Goal: Task Accomplishment & Management: Complete application form

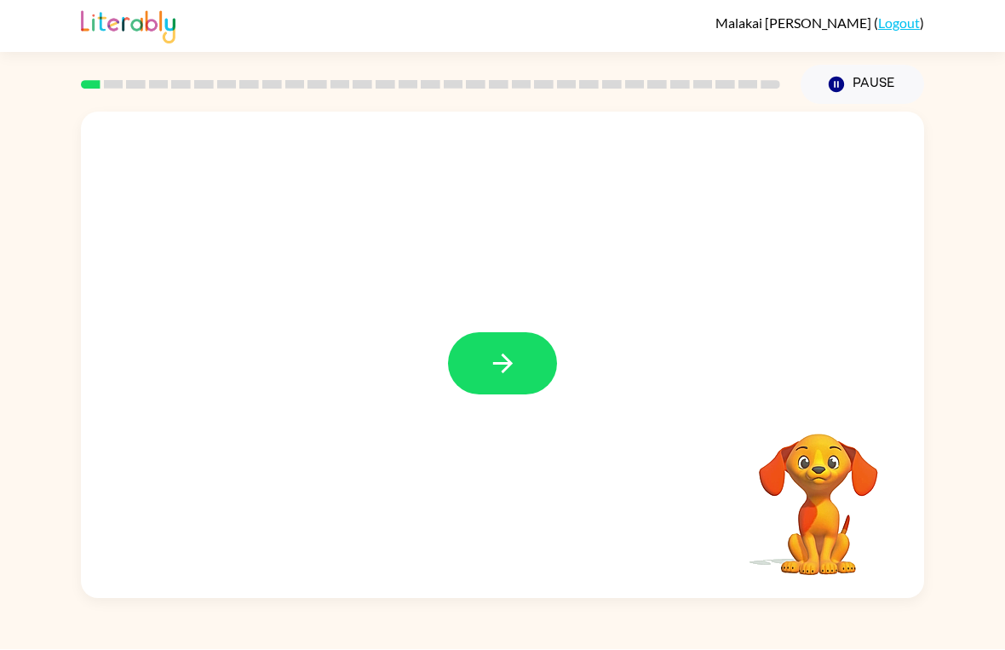
click at [536, 377] on button "button" at bounding box center [502, 364] width 109 height 62
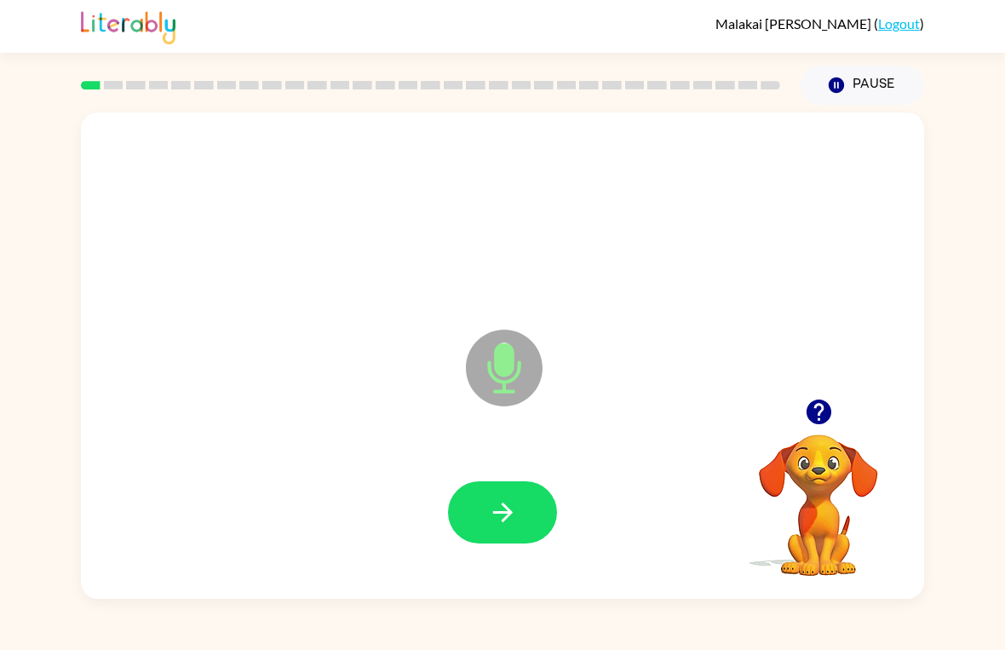
click at [519, 540] on button "button" at bounding box center [502, 512] width 109 height 62
click at [518, 569] on div at bounding box center [502, 513] width 809 height 140
click at [484, 464] on div at bounding box center [502, 513] width 809 height 140
click at [542, 506] on button "button" at bounding box center [502, 512] width 109 height 62
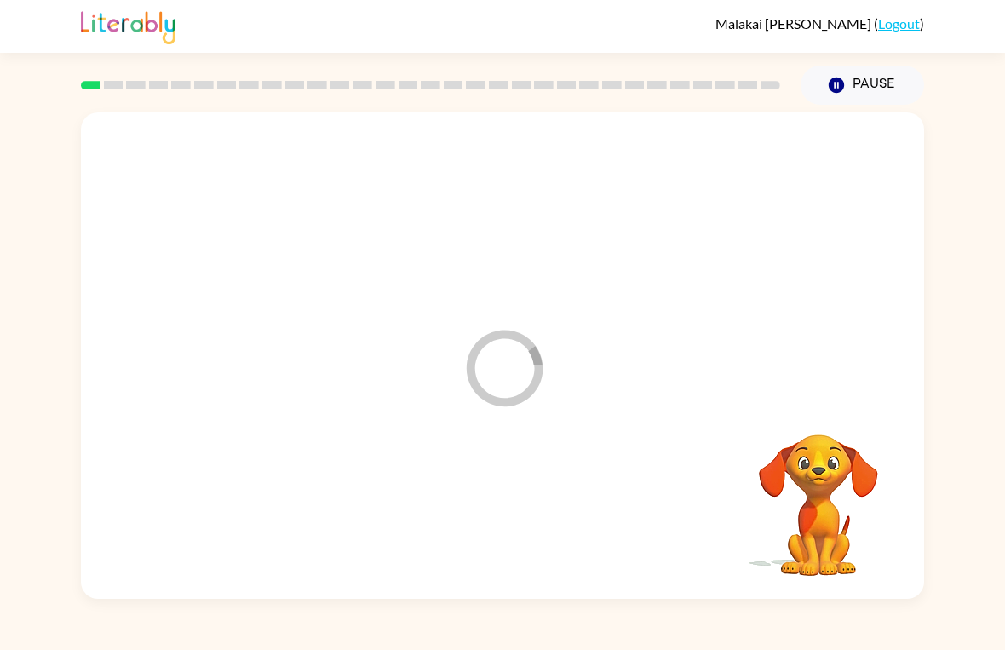
click at [541, 505] on div at bounding box center [502, 513] width 809 height 140
click at [535, 509] on div at bounding box center [502, 513] width 809 height 140
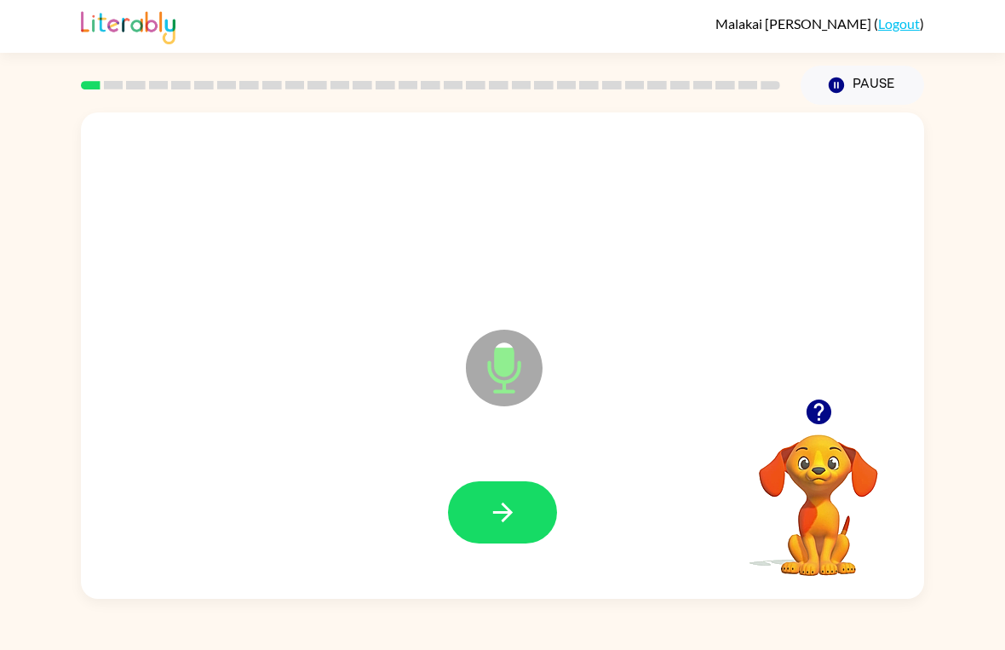
click at [499, 532] on button "button" at bounding box center [502, 512] width 109 height 62
click at [484, 498] on button "button" at bounding box center [502, 512] width 109 height 62
click at [508, 538] on button "button" at bounding box center [502, 512] width 109 height 62
click at [484, 496] on button "button" at bounding box center [502, 512] width 109 height 62
click at [491, 506] on icon "button" at bounding box center [503, 513] width 30 height 30
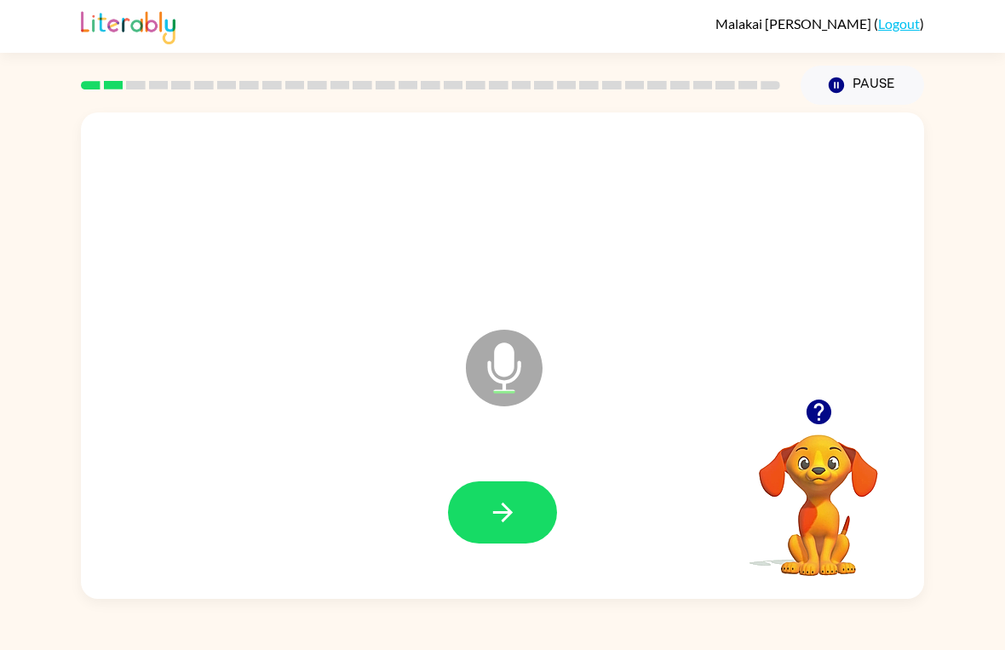
click at [521, 514] on button "button" at bounding box center [502, 512] width 109 height 62
click at [474, 517] on button "button" at bounding box center [502, 512] width 109 height 62
click at [477, 528] on button "button" at bounding box center [502, 512] width 109 height 62
click at [496, 529] on button "button" at bounding box center [502, 512] width 109 height 62
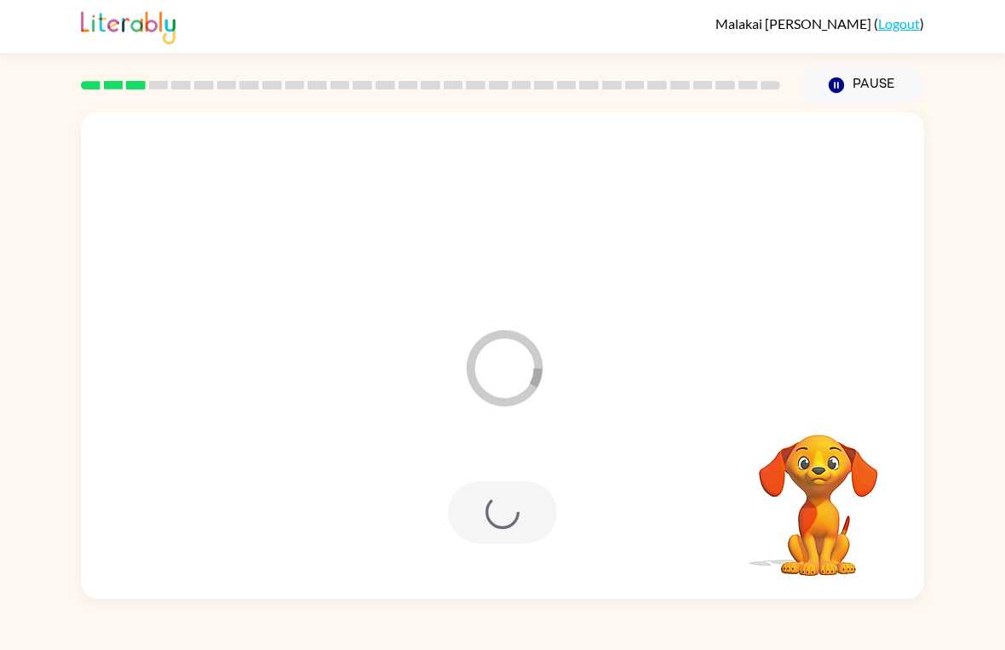
click at [533, 533] on div at bounding box center [502, 512] width 109 height 62
click at [472, 498] on div at bounding box center [502, 512] width 109 height 62
click at [488, 486] on div at bounding box center [502, 512] width 109 height 62
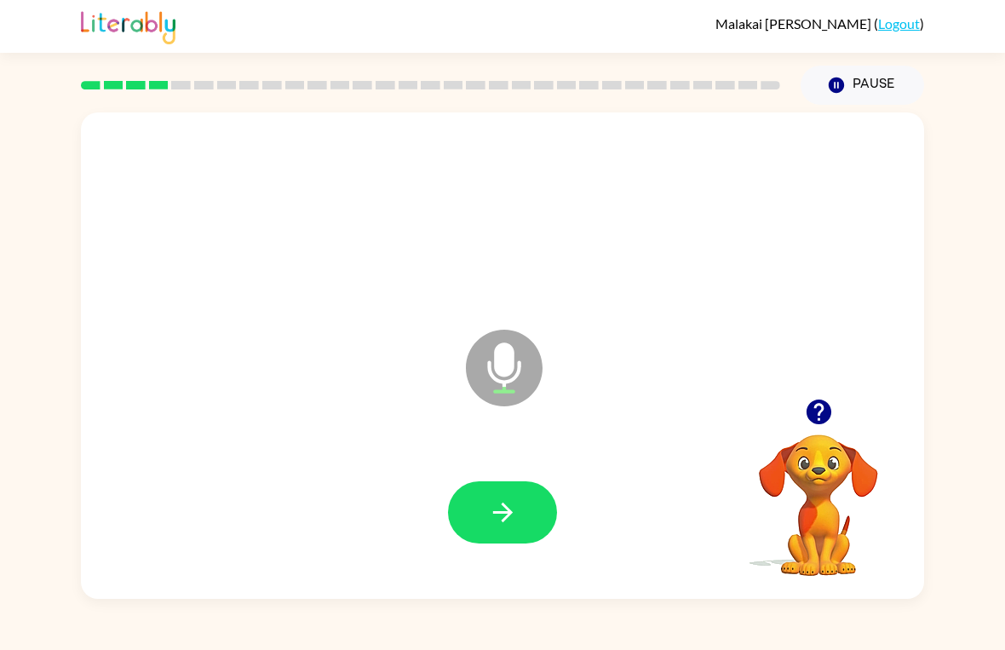
click at [503, 502] on icon "button" at bounding box center [503, 513] width 30 height 30
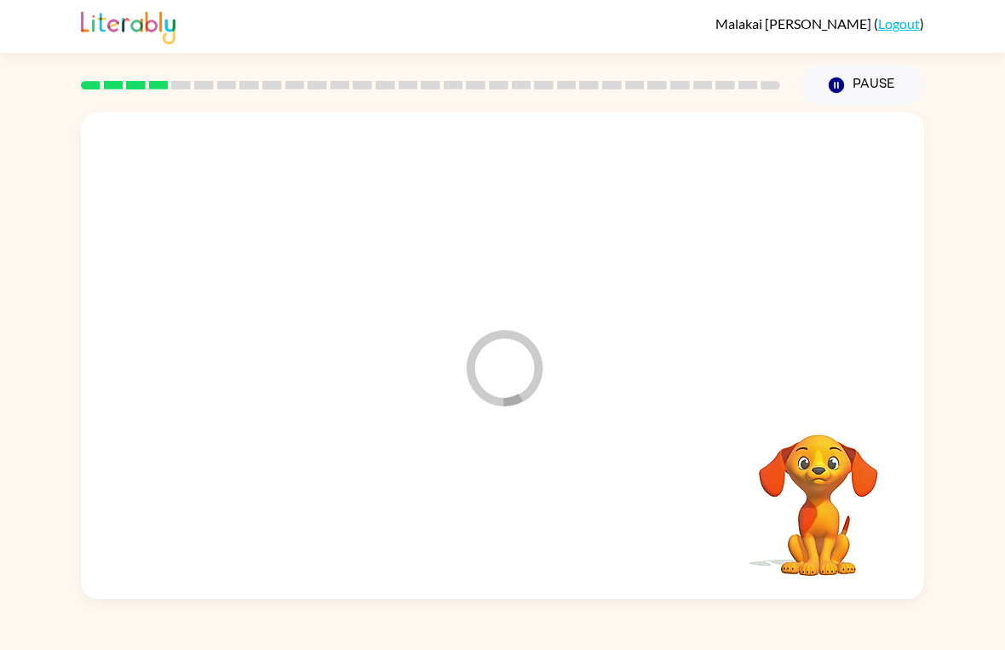
click at [485, 523] on div at bounding box center [502, 513] width 809 height 140
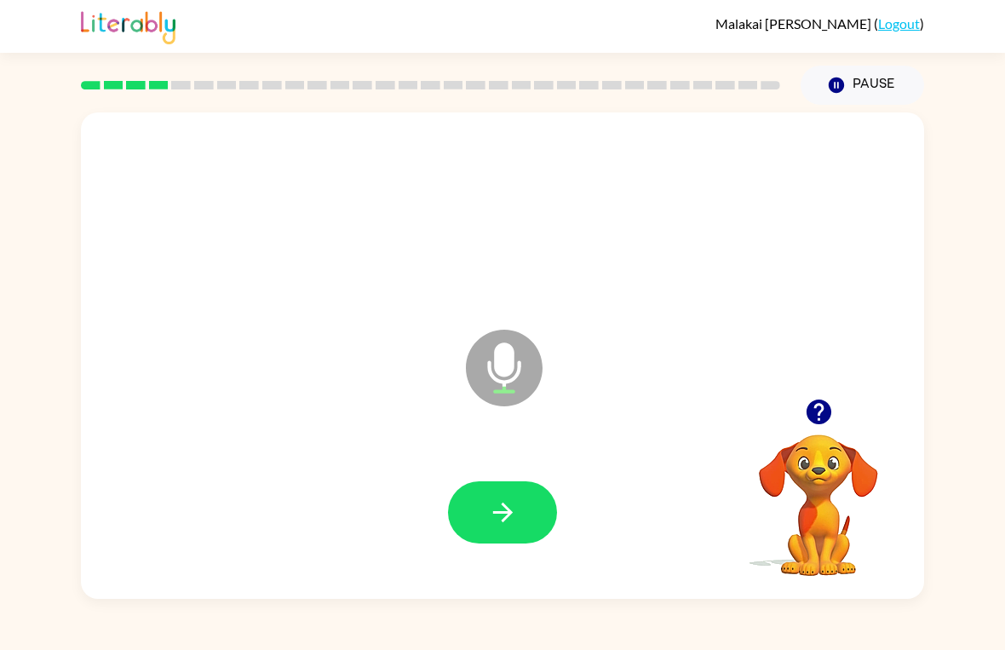
click at [499, 522] on icon "button" at bounding box center [503, 513] width 30 height 30
click at [484, 530] on button "button" at bounding box center [502, 512] width 109 height 62
click at [475, 492] on button "button" at bounding box center [502, 512] width 109 height 62
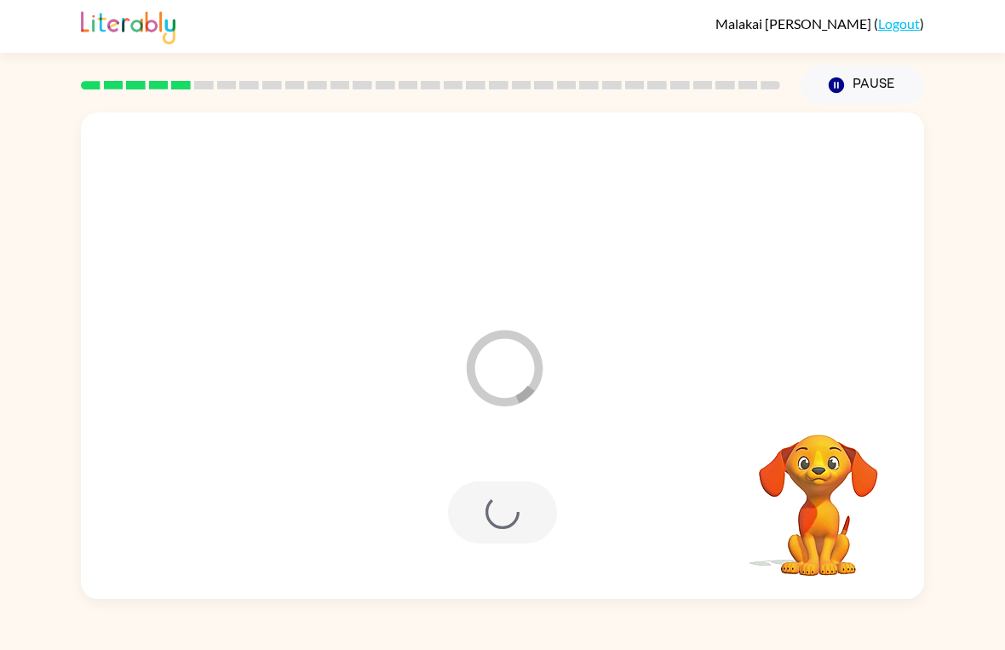
click at [504, 509] on div at bounding box center [502, 512] width 109 height 62
click at [517, 510] on div at bounding box center [502, 513] width 809 height 140
click at [501, 516] on div at bounding box center [502, 513] width 809 height 140
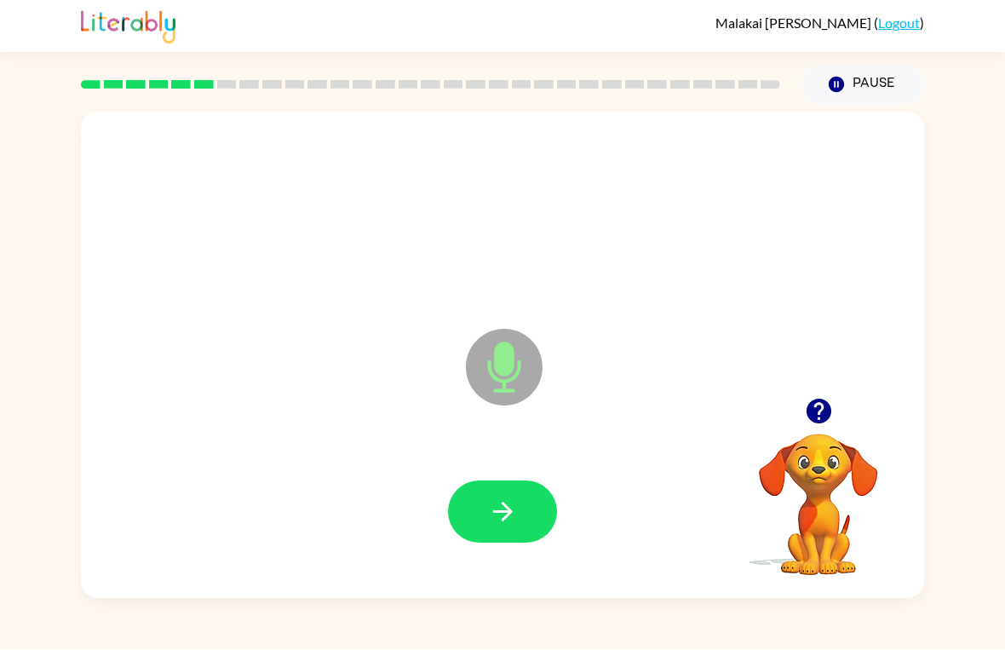
click at [462, 508] on button "button" at bounding box center [502, 512] width 109 height 62
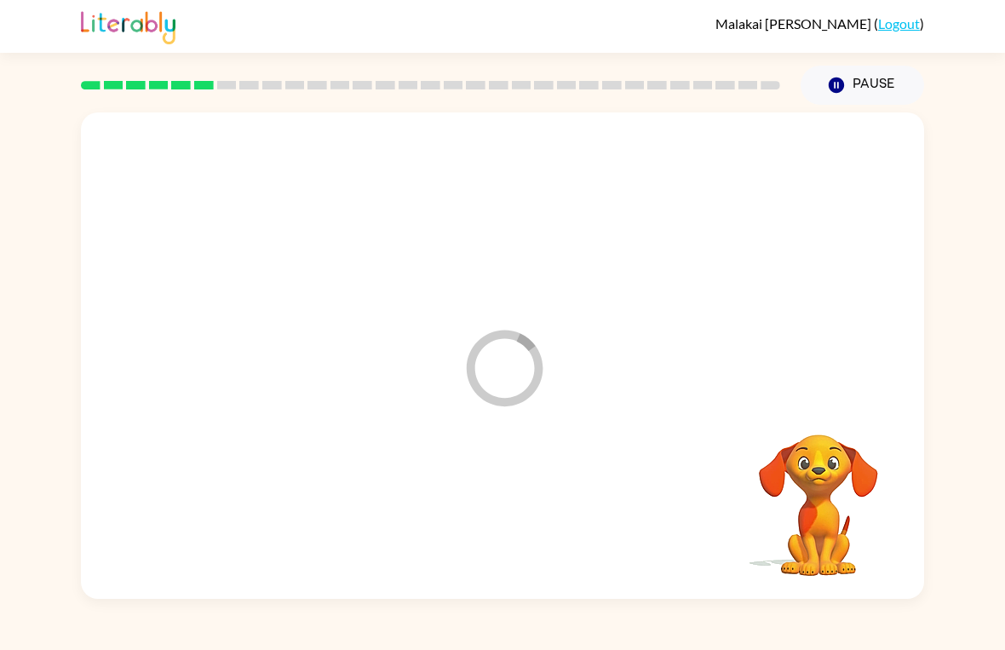
click at [461, 508] on div at bounding box center [502, 513] width 809 height 140
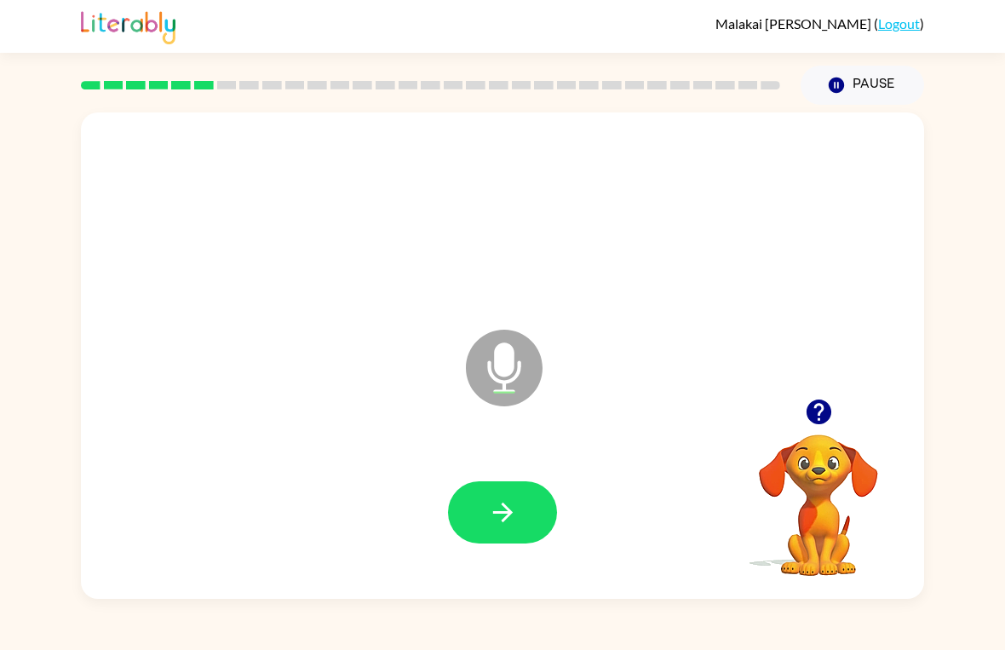
click at [472, 495] on button "button" at bounding box center [502, 512] width 109 height 62
click at [433, 559] on div at bounding box center [502, 513] width 809 height 140
click at [485, 512] on button "button" at bounding box center [502, 512] width 109 height 62
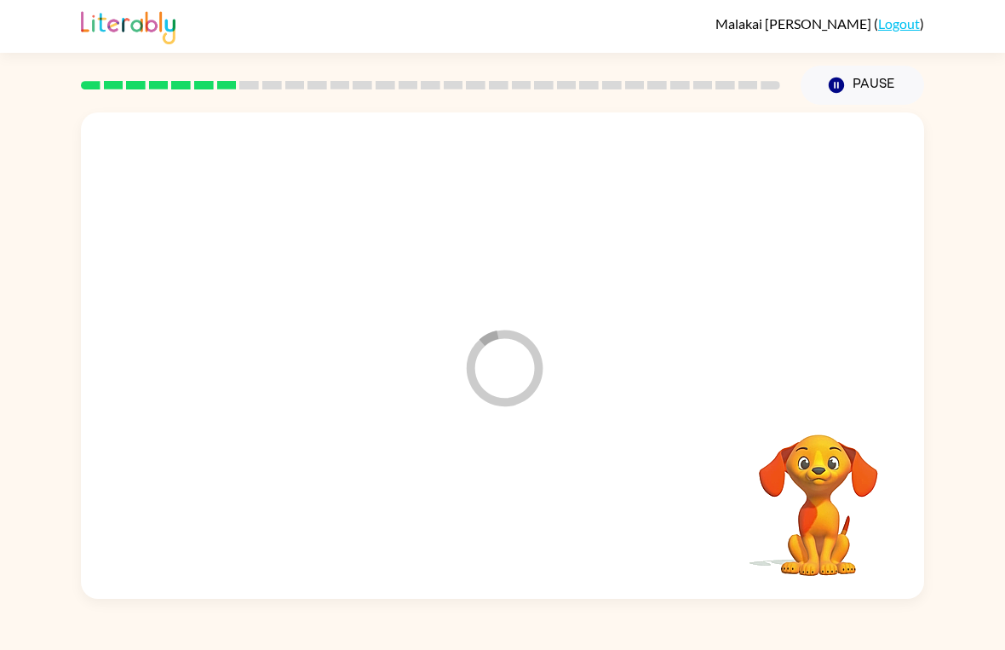
click at [432, 544] on div at bounding box center [502, 513] width 809 height 140
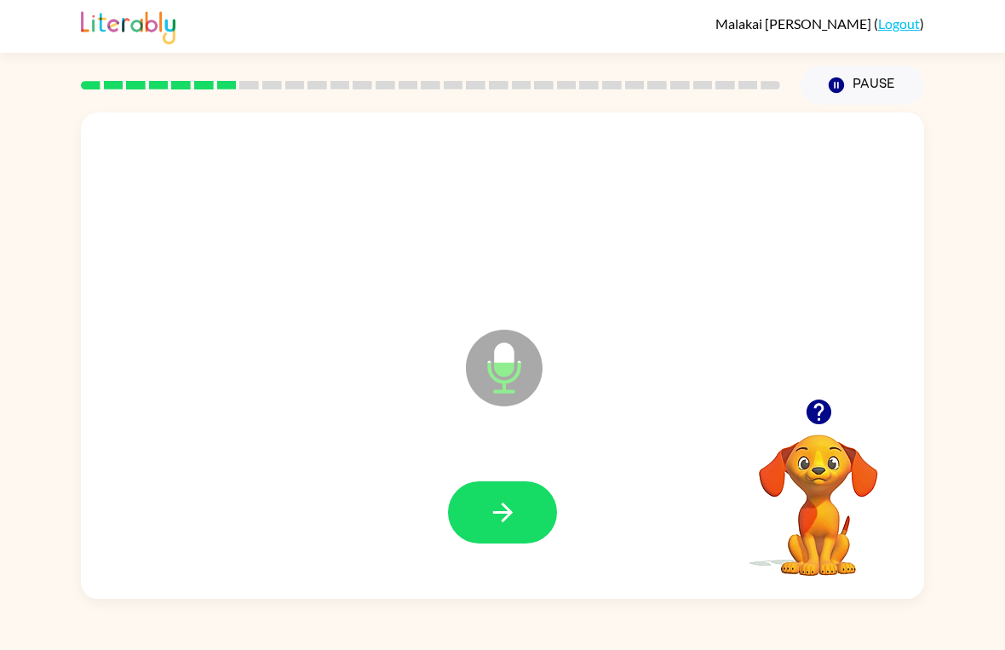
click at [537, 505] on button "button" at bounding box center [502, 512] width 109 height 62
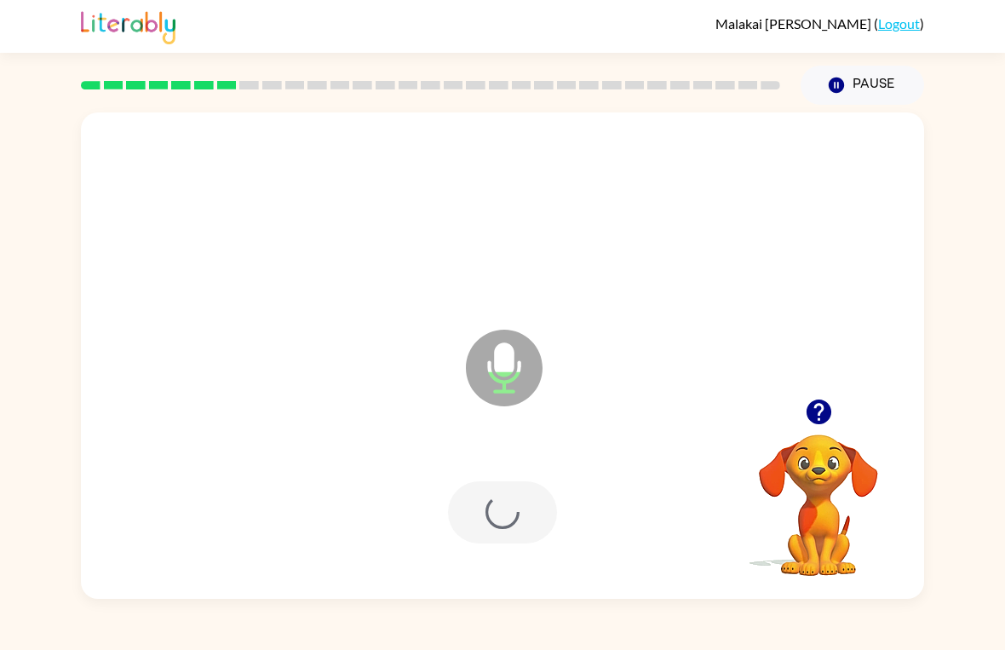
click at [498, 515] on div at bounding box center [502, 512] width 109 height 62
click at [489, 531] on div at bounding box center [502, 512] width 109 height 62
click at [521, 494] on div at bounding box center [502, 512] width 109 height 62
click at [494, 522] on div at bounding box center [502, 512] width 109 height 62
click at [509, 502] on div at bounding box center [502, 512] width 109 height 62
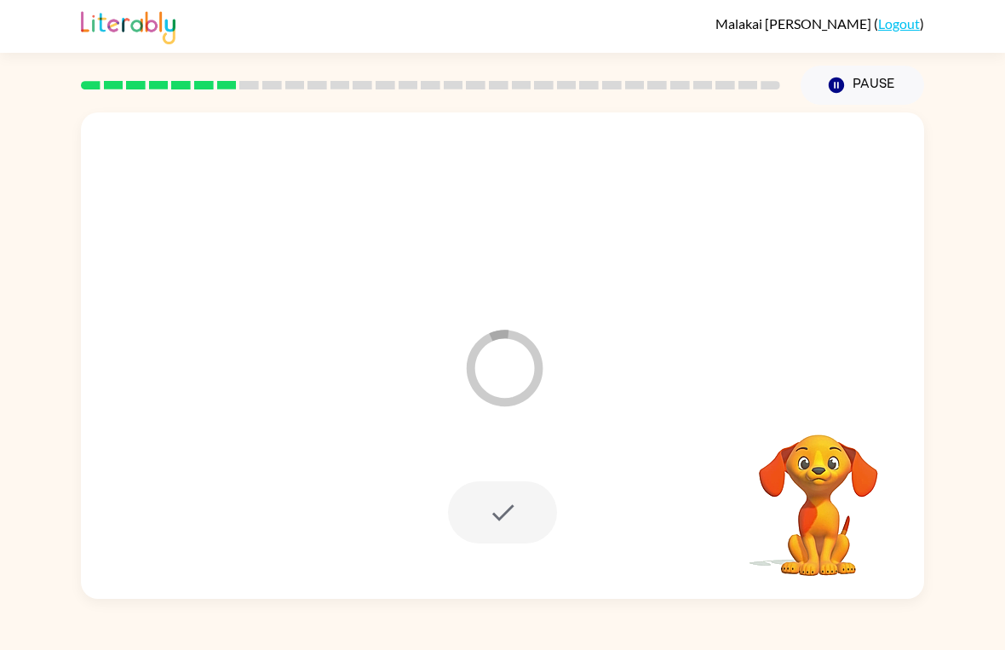
click at [484, 515] on div at bounding box center [502, 512] width 109 height 62
click at [513, 541] on div at bounding box center [502, 512] width 109 height 62
click at [510, 515] on div at bounding box center [502, 512] width 109 height 62
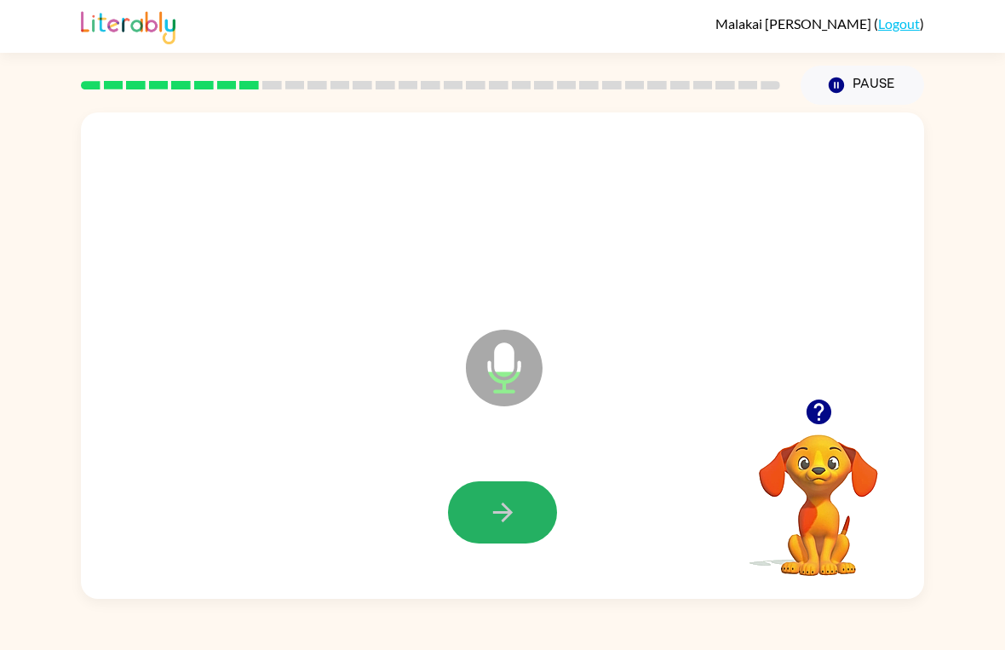
click at [493, 515] on icon "button" at bounding box center [503, 513] width 30 height 30
click at [450, 552] on div at bounding box center [502, 513] width 809 height 140
click at [510, 524] on icon "button" at bounding box center [503, 513] width 30 height 30
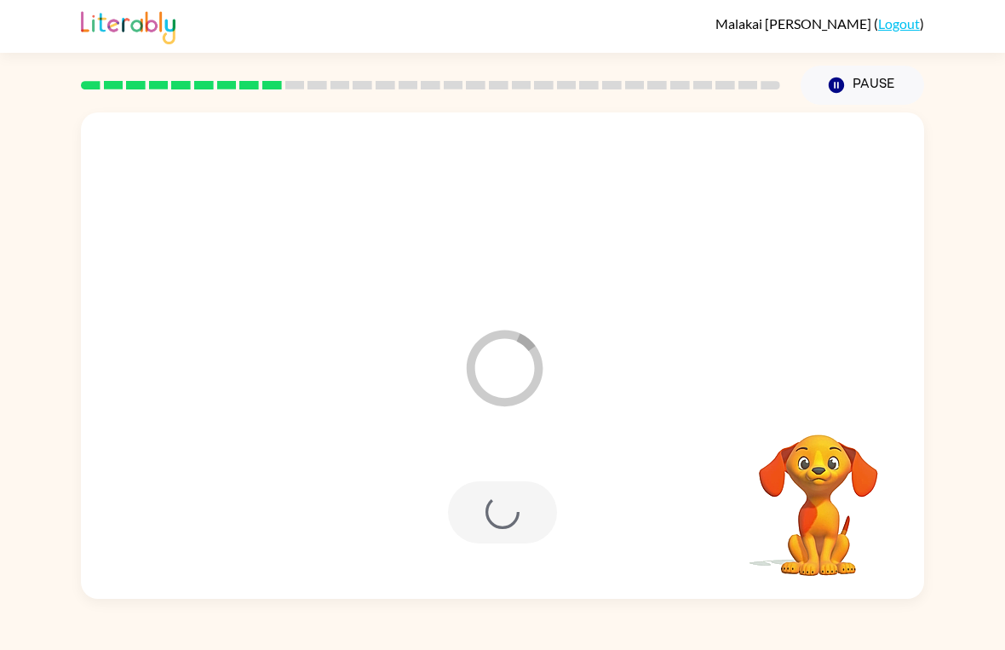
click at [509, 525] on div at bounding box center [502, 512] width 109 height 62
click at [507, 509] on div at bounding box center [502, 512] width 109 height 62
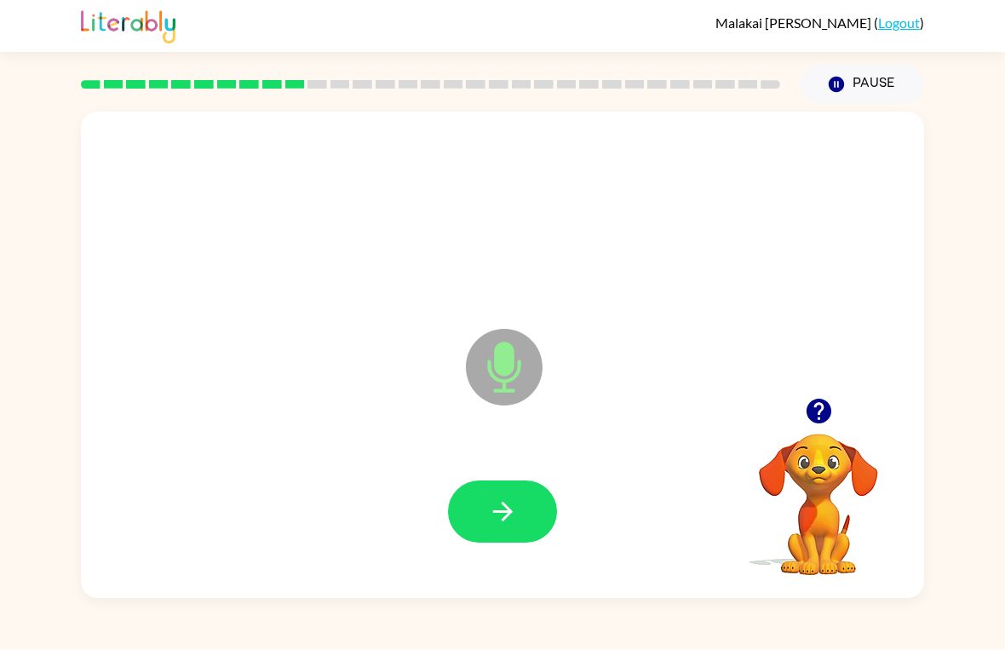
click at [493, 524] on icon "button" at bounding box center [503, 513] width 30 height 30
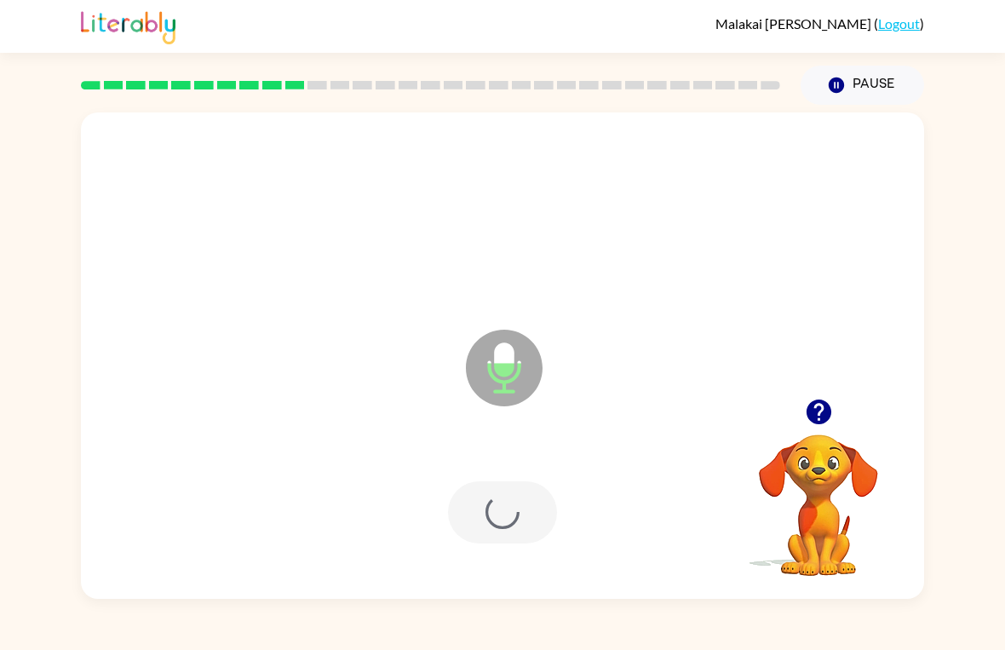
click at [493, 523] on div at bounding box center [502, 512] width 109 height 62
click at [509, 513] on div at bounding box center [502, 512] width 109 height 62
click at [509, 514] on div at bounding box center [502, 512] width 109 height 62
click at [694, 489] on div at bounding box center [502, 513] width 809 height 140
click at [759, 488] on video "Your browser must support playing .mp4 files to use Literably. Please try using…" at bounding box center [819, 493] width 170 height 170
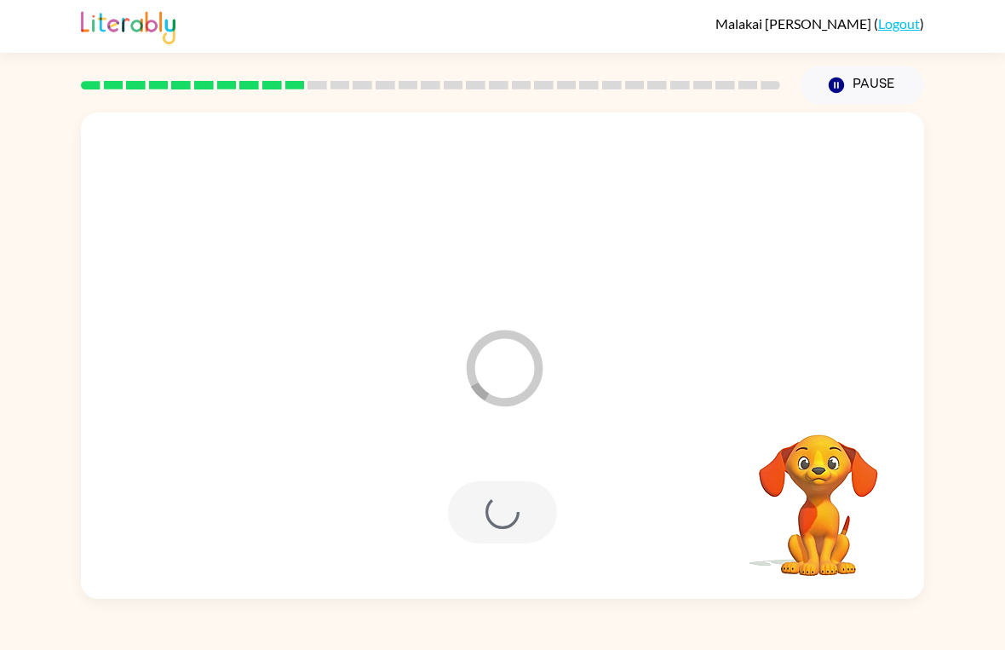
click at [670, 566] on div at bounding box center [502, 513] width 809 height 140
click at [649, 543] on div at bounding box center [502, 513] width 809 height 140
click at [800, 525] on video "Your browser must support playing .mp4 files to use Literably. Please try using…" at bounding box center [819, 493] width 170 height 170
click at [490, 539] on div at bounding box center [502, 512] width 109 height 62
click at [498, 519] on div at bounding box center [502, 512] width 109 height 62
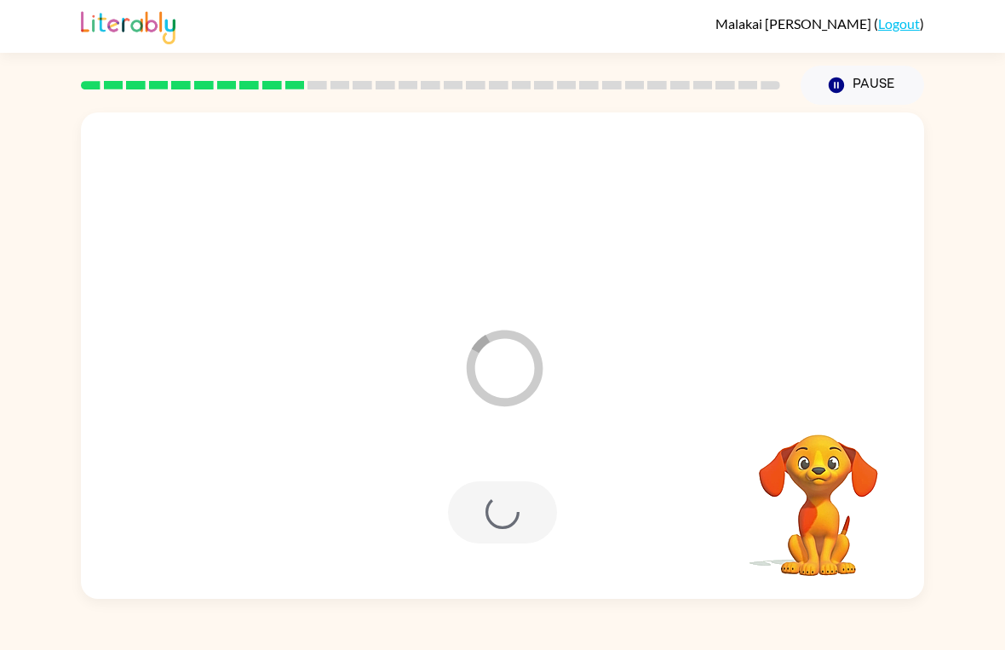
click at [503, 507] on div at bounding box center [502, 512] width 109 height 62
click at [503, 493] on div at bounding box center [502, 512] width 109 height 62
click at [493, 371] on icon "Loader Your response is being sent to our graders" at bounding box center [504, 368] width 102 height 102
click at [863, 93] on button "Pause Pause" at bounding box center [863, 85] width 124 height 39
click at [860, 66] on button "Pause Pause" at bounding box center [863, 85] width 124 height 39
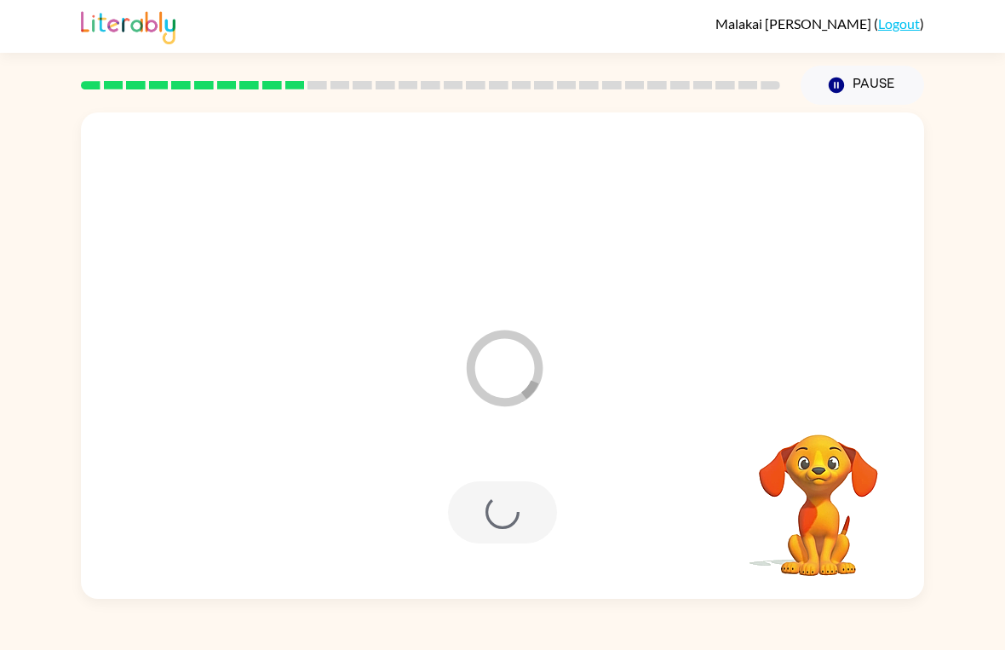
click at [860, 71] on button "Pause Pause" at bounding box center [863, 85] width 124 height 39
click at [895, 23] on link "Logout" at bounding box center [899, 23] width 42 height 16
click at [903, 28] on link "Logout" at bounding box center [899, 23] width 42 height 16
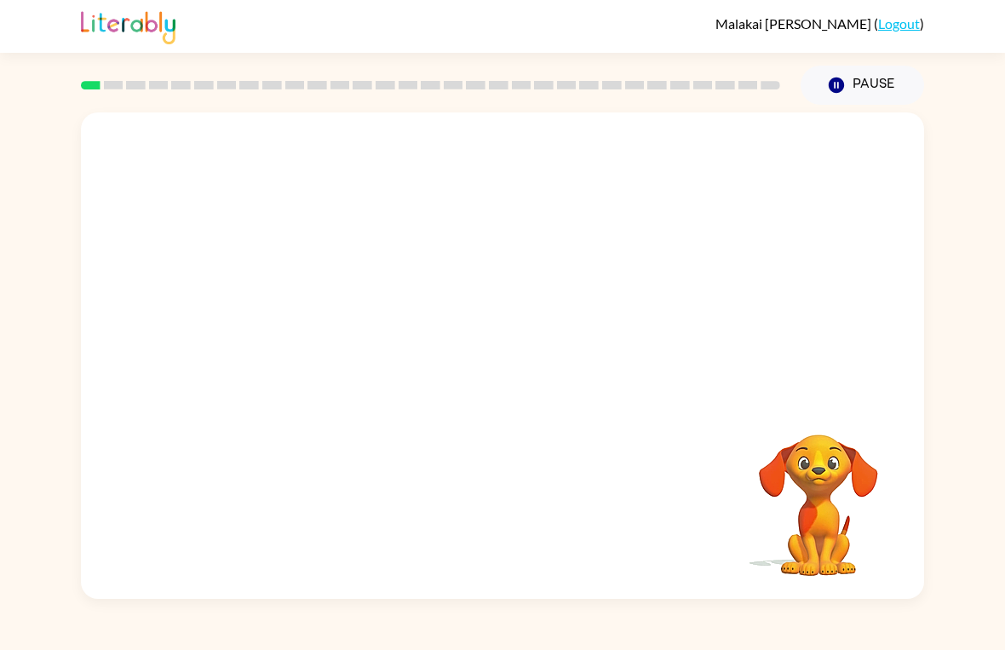
click at [846, 78] on icon "Pause" at bounding box center [836, 85] width 19 height 19
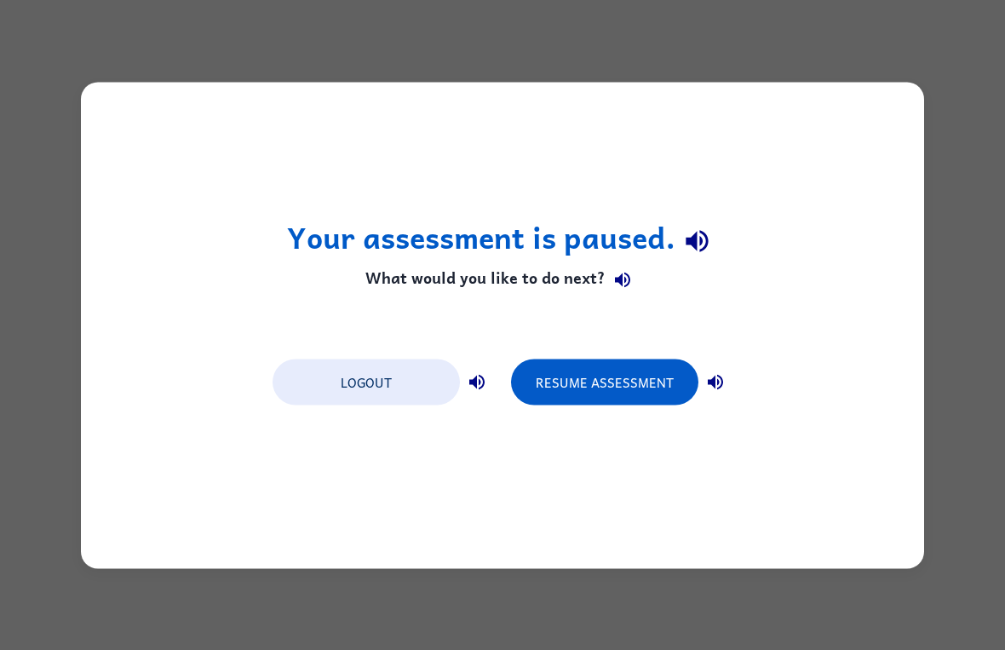
click at [383, 394] on button "Logout" at bounding box center [366, 382] width 187 height 46
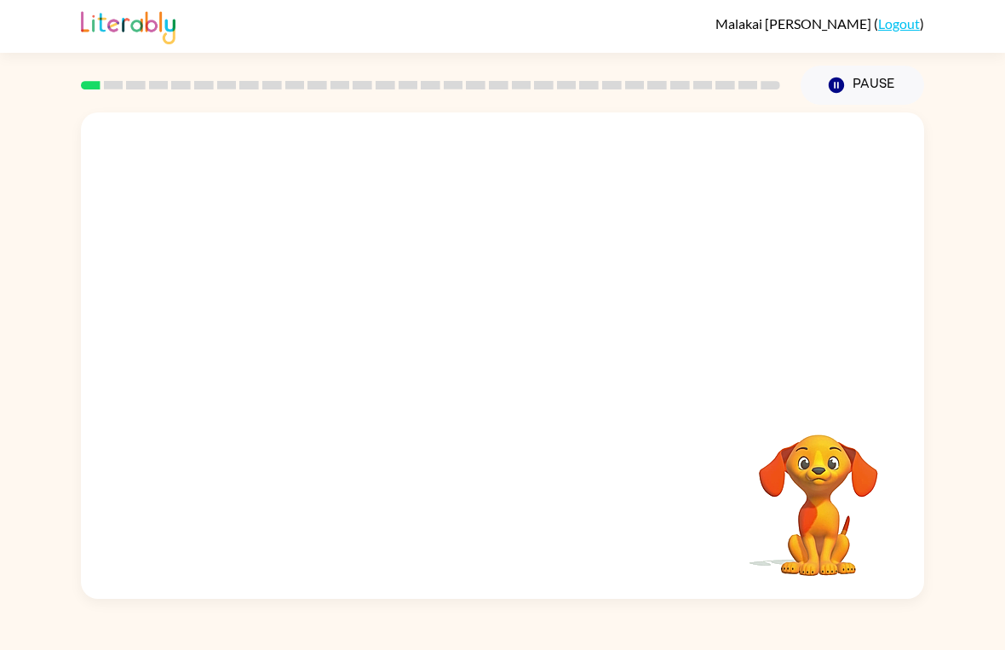
click at [832, 87] on icon "button" at bounding box center [836, 85] width 15 height 15
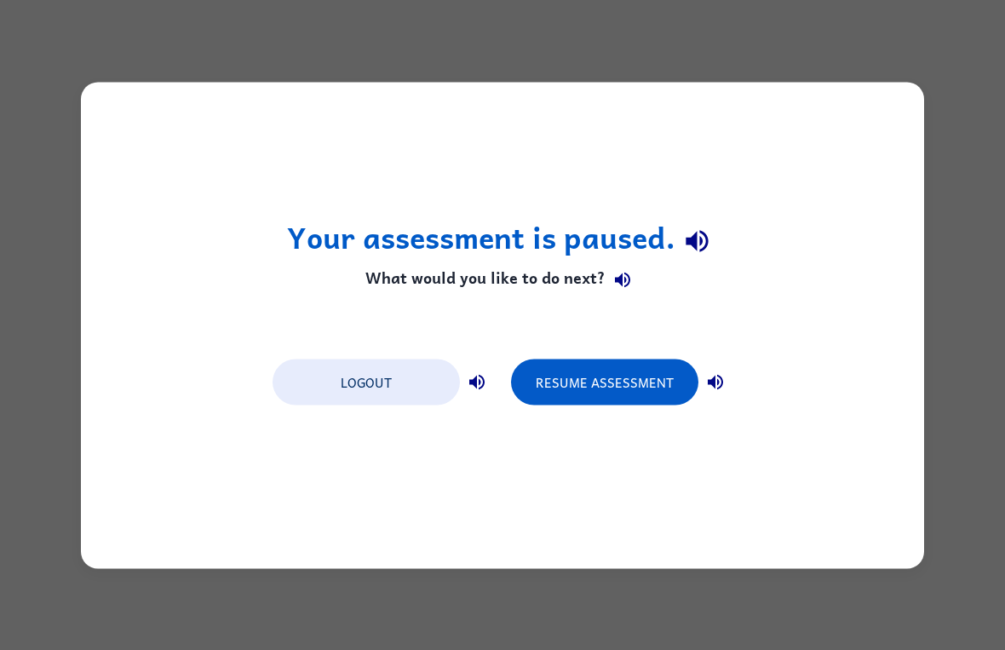
click at [410, 383] on button "Logout" at bounding box center [366, 382] width 187 height 46
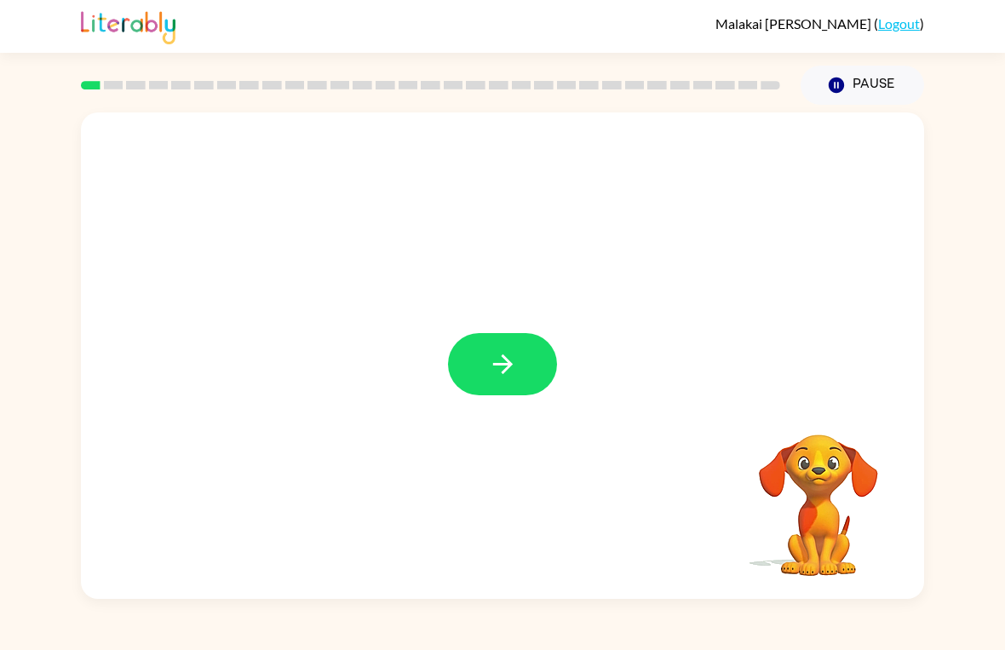
click at [533, 297] on div at bounding box center [502, 355] width 843 height 486
click at [521, 357] on button "button" at bounding box center [502, 364] width 109 height 62
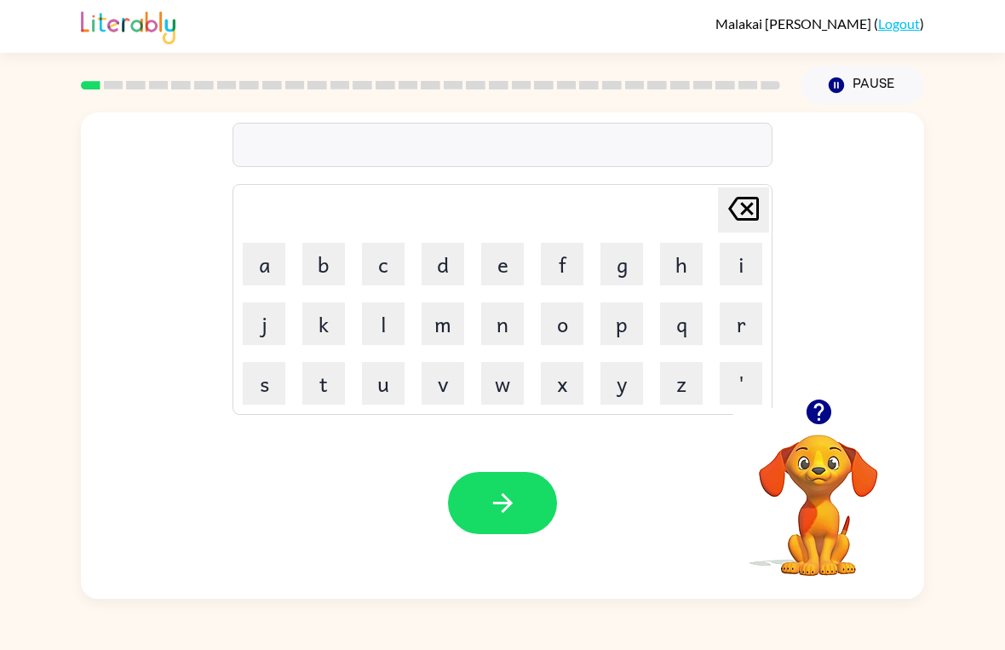
click at [645, 242] on td "g" at bounding box center [622, 264] width 58 height 58
click at [630, 267] on button "g" at bounding box center [622, 264] width 43 height 43
click at [261, 268] on button "a" at bounding box center [264, 264] width 43 height 43
click at [582, 332] on button "o" at bounding box center [562, 323] width 43 height 43
click at [762, 198] on icon "Delete Delete last character input" at bounding box center [743, 208] width 41 height 41
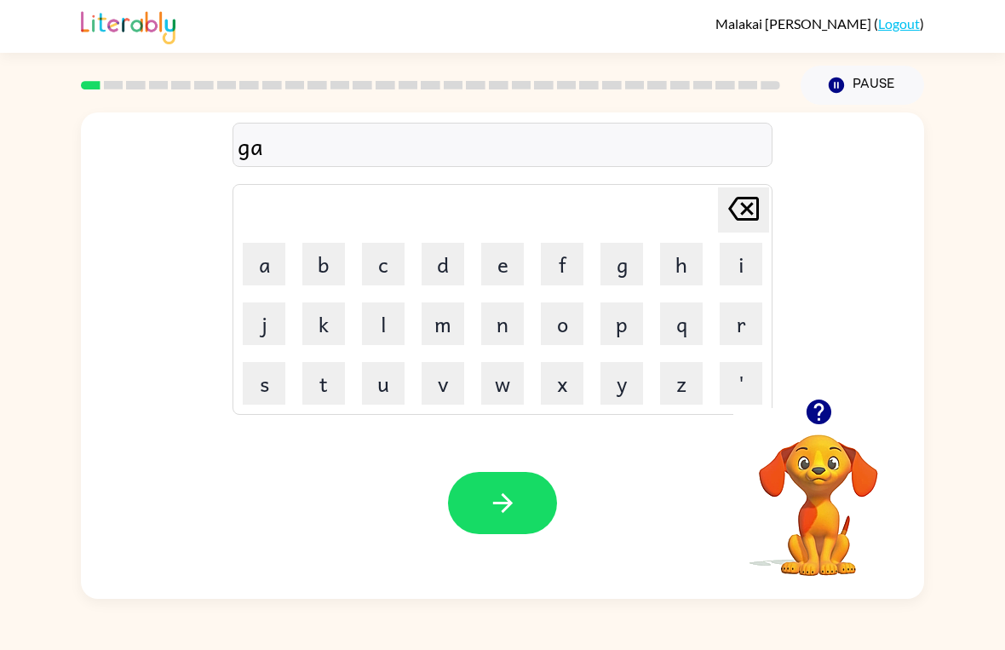
click at [624, 328] on button "p" at bounding box center [622, 323] width 43 height 43
click at [527, 520] on button "button" at bounding box center [502, 503] width 109 height 62
click at [636, 319] on button "p" at bounding box center [622, 323] width 43 height 43
click at [567, 337] on button "o" at bounding box center [562, 323] width 43 height 43
click at [752, 210] on icon "Delete Delete last character input" at bounding box center [743, 208] width 41 height 41
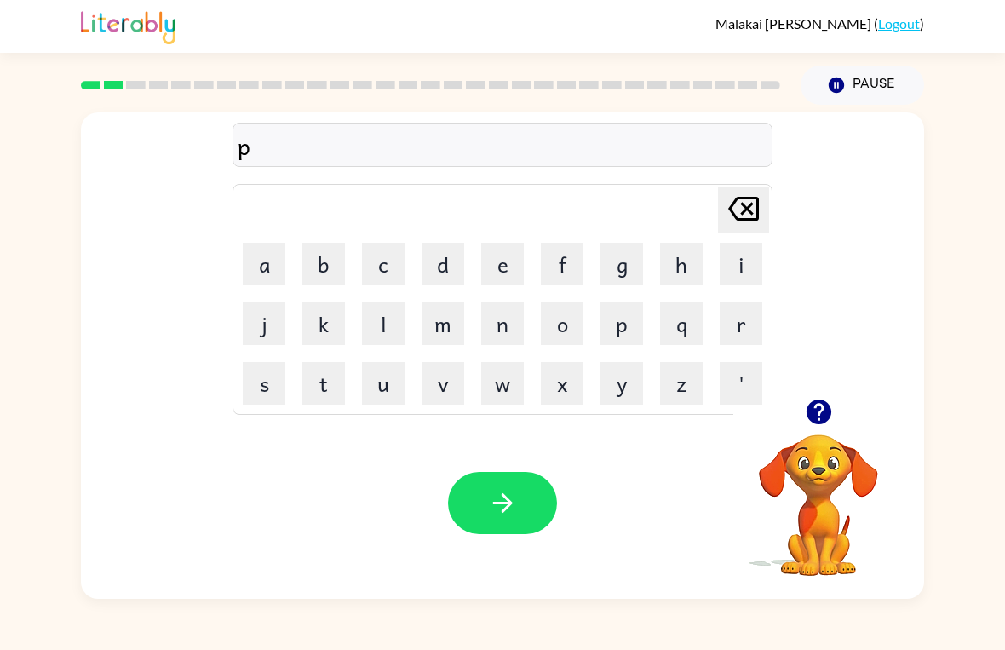
click at [563, 323] on button "o" at bounding box center [562, 323] width 43 height 43
click at [538, 513] on button "button" at bounding box center [502, 503] width 109 height 62
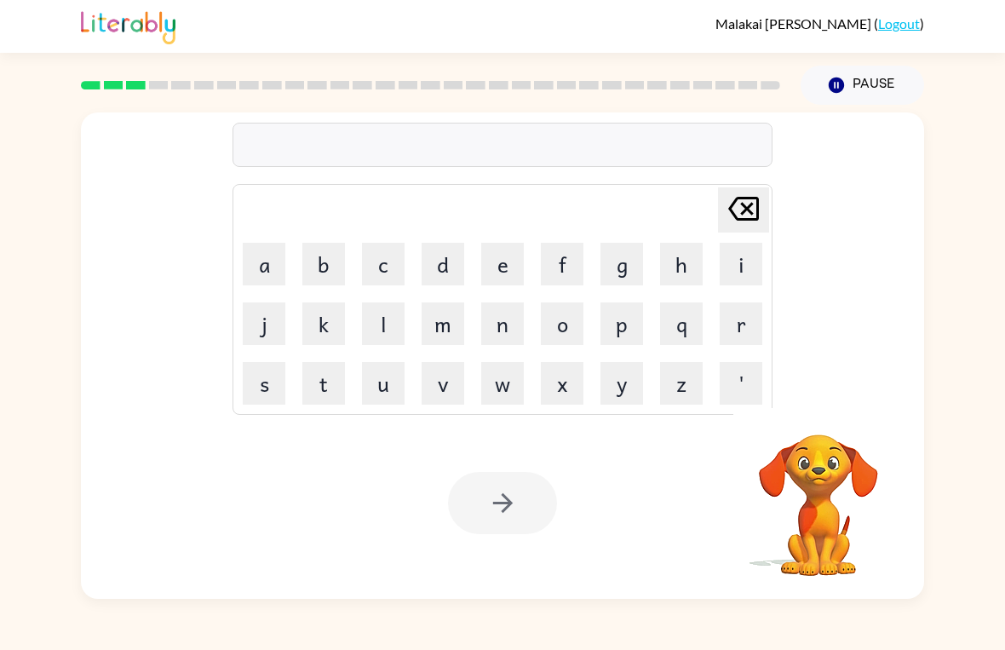
click at [439, 335] on button "m" at bounding box center [443, 323] width 43 height 43
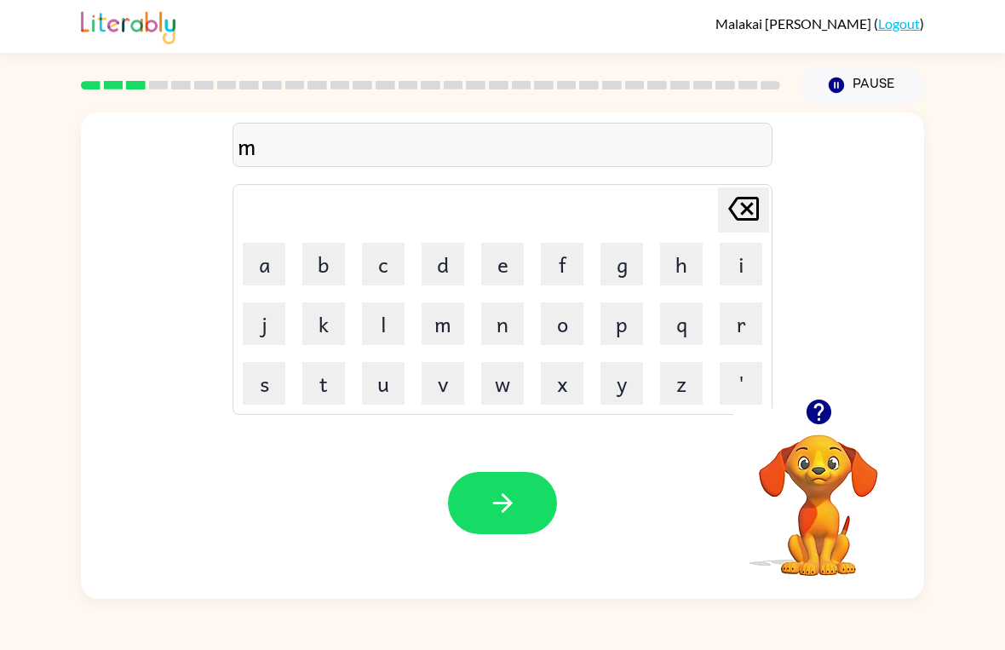
click at [388, 383] on button "u" at bounding box center [383, 383] width 43 height 43
click at [445, 284] on button "d" at bounding box center [443, 264] width 43 height 43
click at [526, 491] on button "button" at bounding box center [502, 503] width 109 height 62
click at [391, 252] on button "c" at bounding box center [383, 264] width 43 height 43
click at [494, 498] on icon "button" at bounding box center [503, 503] width 30 height 30
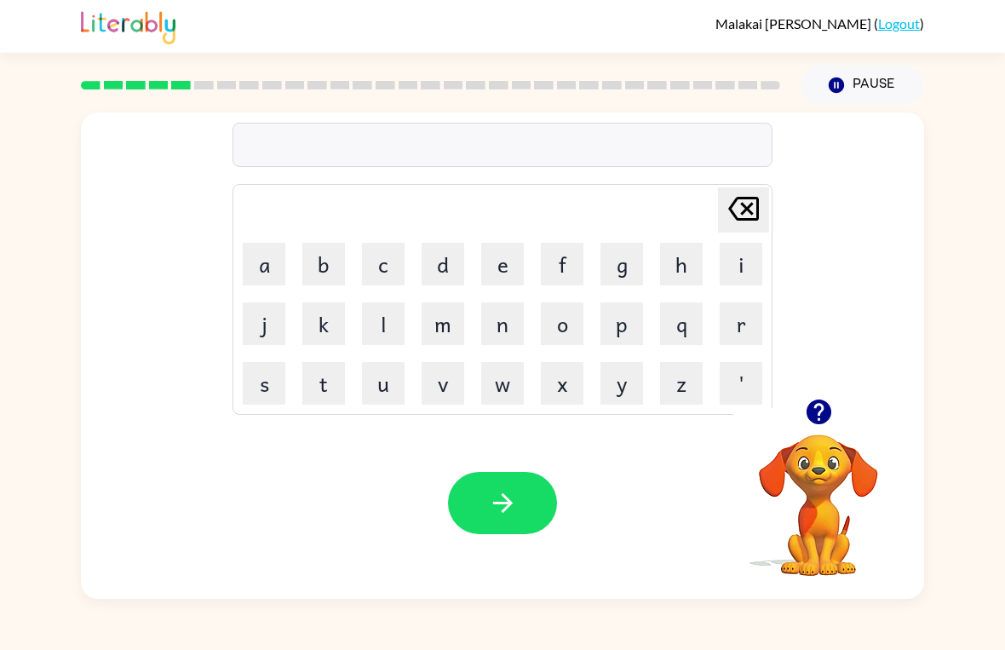
click at [741, 215] on icon "Delete Delete last character input" at bounding box center [743, 208] width 41 height 41
click at [818, 400] on icon "button" at bounding box center [818, 412] width 25 height 25
click at [547, 273] on button "f" at bounding box center [562, 264] width 43 height 43
click at [394, 321] on button "l" at bounding box center [383, 323] width 43 height 43
click at [744, 267] on button "i" at bounding box center [741, 264] width 43 height 43
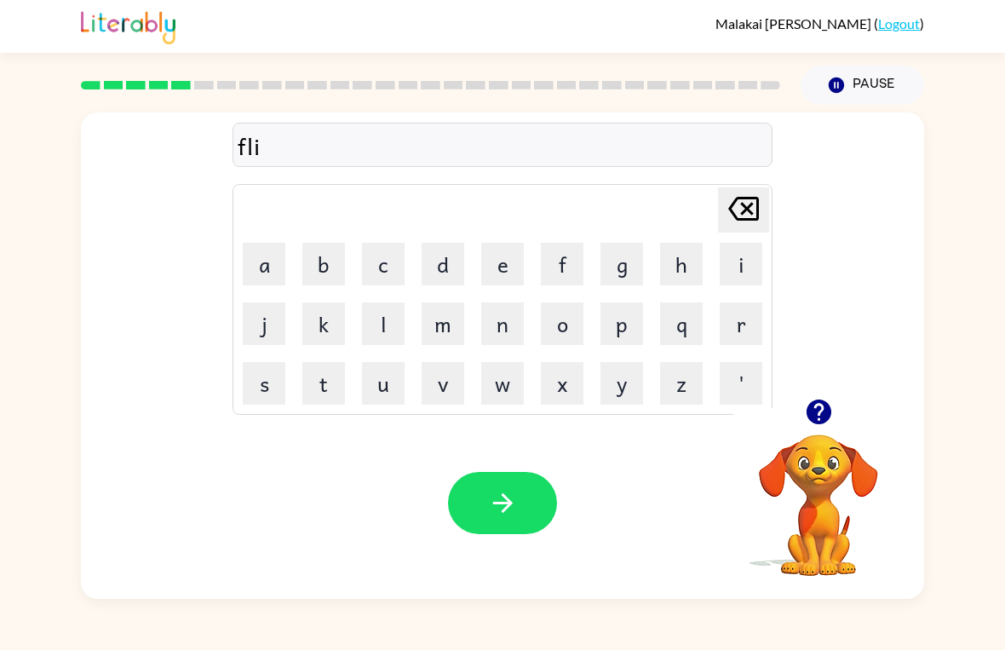
click at [383, 268] on button "c" at bounding box center [383, 264] width 43 height 43
click at [336, 325] on button "k" at bounding box center [323, 323] width 43 height 43
click at [533, 512] on button "button" at bounding box center [502, 503] width 109 height 62
click at [245, 287] on td "a" at bounding box center [264, 264] width 58 height 58
click at [269, 268] on button "a" at bounding box center [264, 264] width 43 height 43
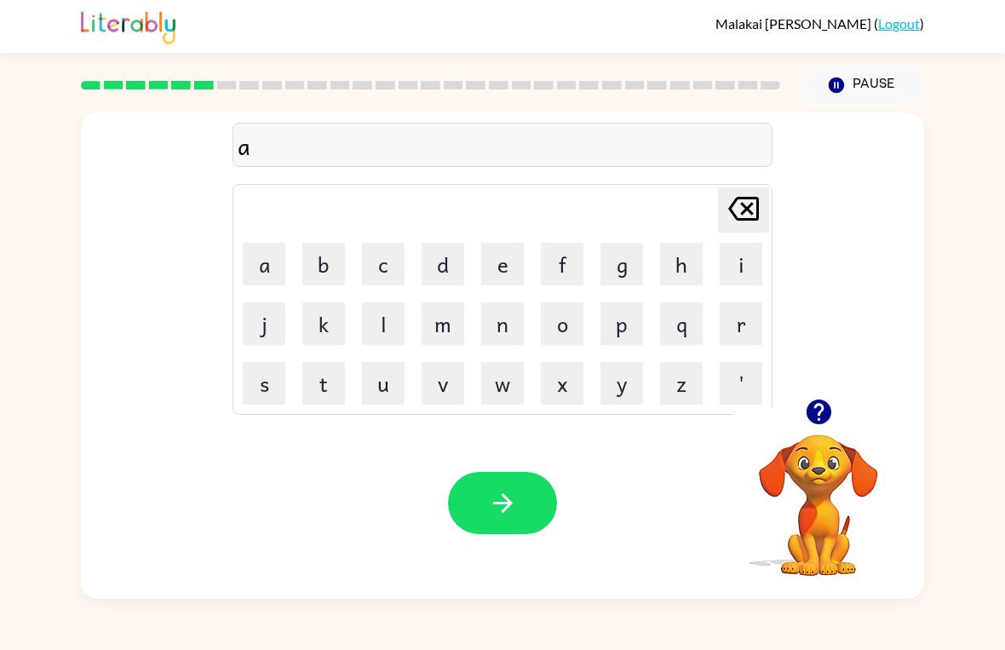
click at [459, 315] on button "m" at bounding box center [443, 323] width 43 height 43
click at [521, 267] on button "e" at bounding box center [502, 264] width 43 height 43
click at [495, 553] on div "Your browser must support playing .mp4 files to use Literably. Please try using…" at bounding box center [502, 503] width 843 height 192
click at [509, 492] on icon "button" at bounding box center [503, 503] width 30 height 30
click at [248, 397] on button "s" at bounding box center [264, 383] width 43 height 43
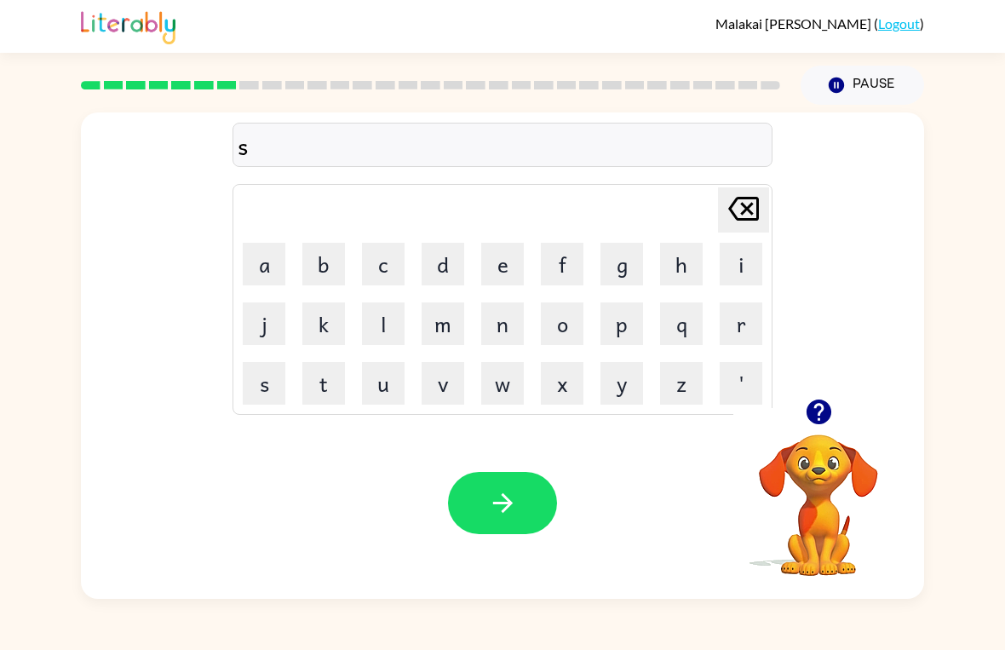
click at [331, 341] on button "k" at bounding box center [323, 323] width 43 height 43
click at [737, 326] on button "r" at bounding box center [741, 323] width 43 height 43
click at [732, 271] on button "i" at bounding box center [741, 264] width 43 height 43
click at [611, 328] on button "p" at bounding box center [622, 323] width 43 height 43
click at [753, 193] on icon "Delete Delete last character input" at bounding box center [743, 208] width 41 height 41
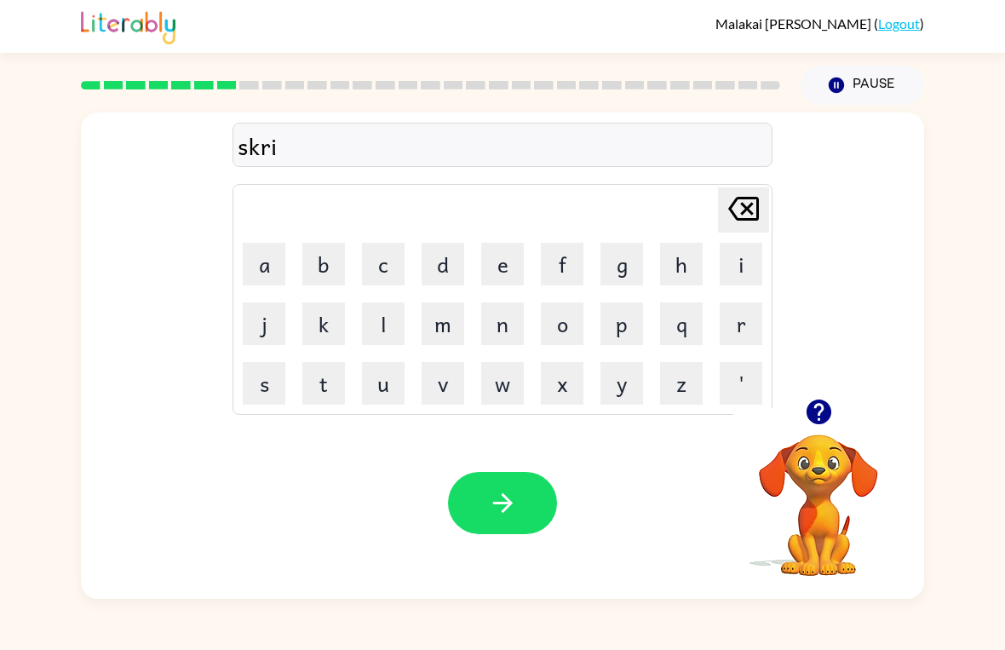
click at [319, 257] on button "b" at bounding box center [323, 264] width 43 height 43
click at [385, 332] on button "l" at bounding box center [383, 323] width 43 height 43
click at [526, 490] on button "button" at bounding box center [502, 503] width 109 height 62
click at [508, 384] on button "w" at bounding box center [502, 383] width 43 height 43
click at [741, 272] on button "i" at bounding box center [741, 264] width 43 height 43
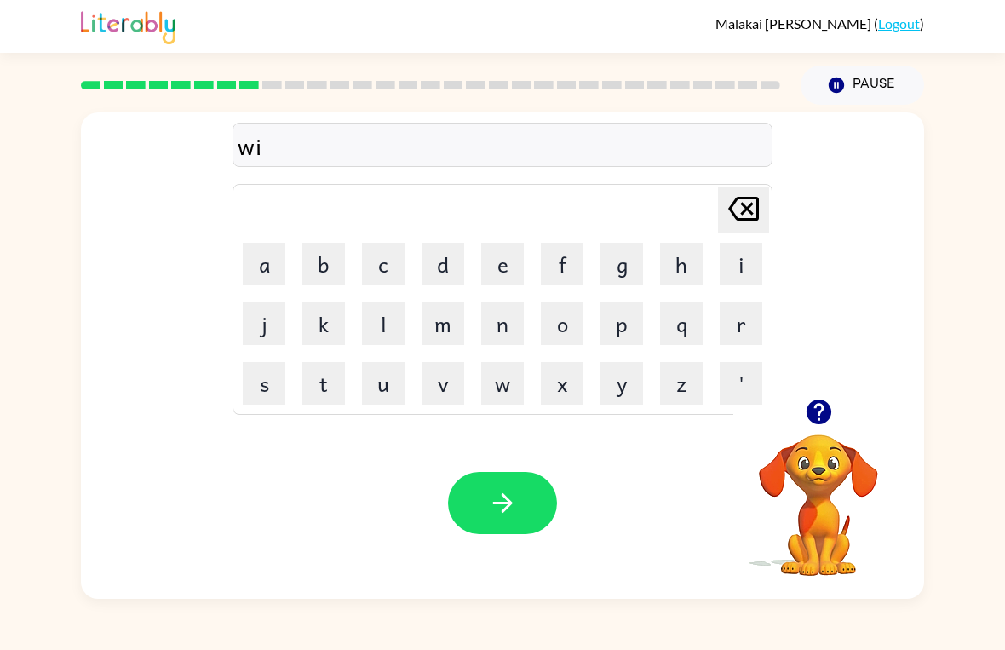
click at [283, 377] on button "s" at bounding box center [264, 383] width 43 height 43
click at [693, 262] on button "h" at bounding box center [681, 264] width 43 height 43
click at [542, 506] on button "button" at bounding box center [502, 503] width 109 height 62
click at [381, 278] on button "c" at bounding box center [383, 264] width 43 height 43
click at [571, 338] on button "o" at bounding box center [562, 323] width 43 height 43
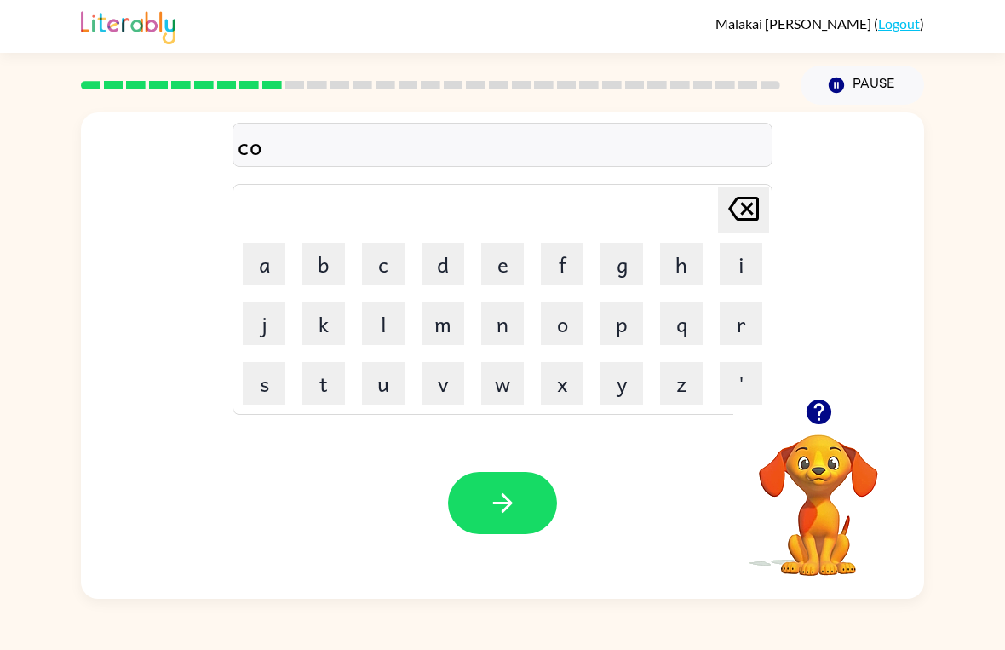
click at [626, 375] on button "y" at bounding box center [622, 383] width 43 height 43
click at [417, 322] on td "m" at bounding box center [443, 324] width 58 height 58
click at [403, 325] on button "l" at bounding box center [383, 323] width 43 height 43
click at [404, 328] on button "l" at bounding box center [383, 323] width 43 height 43
click at [497, 518] on icon "button" at bounding box center [503, 503] width 30 height 30
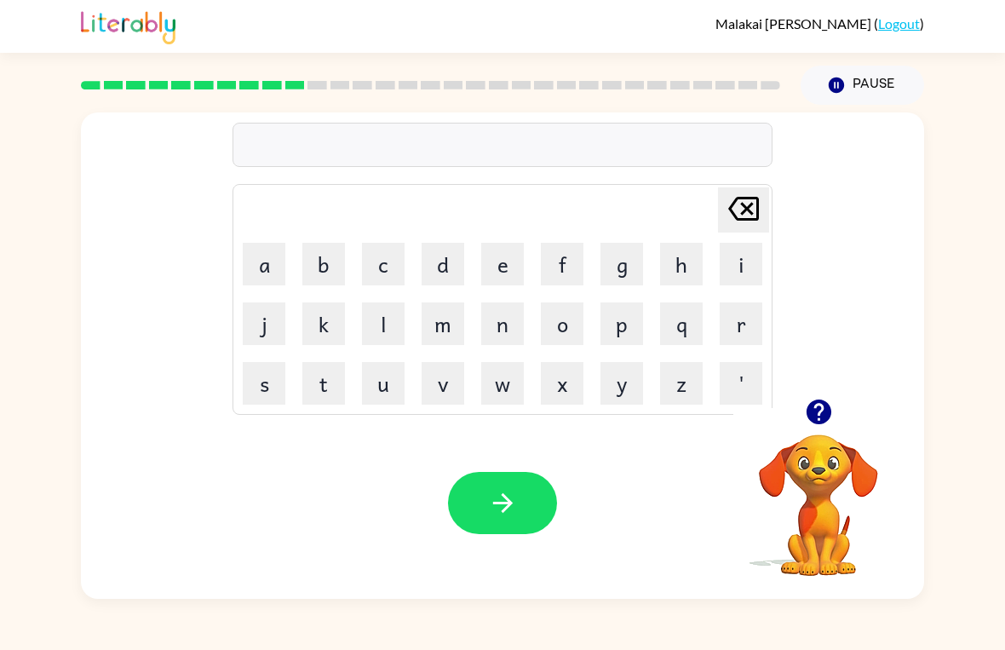
click at [319, 403] on button "t" at bounding box center [323, 383] width 43 height 43
click at [687, 267] on button "h" at bounding box center [681, 264] width 43 height 43
click at [747, 248] on button "i" at bounding box center [741, 264] width 43 height 43
click at [515, 307] on button "n" at bounding box center [502, 323] width 43 height 43
click at [636, 262] on button "g" at bounding box center [622, 264] width 43 height 43
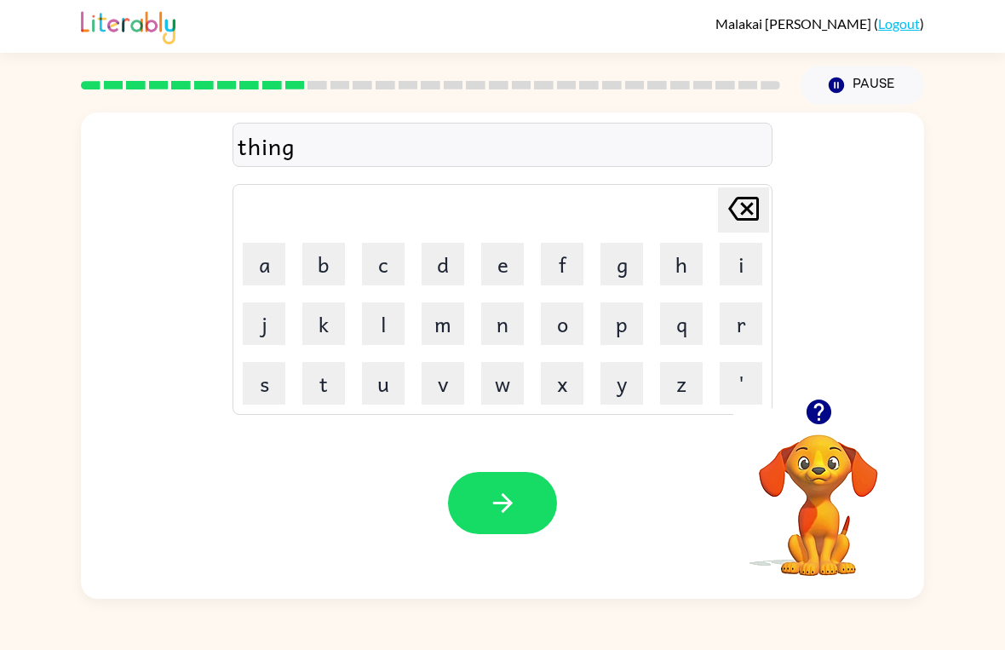
click at [509, 532] on button "button" at bounding box center [502, 503] width 109 height 62
click at [272, 367] on button "s" at bounding box center [264, 383] width 43 height 43
click at [446, 318] on button "m" at bounding box center [443, 323] width 43 height 43
click at [568, 331] on button "o" at bounding box center [562, 323] width 43 height 43
click at [335, 320] on button "k" at bounding box center [323, 323] width 43 height 43
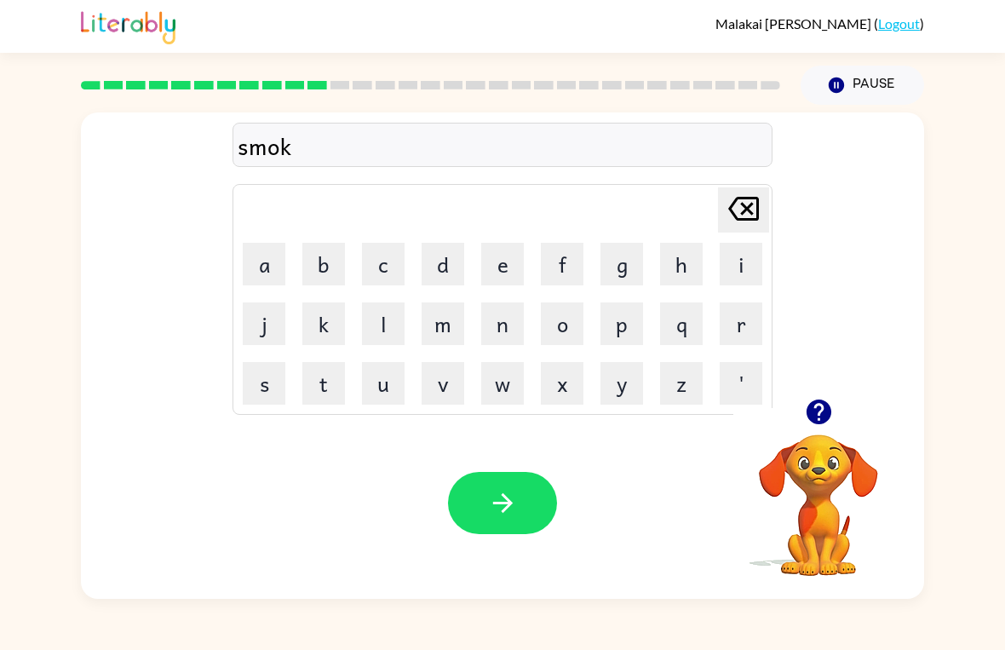
click at [553, 486] on div at bounding box center [502, 503] width 109 height 62
click at [548, 502] on button "button" at bounding box center [502, 503] width 109 height 62
click at [440, 319] on button "m" at bounding box center [443, 323] width 43 height 43
click at [284, 268] on button "a" at bounding box center [264, 264] width 43 height 43
click at [282, 362] on button "s" at bounding box center [264, 383] width 43 height 43
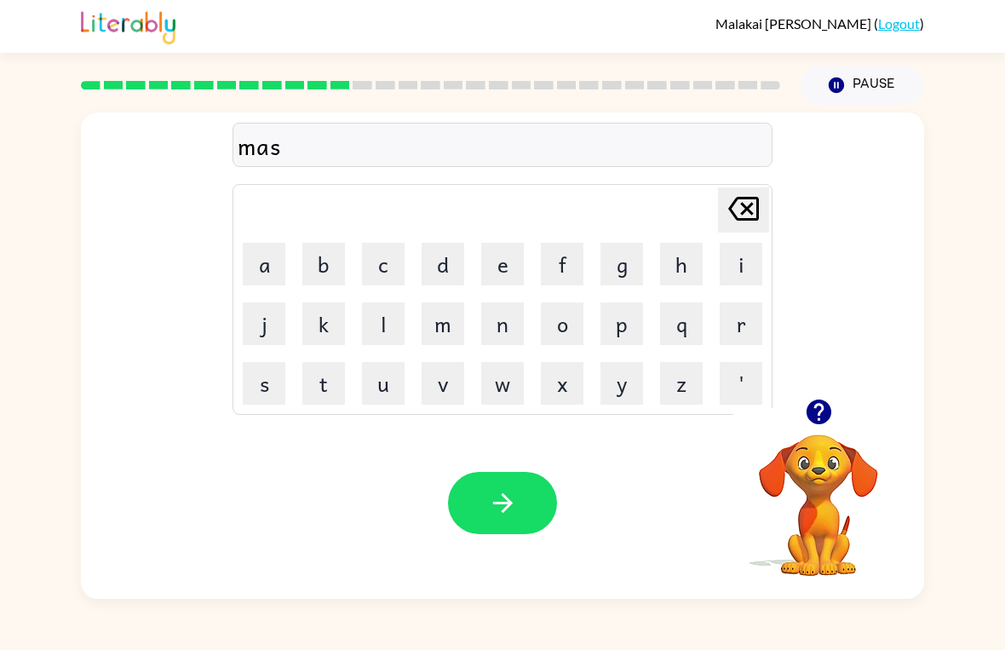
click at [322, 365] on button "t" at bounding box center [323, 383] width 43 height 43
click at [259, 255] on button "a" at bounding box center [264, 264] width 43 height 43
click at [334, 328] on button "k" at bounding box center [323, 323] width 43 height 43
click at [539, 505] on button "button" at bounding box center [502, 503] width 109 height 62
click at [537, 509] on div at bounding box center [502, 503] width 109 height 62
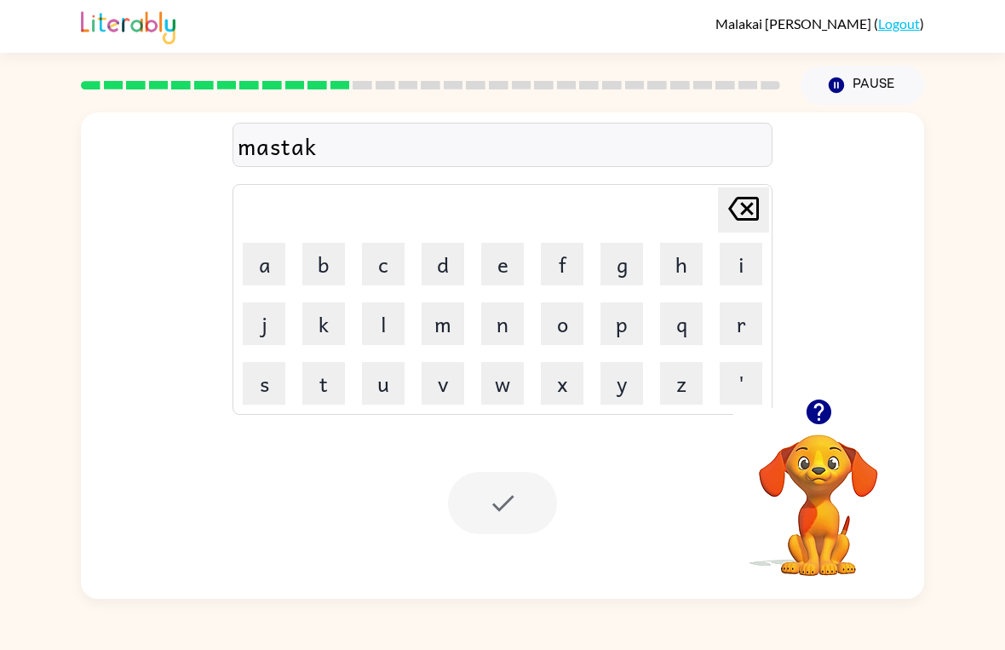
click at [536, 508] on div at bounding box center [502, 503] width 109 height 62
click at [526, 505] on div at bounding box center [502, 503] width 109 height 62
click at [698, 245] on button "h" at bounding box center [681, 264] width 43 height 43
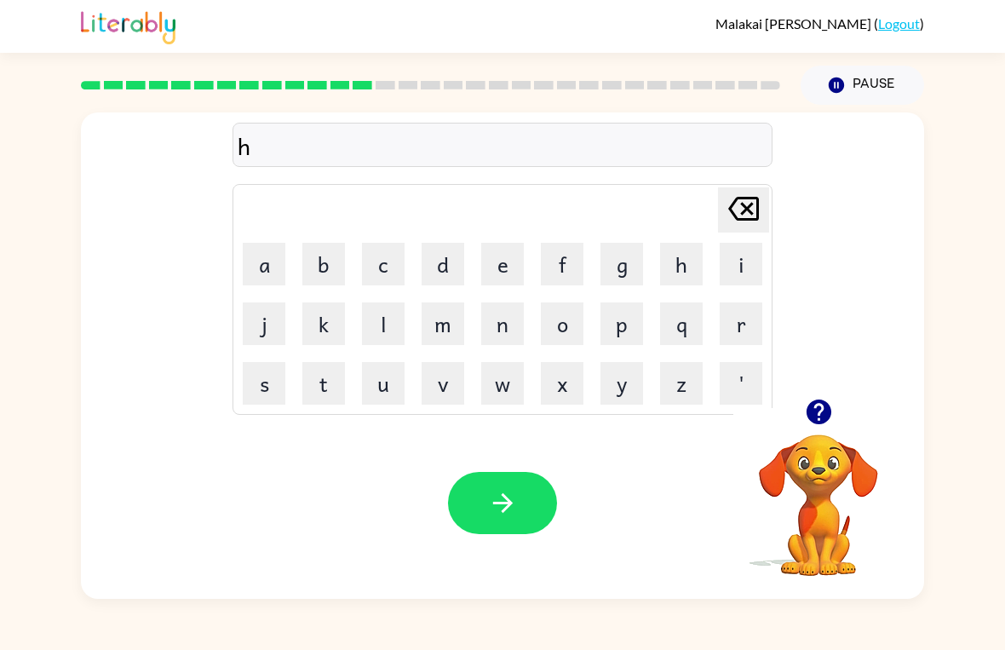
click at [505, 277] on button "e" at bounding box center [502, 264] width 43 height 43
click at [389, 309] on button "l" at bounding box center [383, 323] width 43 height 43
click at [631, 334] on button "p" at bounding box center [622, 323] width 43 height 43
click at [390, 343] on button "l" at bounding box center [383, 323] width 43 height 43
click at [755, 273] on button "i" at bounding box center [741, 264] width 43 height 43
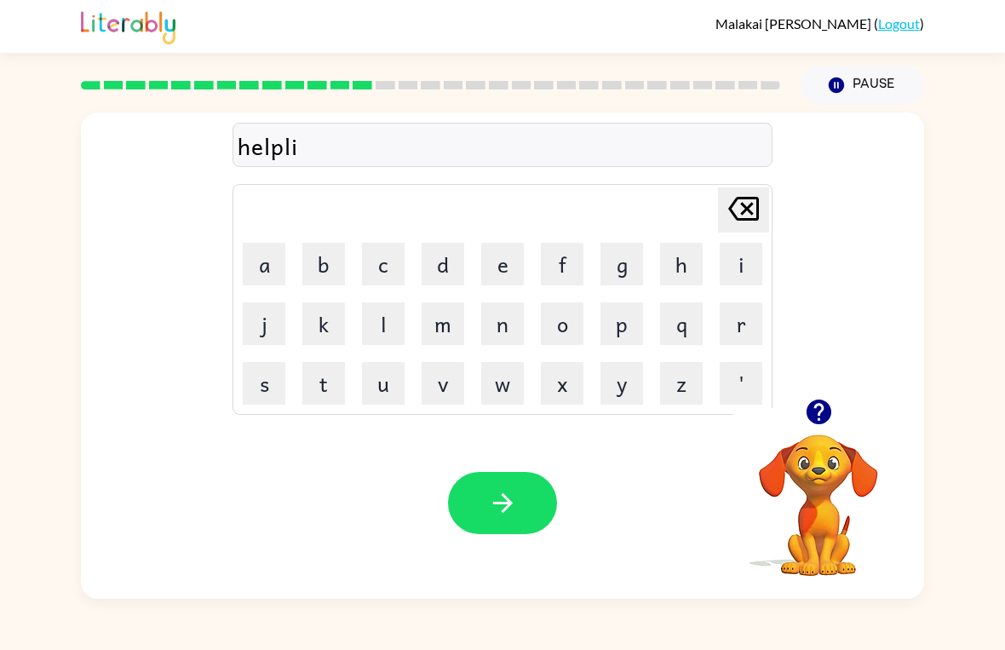
click at [284, 381] on button "s" at bounding box center [264, 383] width 43 height 43
click at [531, 493] on button "button" at bounding box center [502, 503] width 109 height 62
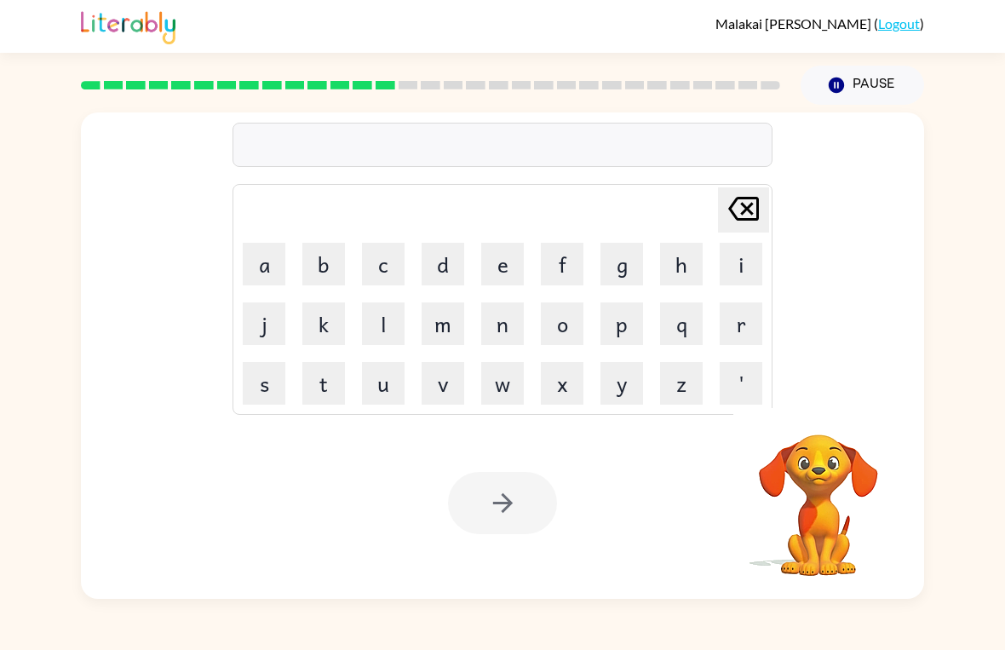
click at [258, 392] on button "s" at bounding box center [264, 383] width 43 height 43
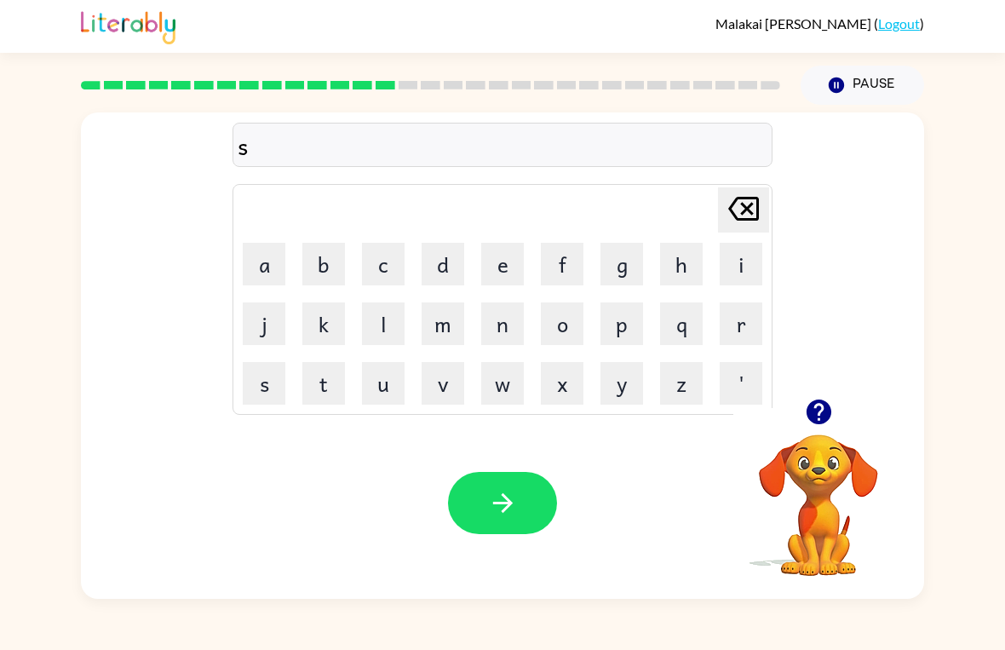
click at [315, 397] on button "t" at bounding box center [323, 383] width 43 height 43
click at [744, 212] on icon at bounding box center [743, 209] width 31 height 24
click at [565, 311] on button "o" at bounding box center [562, 323] width 43 height 43
click at [451, 250] on button "d" at bounding box center [443, 264] width 43 height 43
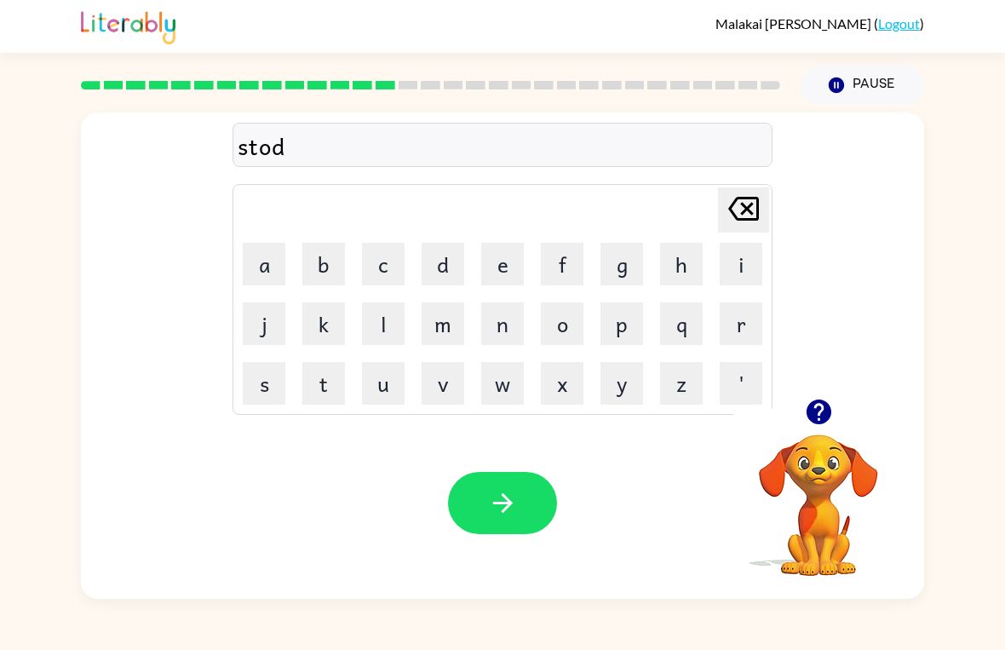
click at [508, 250] on button "e" at bounding box center [502, 264] width 43 height 43
click at [542, 324] on button "o" at bounding box center [562, 323] width 43 height 43
click at [750, 215] on icon "Delete Delete last character input" at bounding box center [743, 208] width 41 height 41
click at [505, 335] on button "n" at bounding box center [502, 323] width 43 height 43
click at [340, 392] on button "t" at bounding box center [323, 383] width 43 height 43
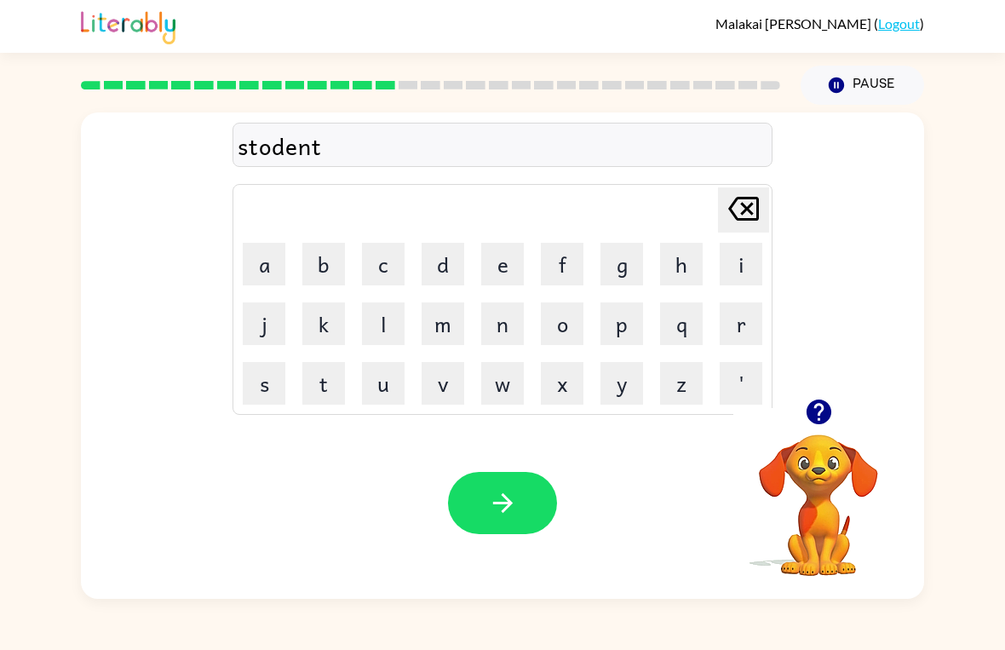
click at [549, 498] on button "button" at bounding box center [502, 503] width 109 height 62
click at [340, 393] on button "t" at bounding box center [323, 383] width 43 height 43
click at [282, 378] on button "s" at bounding box center [264, 383] width 43 height 43
click at [758, 215] on icon at bounding box center [743, 209] width 31 height 24
click at [758, 214] on icon at bounding box center [743, 209] width 31 height 24
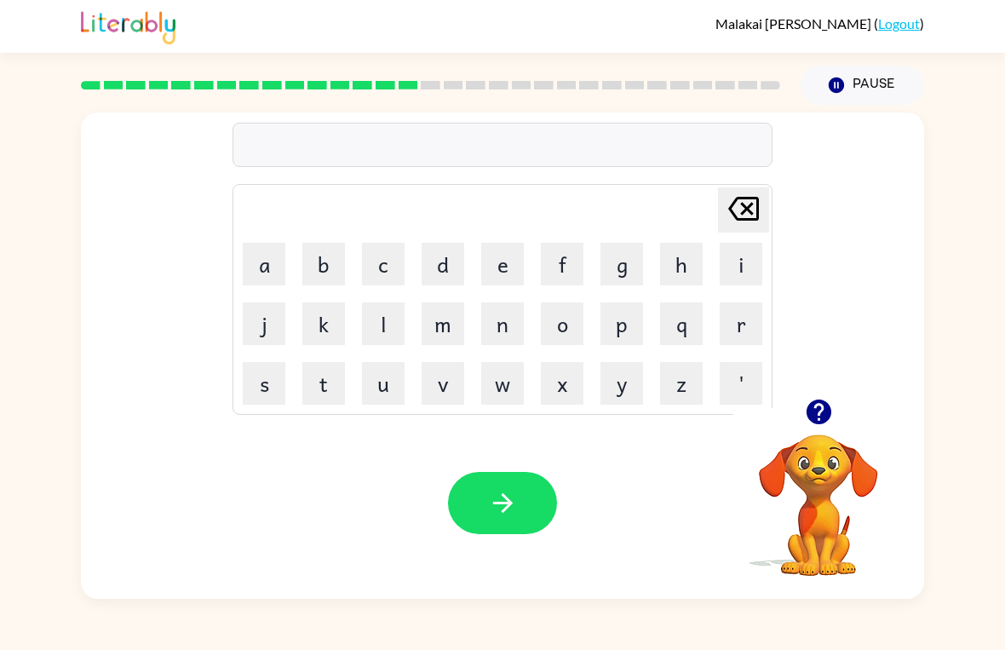
click at [256, 380] on button "s" at bounding box center [264, 383] width 43 height 43
click at [337, 380] on button "t" at bounding box center [323, 383] width 43 height 43
click at [271, 251] on button "a" at bounding box center [264, 264] width 43 height 43
click at [744, 310] on button "r" at bounding box center [741, 323] width 43 height 43
click at [520, 495] on button "button" at bounding box center [502, 503] width 109 height 62
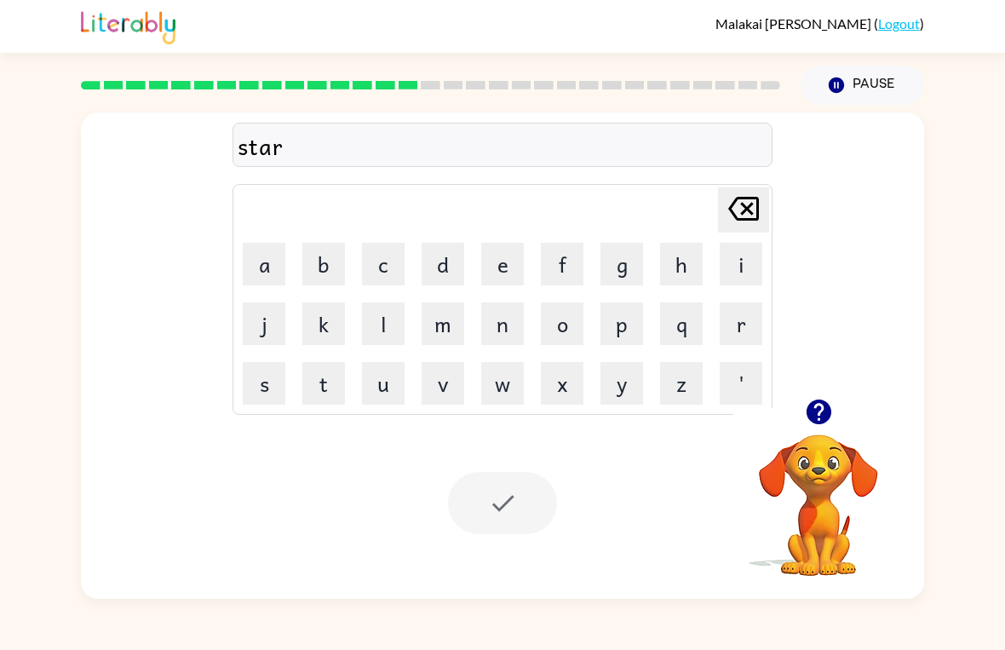
click at [515, 516] on div at bounding box center [502, 503] width 109 height 62
click at [829, 395] on button "button" at bounding box center [818, 411] width 43 height 43
click at [391, 344] on button "l" at bounding box center [383, 323] width 43 height 43
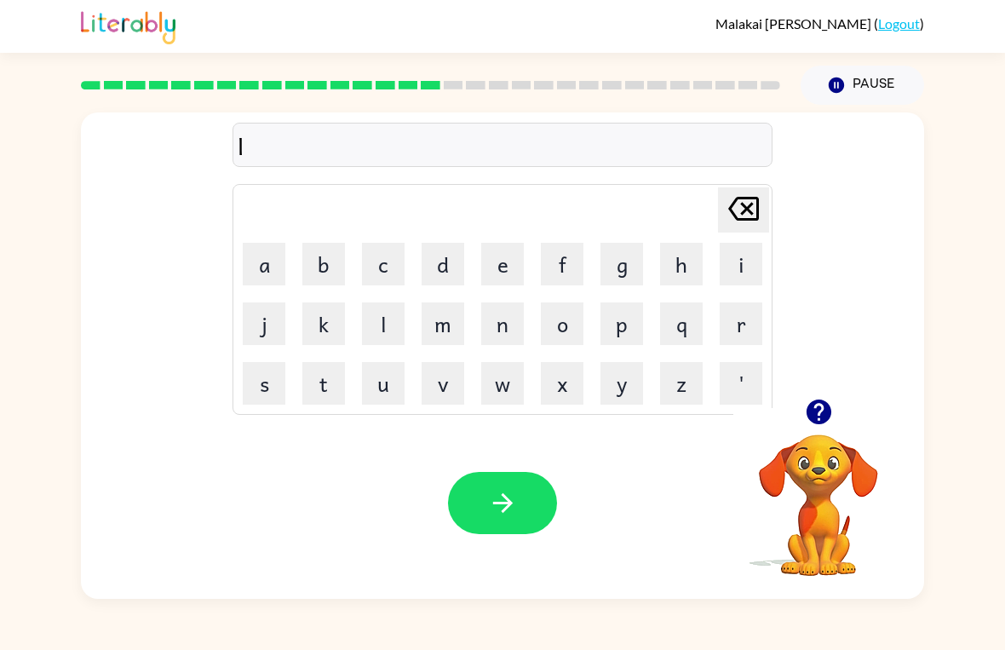
click at [742, 265] on button "i" at bounding box center [741, 264] width 43 height 43
click at [508, 494] on icon "button" at bounding box center [503, 503] width 30 height 30
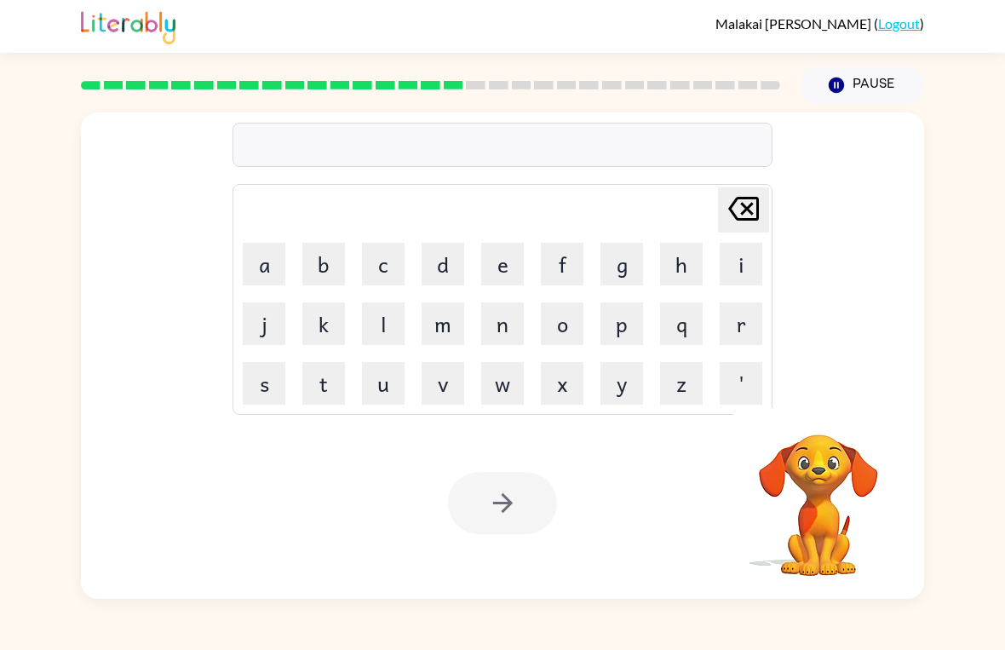
click at [342, 396] on button "t" at bounding box center [323, 383] width 43 height 43
click at [760, 190] on icon "Delete Delete last character input" at bounding box center [743, 208] width 41 height 41
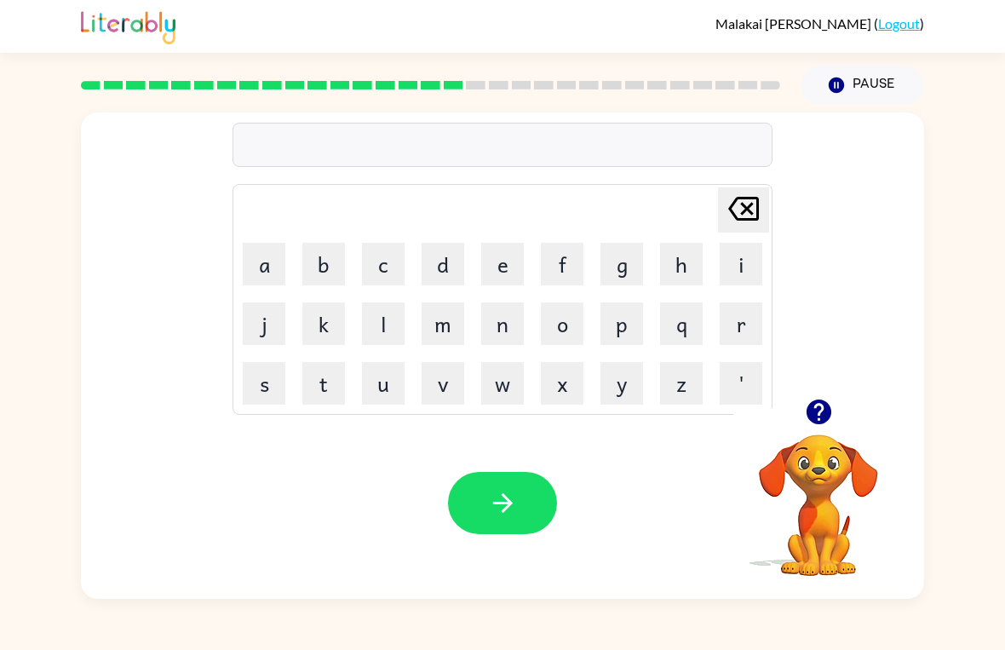
click at [279, 382] on button "s" at bounding box center [264, 383] width 43 height 43
click at [578, 377] on button "x" at bounding box center [562, 383] width 43 height 43
click at [500, 391] on button "w" at bounding box center [502, 383] width 43 height 43
click at [739, 213] on icon "Delete Delete last character input" at bounding box center [743, 208] width 41 height 41
click at [739, 212] on icon "Delete Delete last character input" at bounding box center [743, 208] width 41 height 41
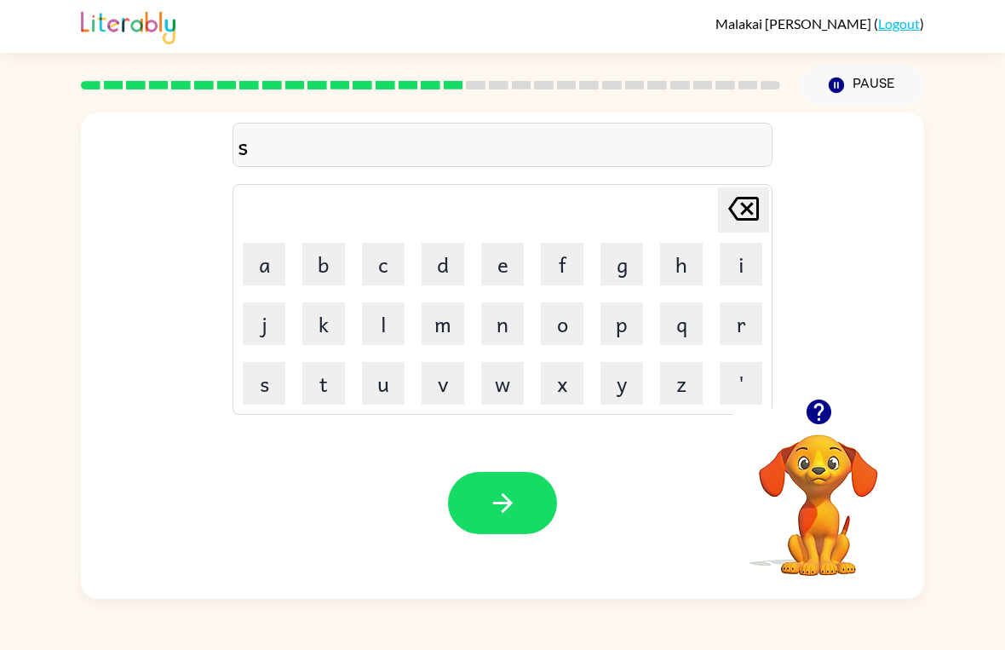
click at [509, 395] on button "w" at bounding box center [502, 383] width 43 height 43
click at [746, 251] on button "i" at bounding box center [741, 264] width 43 height 43
click at [572, 254] on button "f" at bounding box center [562, 264] width 43 height 43
click at [325, 371] on button "t" at bounding box center [323, 383] width 43 height 43
click at [540, 513] on button "button" at bounding box center [502, 503] width 109 height 62
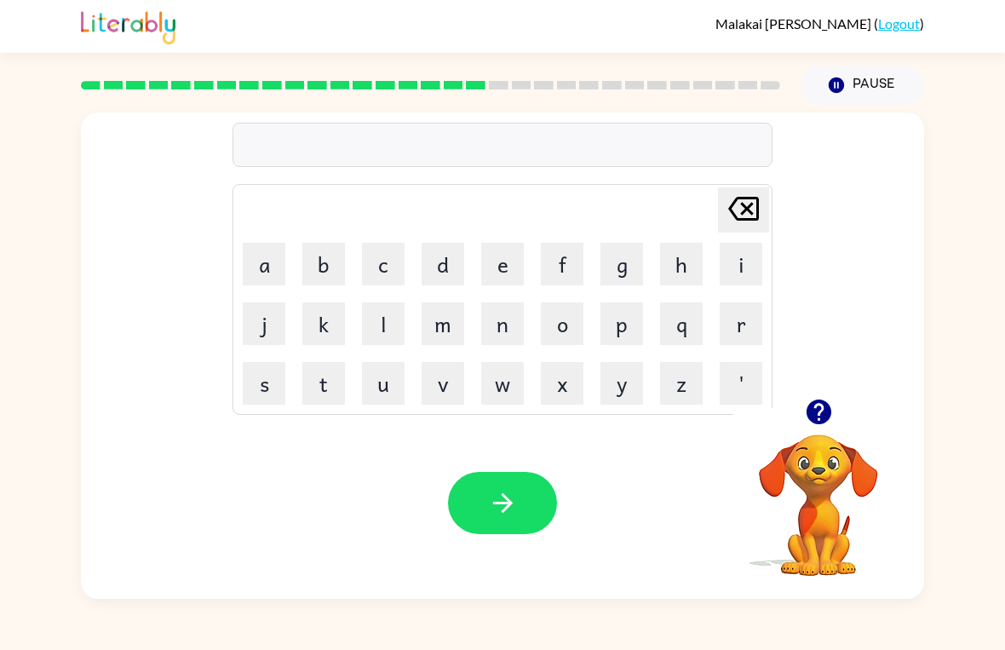
click at [256, 390] on button "s" at bounding box center [264, 383] width 43 height 43
click at [732, 266] on button "i" at bounding box center [741, 264] width 43 height 43
click at [685, 262] on button "h" at bounding box center [681, 264] width 43 height 43
click at [768, 188] on button "Delete Delete last character input" at bounding box center [743, 209] width 51 height 45
click at [745, 204] on icon "Delete Delete last character input" at bounding box center [743, 208] width 41 height 41
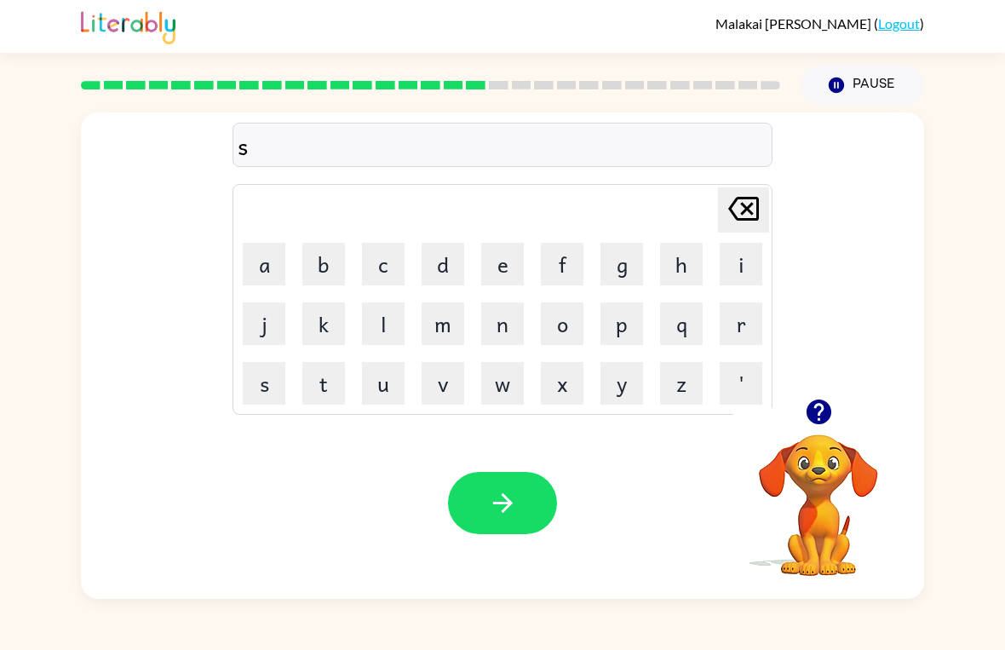
click at [682, 268] on button "h" at bounding box center [681, 264] width 43 height 43
click at [760, 311] on button "r" at bounding box center [741, 323] width 43 height 43
click at [334, 374] on button "t" at bounding box center [323, 383] width 43 height 43
click at [498, 497] on icon "button" at bounding box center [503, 503] width 30 height 30
click at [275, 335] on button "j" at bounding box center [264, 323] width 43 height 43
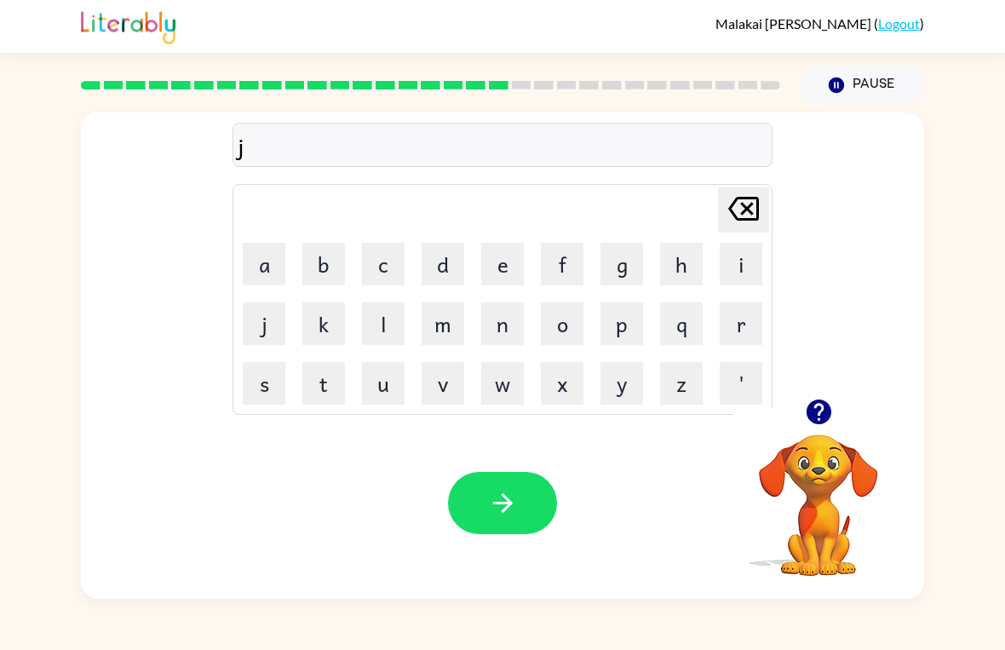
click at [563, 328] on button "o" at bounding box center [562, 323] width 43 height 43
click at [326, 245] on button "b" at bounding box center [323, 264] width 43 height 43
click at [504, 498] on icon "button" at bounding box center [502, 503] width 20 height 20
click at [325, 247] on button "b" at bounding box center [323, 264] width 43 height 43
click at [568, 304] on button "o" at bounding box center [562, 323] width 43 height 43
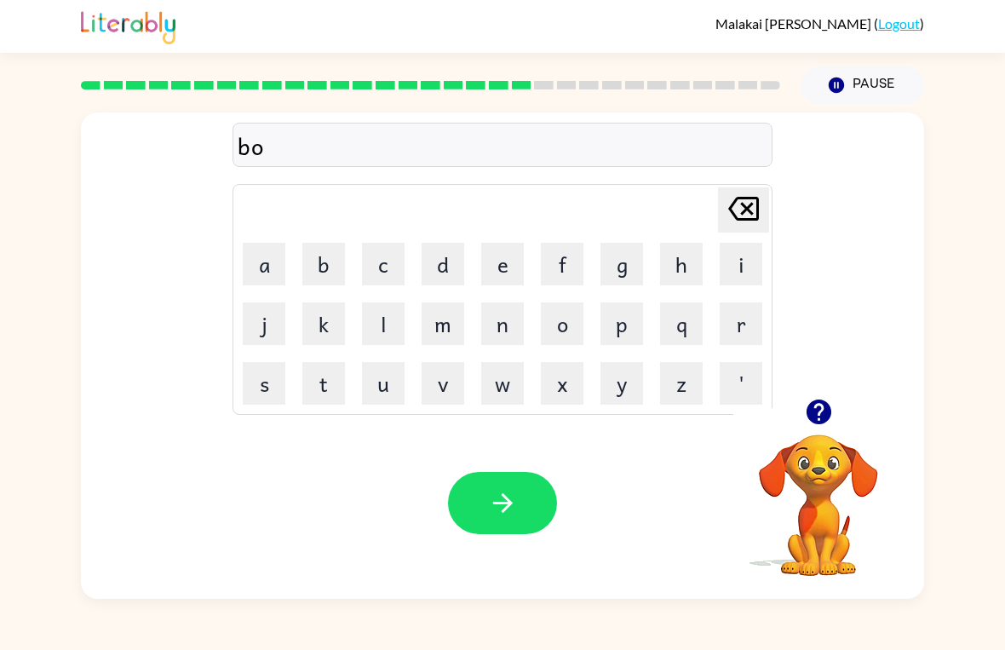
click at [571, 403] on button "x" at bounding box center [562, 383] width 43 height 43
click at [738, 255] on button "i" at bounding box center [741, 264] width 43 height 43
click at [284, 399] on button "s" at bounding box center [264, 383] width 43 height 43
click at [510, 496] on icon "button" at bounding box center [503, 503] width 30 height 30
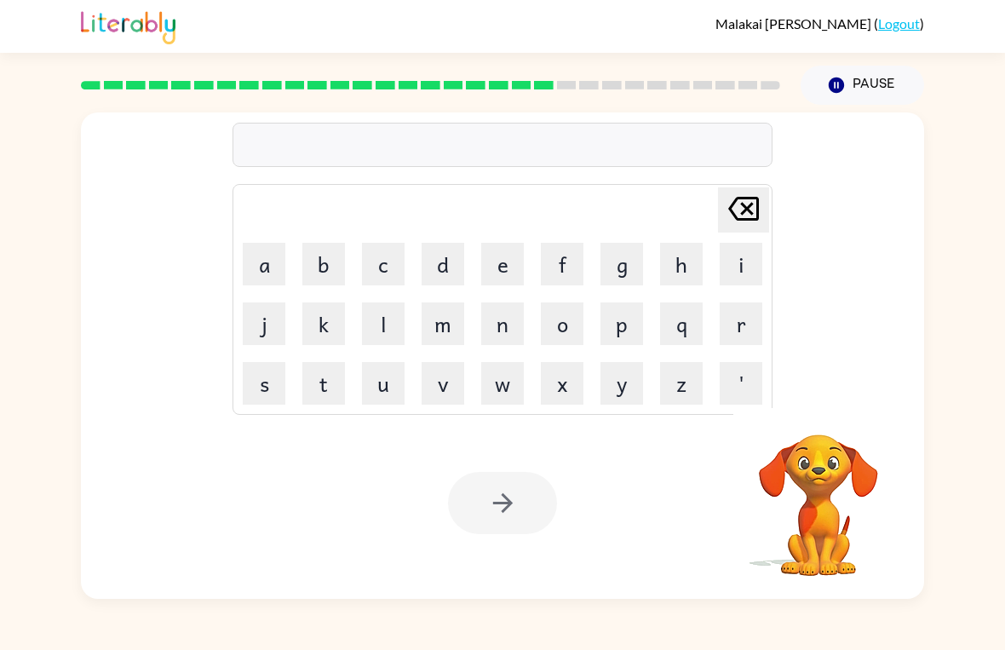
click at [463, 253] on button "d" at bounding box center [443, 264] width 43 height 43
click at [762, 243] on button "i" at bounding box center [741, 264] width 43 height 43
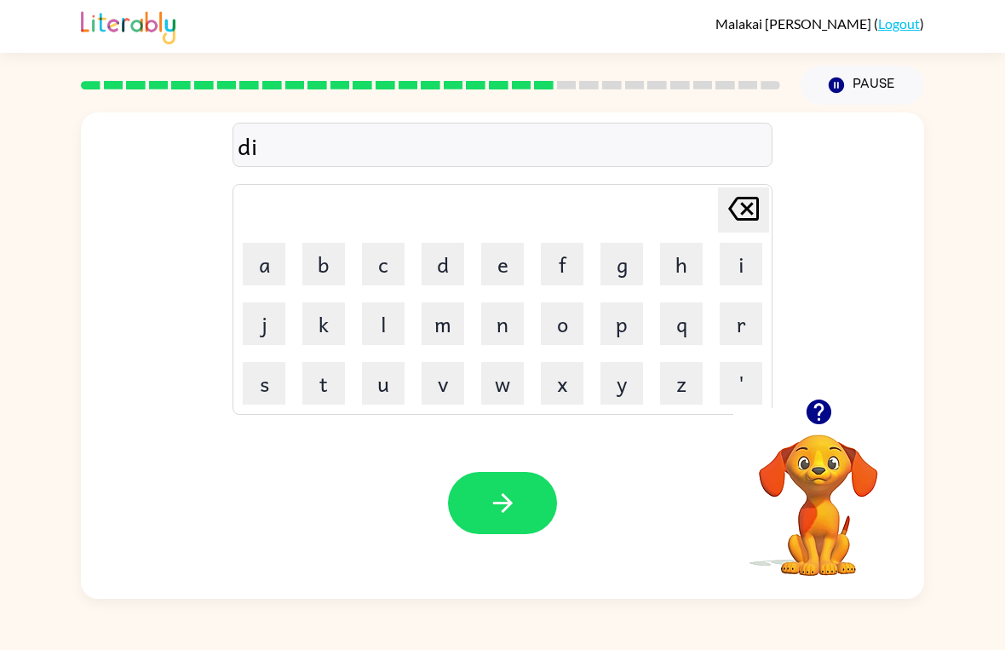
click at [459, 377] on button "v" at bounding box center [443, 383] width 43 height 43
click at [509, 254] on button "e" at bounding box center [502, 264] width 43 height 43
click at [517, 496] on icon "button" at bounding box center [503, 503] width 30 height 30
click at [750, 311] on button "r" at bounding box center [741, 323] width 43 height 43
click at [559, 326] on button "o" at bounding box center [562, 323] width 43 height 43
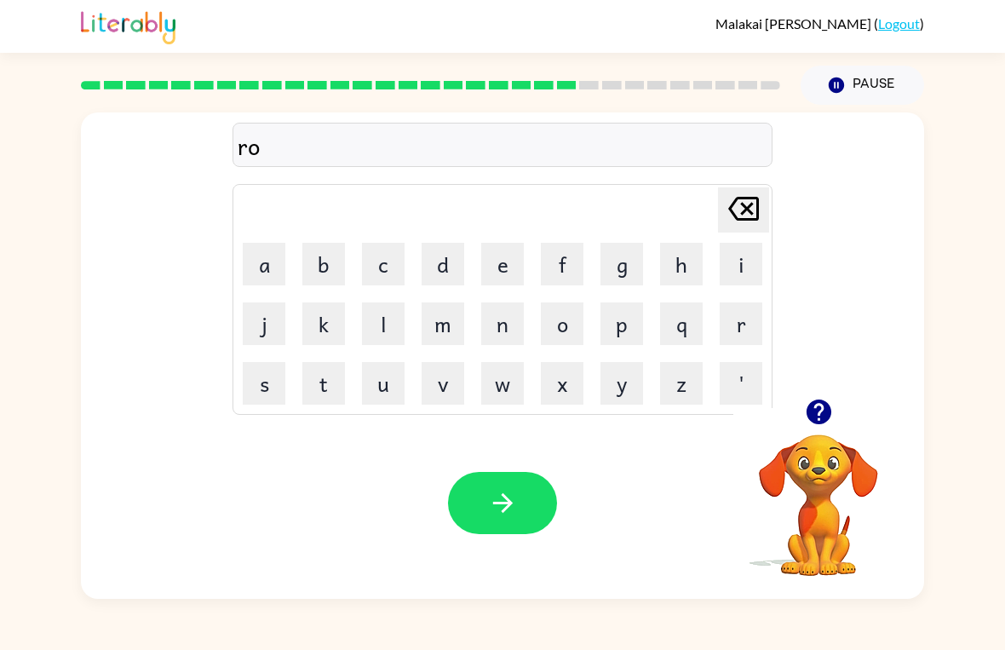
click at [449, 260] on button "d" at bounding box center [443, 264] width 43 height 43
click at [762, 200] on icon "Delete Delete last character input" at bounding box center [743, 208] width 41 height 41
click at [761, 199] on icon "Delete Delete last character input" at bounding box center [743, 208] width 41 height 41
click at [285, 256] on button "a" at bounding box center [264, 264] width 43 height 43
click at [569, 314] on button "o" at bounding box center [562, 323] width 43 height 43
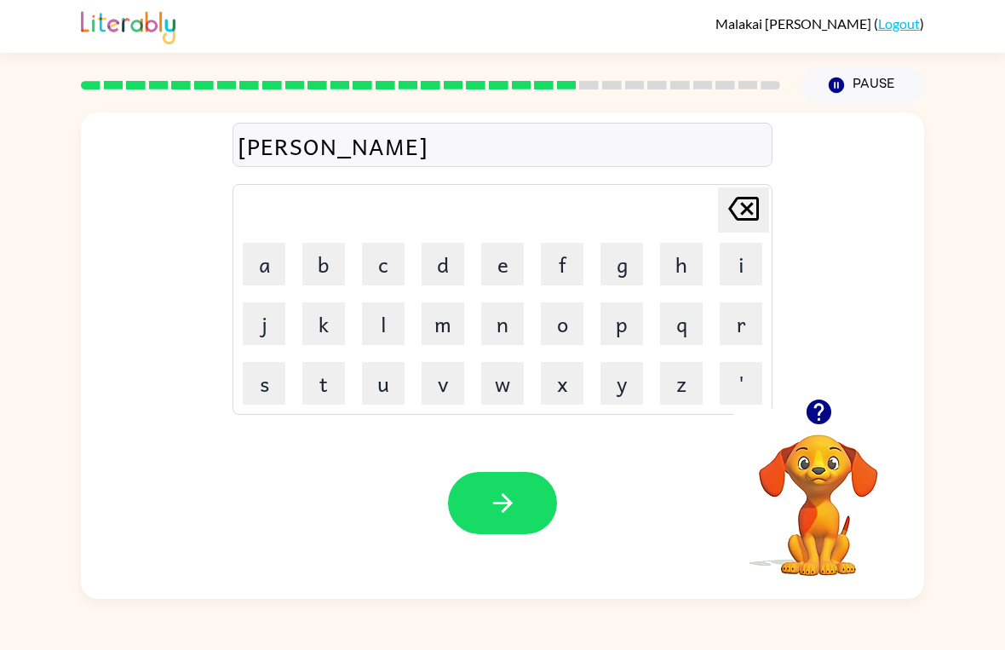
click at [336, 272] on button "b" at bounding box center [323, 264] width 43 height 43
click at [744, 204] on icon "Delete Delete last character input" at bounding box center [743, 208] width 41 height 41
click at [282, 144] on div "rao" at bounding box center [503, 146] width 530 height 36
click at [745, 204] on icon "Delete Delete last character input" at bounding box center [743, 208] width 41 height 41
click at [762, 198] on icon "Delete Delete last character input" at bounding box center [743, 208] width 41 height 41
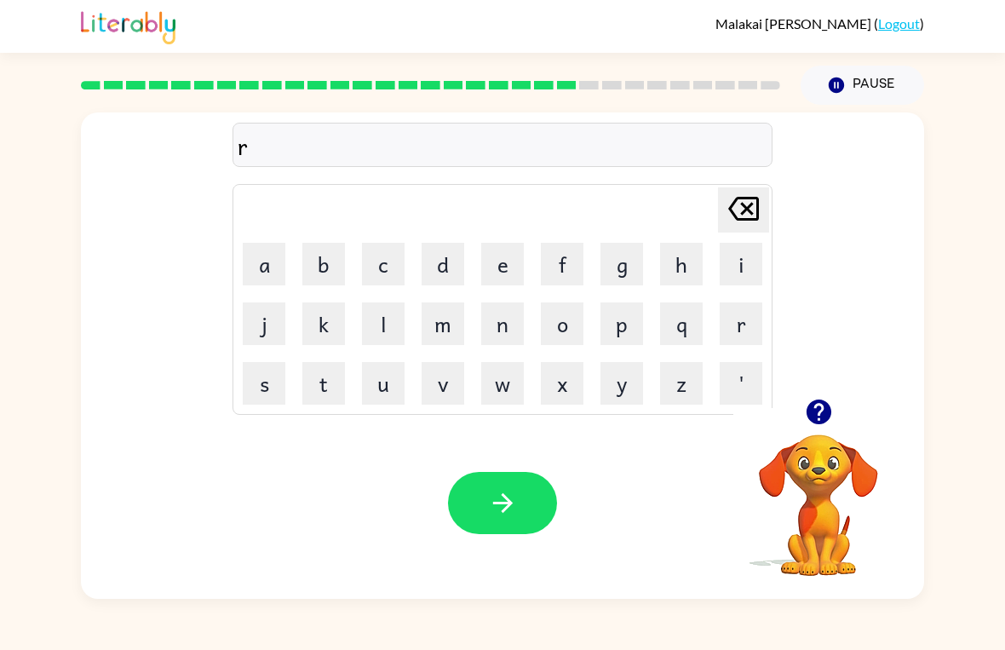
click at [572, 310] on button "o" at bounding box center [562, 323] width 43 height 43
click at [449, 270] on button "d" at bounding box center [443, 264] width 43 height 43
click at [498, 382] on button "w" at bounding box center [502, 383] width 43 height 43
click at [278, 262] on button "a" at bounding box center [264, 264] width 43 height 43
click at [525, 487] on button "button" at bounding box center [502, 503] width 109 height 62
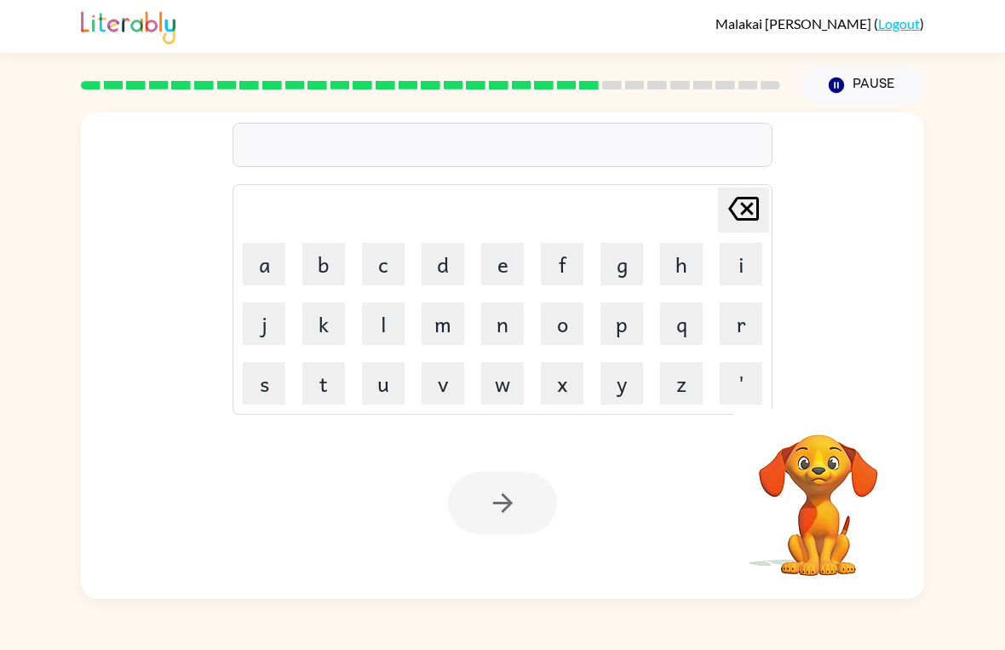
click at [284, 376] on button "s" at bounding box center [264, 383] width 43 height 43
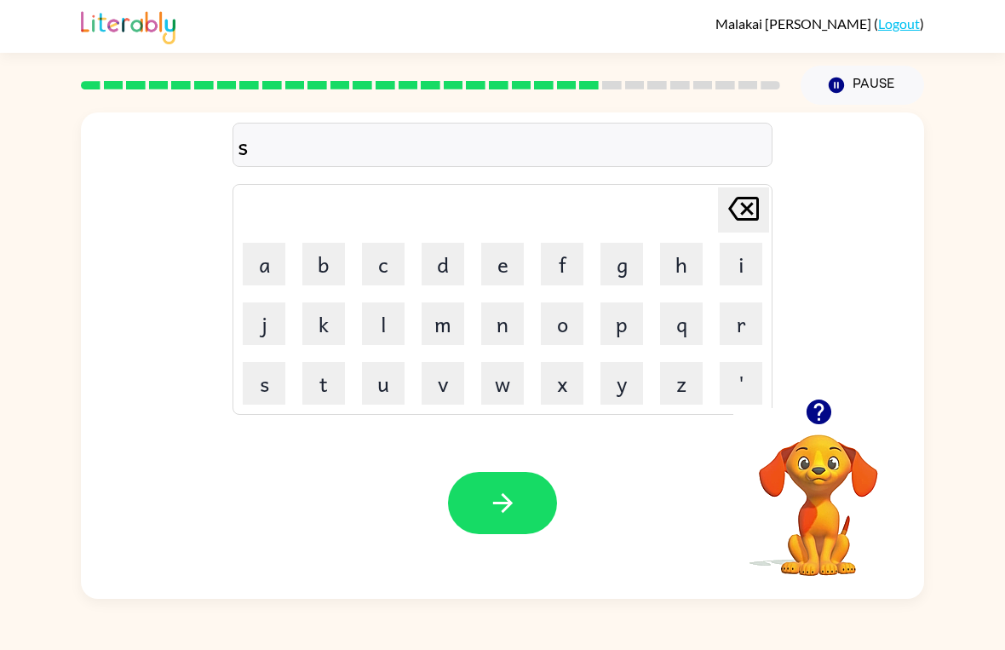
click at [690, 259] on button "h" at bounding box center [681, 264] width 43 height 43
click at [752, 262] on button "i" at bounding box center [741, 264] width 43 height 43
click at [742, 316] on button "r" at bounding box center [741, 323] width 43 height 43
click at [758, 217] on icon at bounding box center [743, 209] width 31 height 24
click at [759, 314] on button "r" at bounding box center [741, 323] width 43 height 43
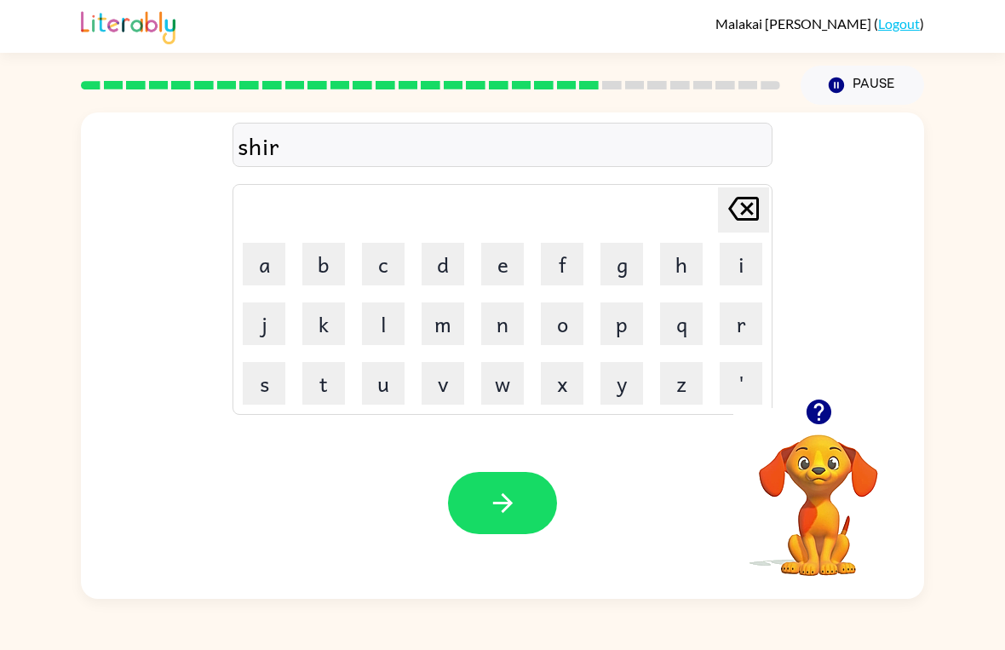
click at [535, 263] on td "f" at bounding box center [562, 264] width 58 height 58
click at [508, 277] on button "e" at bounding box center [502, 264] width 43 height 43
click at [747, 221] on icon at bounding box center [743, 209] width 31 height 24
click at [546, 518] on button "button" at bounding box center [502, 503] width 109 height 62
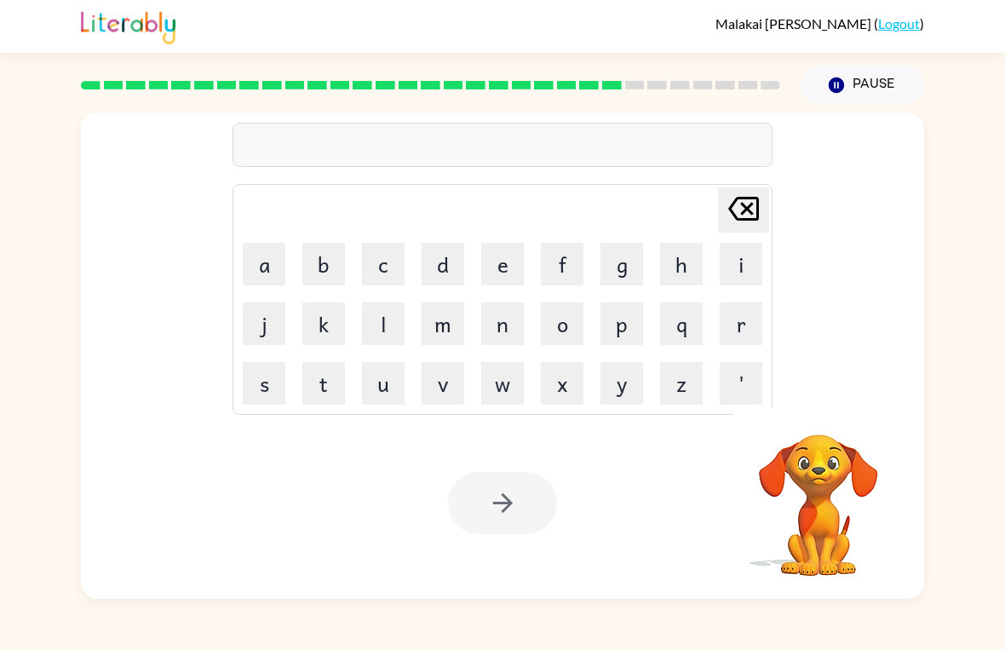
click at [523, 236] on td "e" at bounding box center [503, 264] width 58 height 58
click at [258, 387] on button "s" at bounding box center [264, 383] width 43 height 43
click at [750, 260] on button "i" at bounding box center [741, 264] width 43 height 43
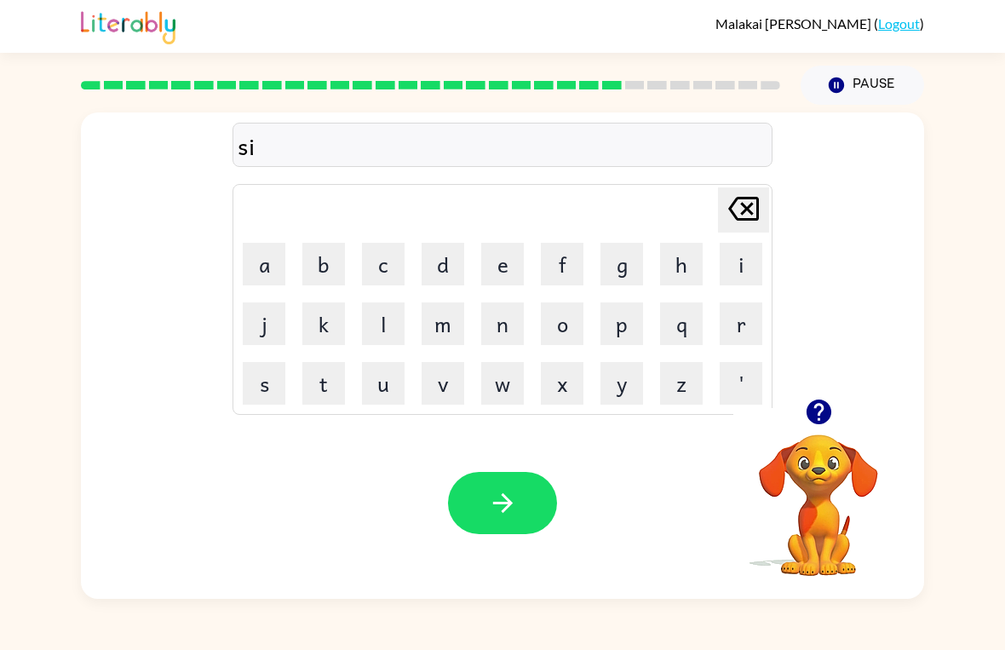
click at [764, 210] on button "Delete Delete last character input" at bounding box center [743, 209] width 51 height 45
click at [692, 264] on button "h" at bounding box center [681, 264] width 43 height 43
click at [284, 249] on button "a" at bounding box center [264, 264] width 43 height 43
click at [387, 239] on td "c" at bounding box center [383, 264] width 58 height 58
click at [404, 244] on button "c" at bounding box center [383, 264] width 43 height 43
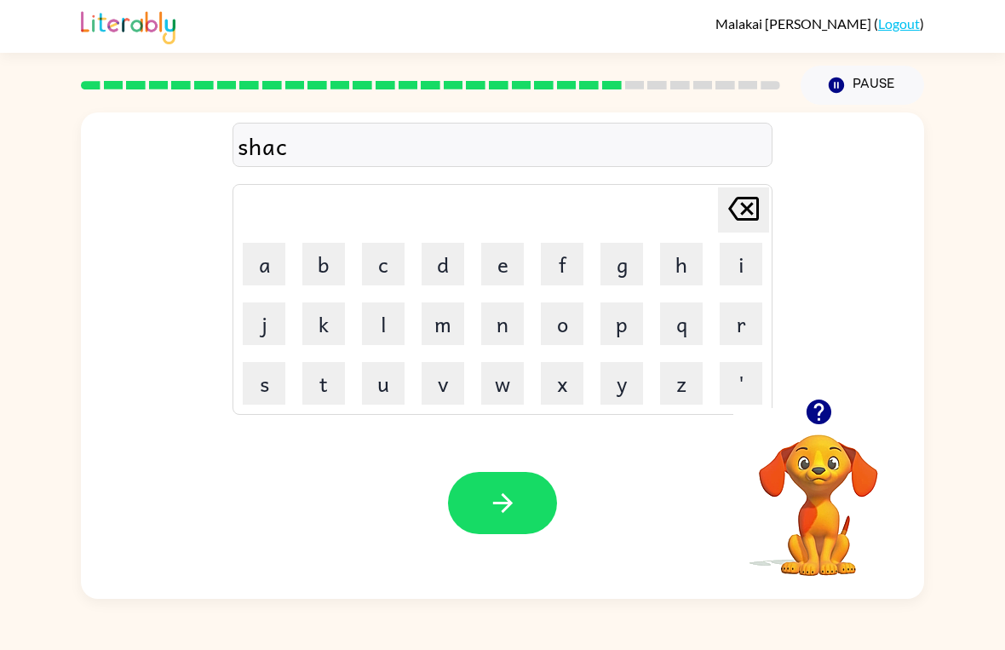
click at [339, 321] on button "k" at bounding box center [323, 323] width 43 height 43
click at [514, 525] on button "button" at bounding box center [502, 503] width 109 height 62
click at [265, 373] on button "s" at bounding box center [264, 383] width 43 height 43
click at [496, 325] on button "n" at bounding box center [502, 323] width 43 height 43
click at [734, 215] on icon at bounding box center [743, 209] width 31 height 24
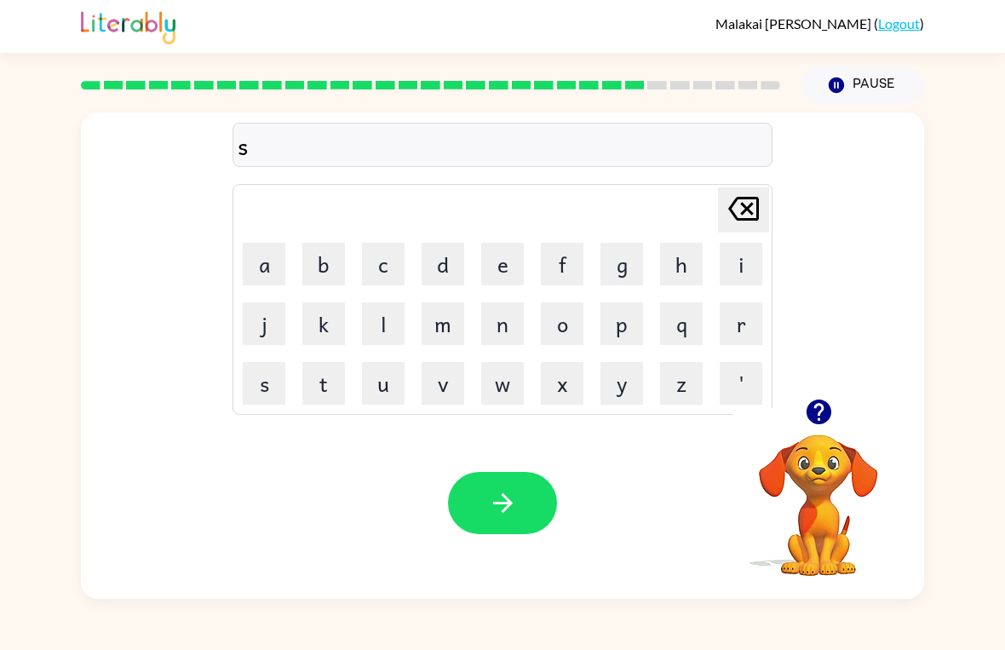
click at [400, 395] on button "u" at bounding box center [383, 383] width 43 height 43
click at [512, 318] on button "n" at bounding box center [502, 323] width 43 height 43
click at [381, 312] on button "l" at bounding box center [383, 323] width 43 height 43
click at [760, 244] on button "i" at bounding box center [741, 264] width 43 height 43
click at [346, 361] on td "t" at bounding box center [324, 383] width 58 height 58
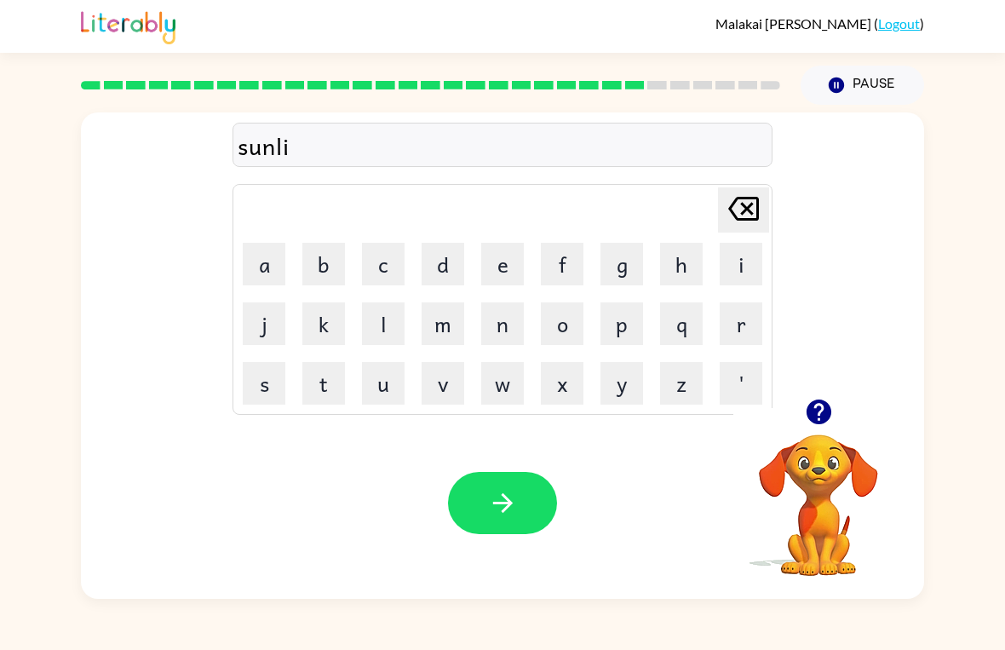
click at [342, 384] on button "t" at bounding box center [323, 383] width 43 height 43
click at [756, 194] on icon "Delete Delete last character input" at bounding box center [743, 208] width 41 height 41
click at [342, 364] on button "t" at bounding box center [323, 383] width 43 height 43
click at [522, 511] on button "button" at bounding box center [502, 503] width 109 height 62
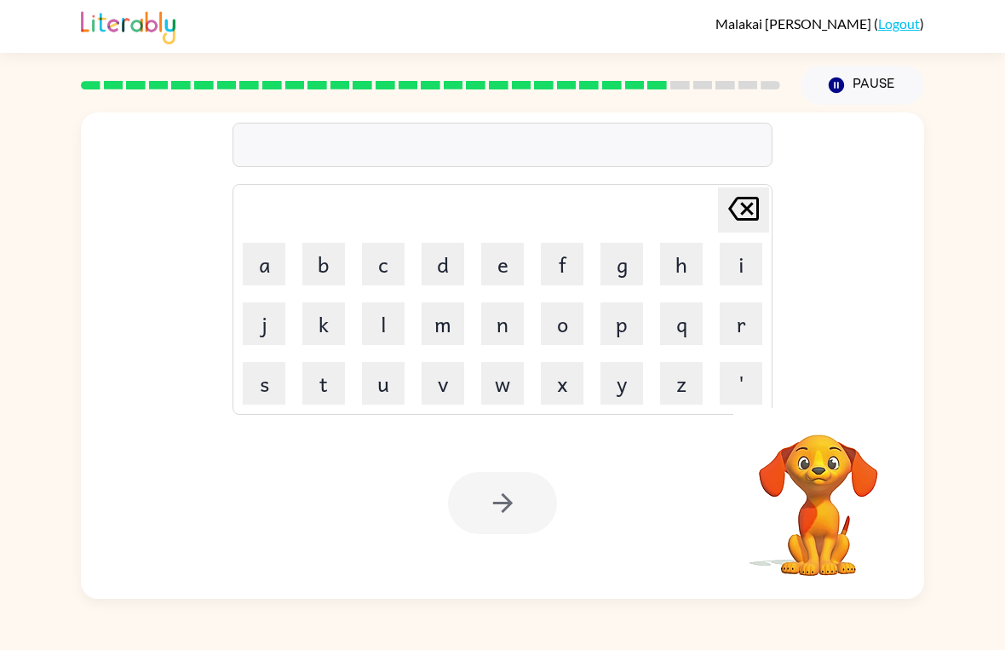
click at [837, 467] on video "Your browser must support playing .mp4 files to use Literably. Please try using…" at bounding box center [819, 493] width 170 height 170
click at [869, 459] on video "Your browser must support playing .mp4 files to use Literably. Please try using…" at bounding box center [819, 493] width 170 height 170
click at [845, 518] on video "Your browser must support playing .mp4 files to use Literably. Please try using…" at bounding box center [819, 493] width 170 height 170
click at [524, 503] on div at bounding box center [502, 503] width 109 height 62
click at [521, 492] on div at bounding box center [502, 503] width 109 height 62
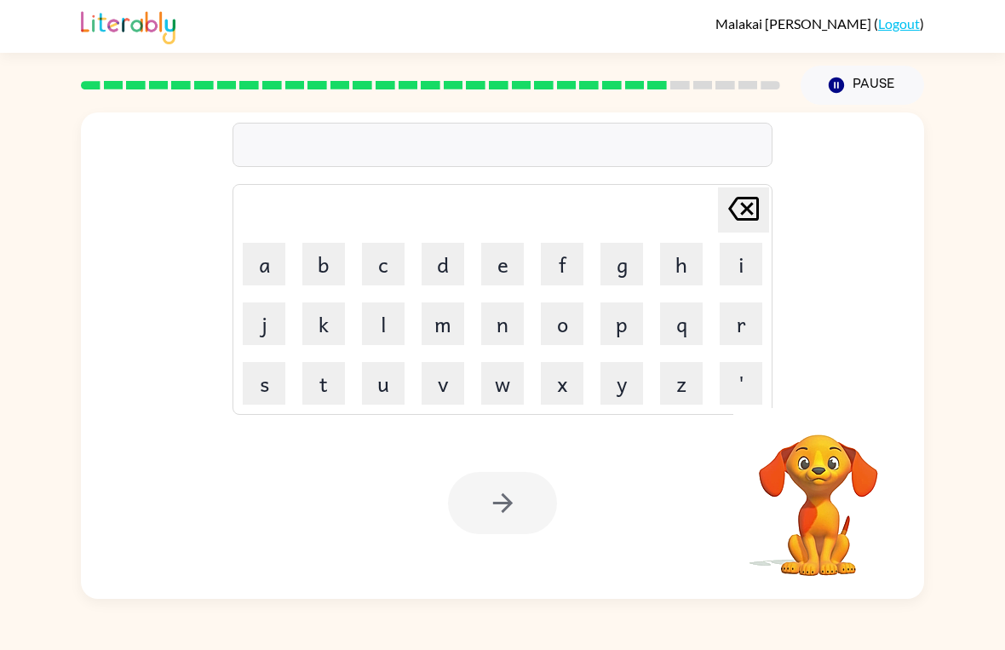
click at [883, 530] on video "Your browser must support playing .mp4 files to use Literably. Please try using…" at bounding box center [819, 493] width 170 height 170
click at [824, 544] on video "Your browser must support playing .mp4 files to use Literably. Please try using…" at bounding box center [819, 493] width 170 height 170
click at [835, 442] on video "Your browser must support playing .mp4 files to use Literably. Please try using…" at bounding box center [819, 493] width 170 height 170
click at [849, 498] on video "Your browser must support playing .mp4 files to use Literably. Please try using…" at bounding box center [819, 493] width 170 height 170
click at [868, 163] on div "Delete Delete last character input a b c d e f g h i j k l m n o p q r s t u v …" at bounding box center [502, 255] width 843 height 286
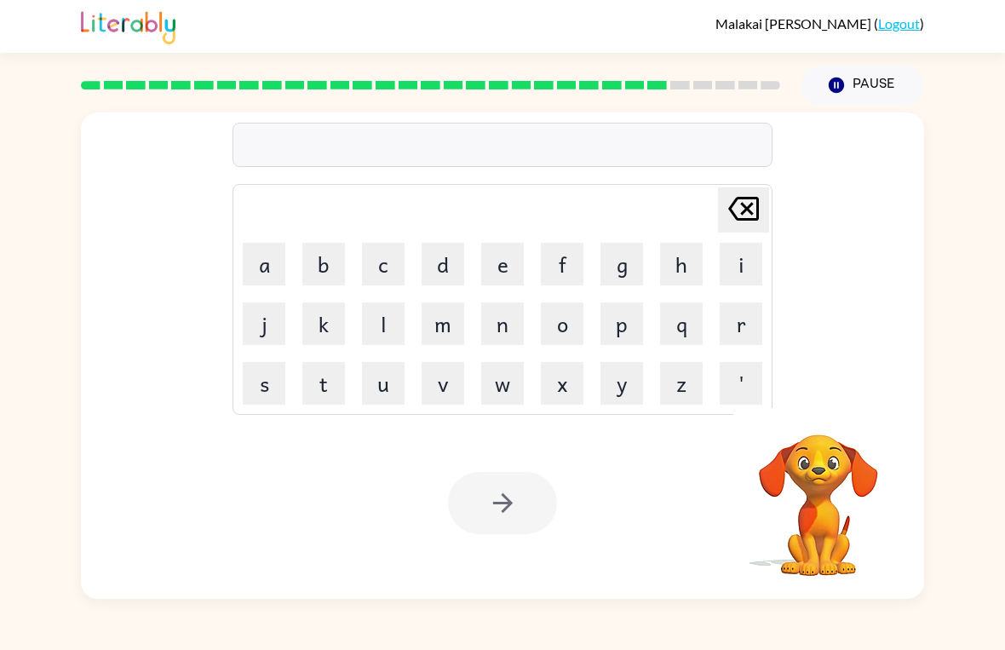
click at [871, 90] on button "Pause Pause" at bounding box center [863, 85] width 124 height 39
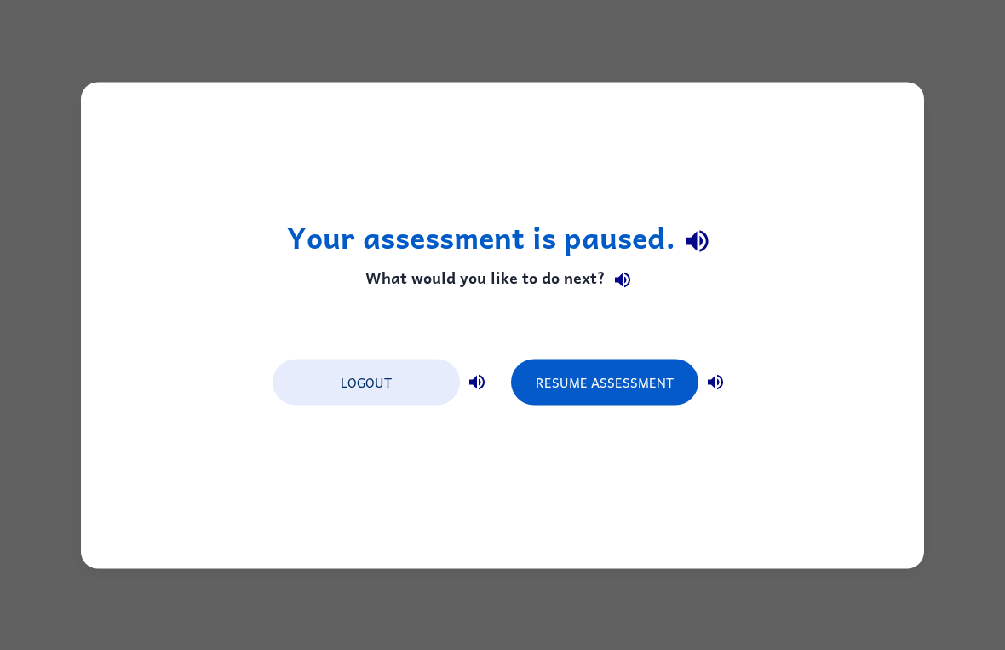
click at [649, 387] on button "Resume Assessment" at bounding box center [604, 382] width 187 height 46
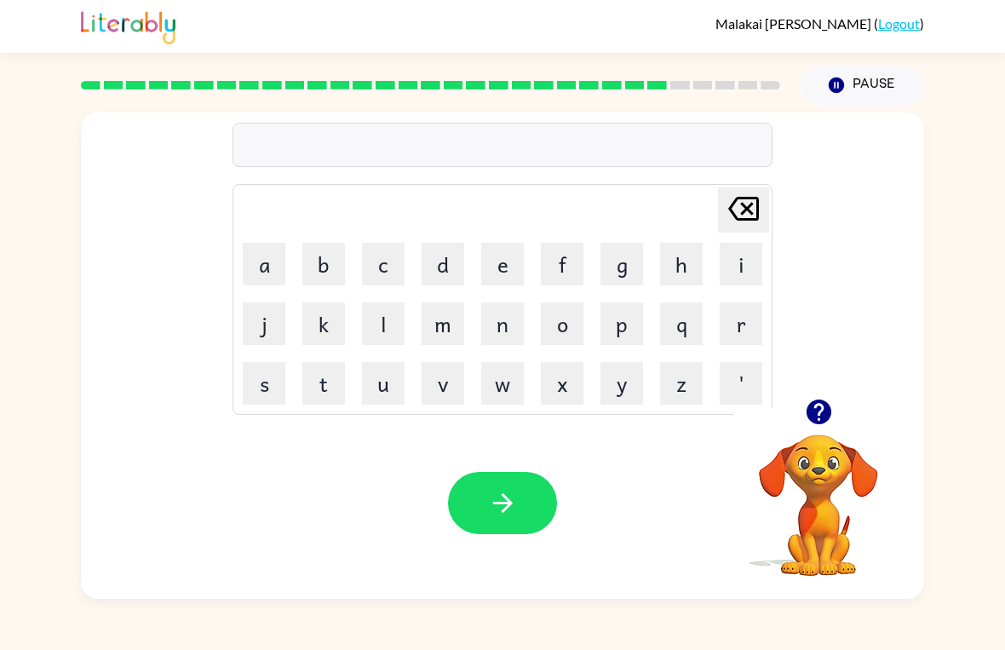
click at [726, 329] on button "r" at bounding box center [741, 323] width 43 height 43
click at [250, 252] on button "a" at bounding box center [264, 264] width 43 height 43
click at [370, 262] on button "c" at bounding box center [383, 264] width 43 height 43
click at [328, 320] on button "k" at bounding box center [323, 323] width 43 height 43
click at [488, 511] on icon "button" at bounding box center [503, 503] width 30 height 30
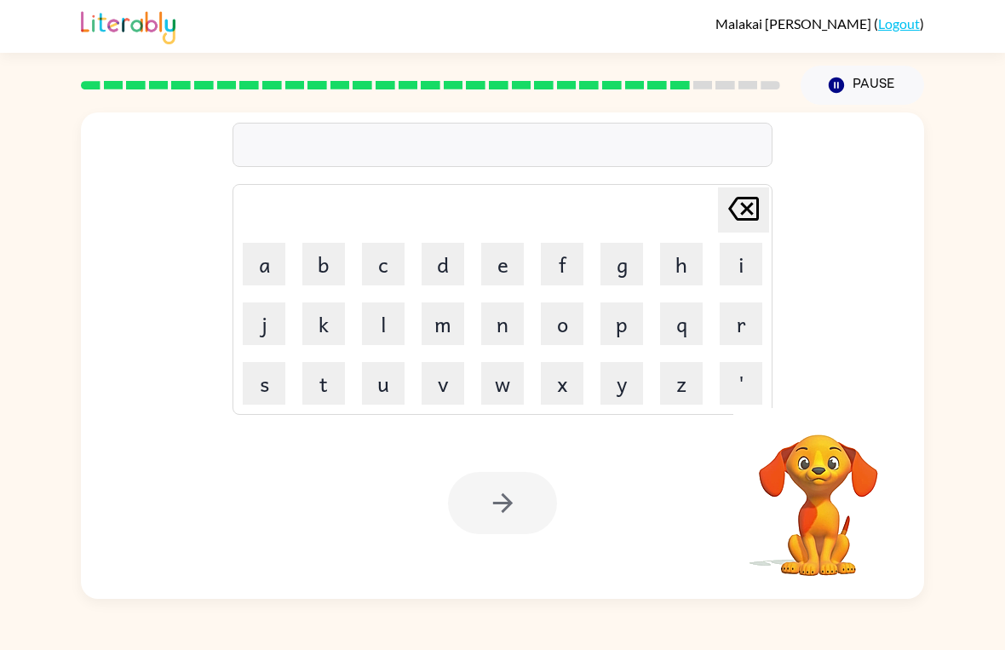
click at [333, 264] on button "b" at bounding box center [323, 264] width 43 height 43
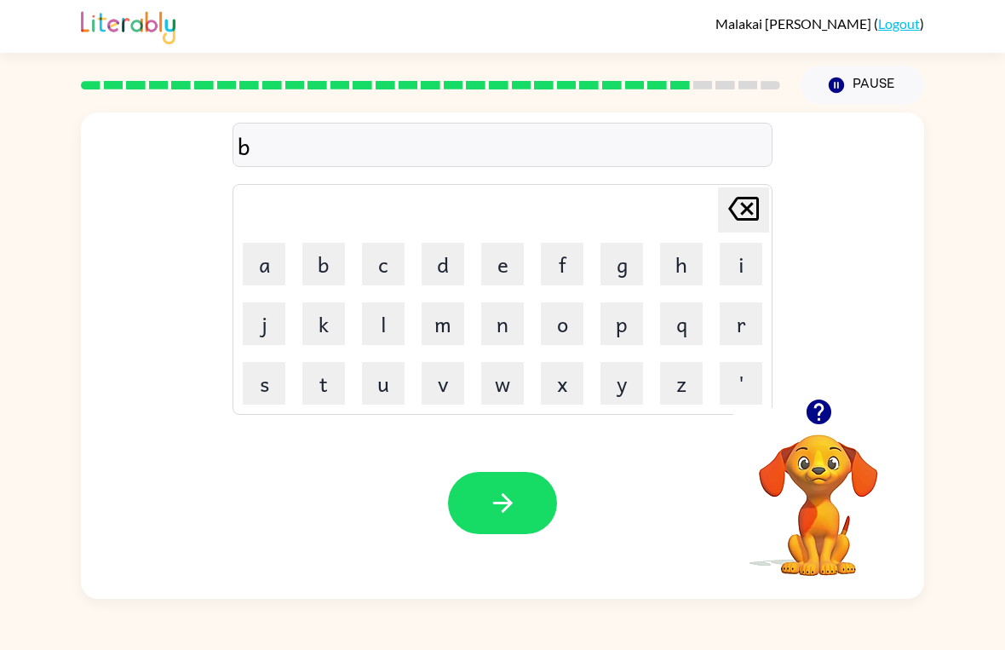
click at [507, 265] on button "e" at bounding box center [502, 264] width 43 height 43
click at [433, 273] on button "d" at bounding box center [443, 264] width 43 height 43
click at [746, 212] on icon "Delete Delete last character input" at bounding box center [743, 208] width 41 height 41
click at [440, 268] on button "d" at bounding box center [443, 264] width 43 height 43
click at [757, 212] on icon at bounding box center [743, 209] width 31 height 24
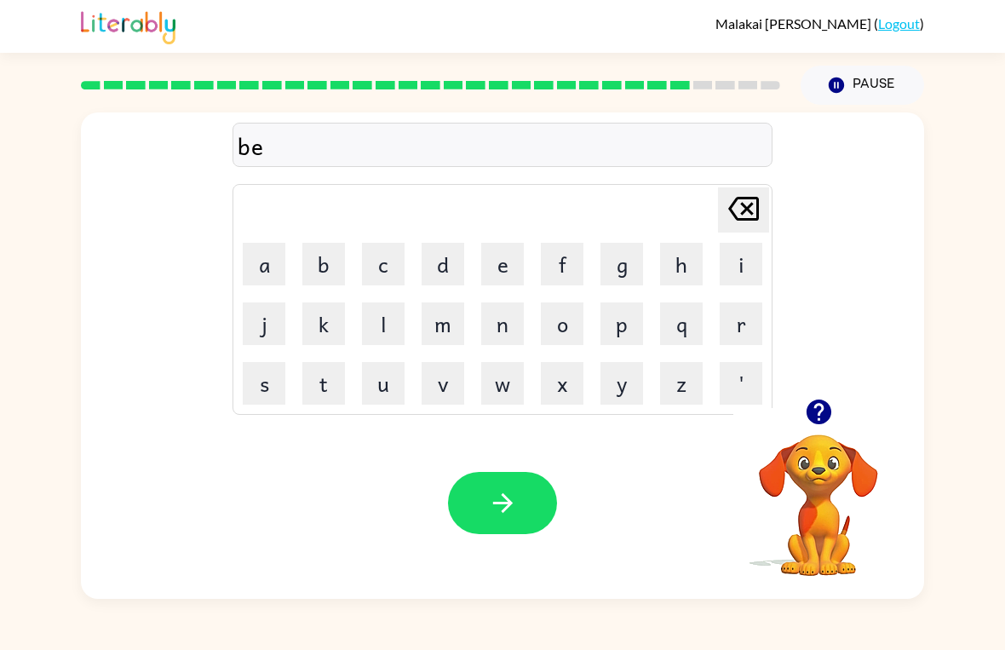
click at [513, 273] on button "e" at bounding box center [502, 264] width 43 height 43
click at [461, 265] on button "d" at bounding box center [443, 264] width 43 height 43
click at [517, 520] on button "button" at bounding box center [502, 503] width 109 height 62
click at [333, 363] on button "t" at bounding box center [323, 383] width 43 height 43
click at [679, 269] on button "h" at bounding box center [681, 264] width 43 height 43
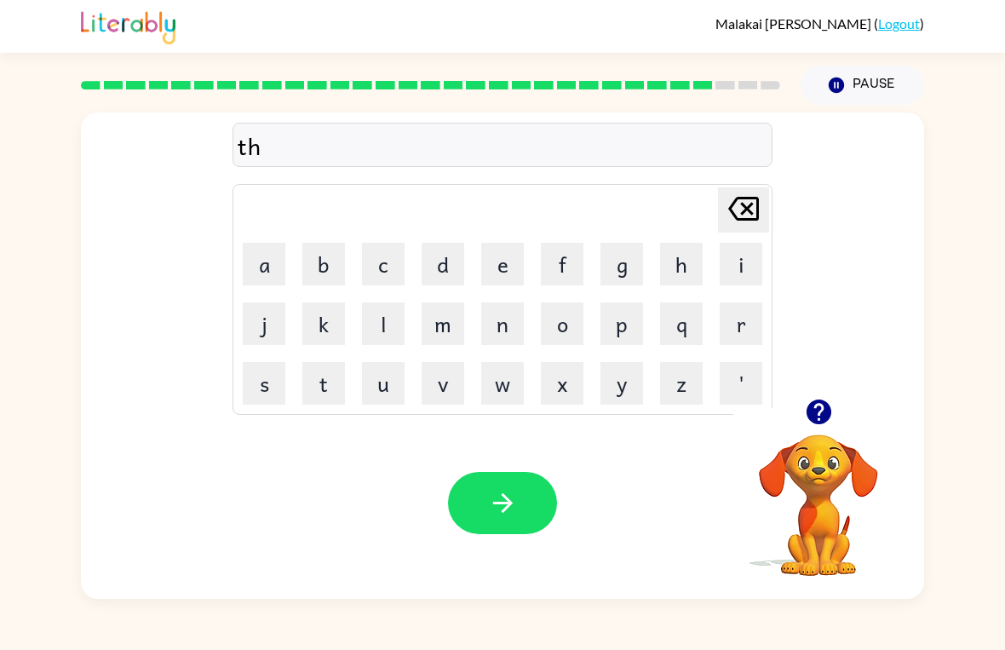
click at [262, 259] on button "a" at bounding box center [264, 264] width 43 height 43
click at [337, 393] on button "t" at bounding box center [323, 383] width 43 height 43
click at [529, 523] on button "button" at bounding box center [502, 503] width 109 height 62
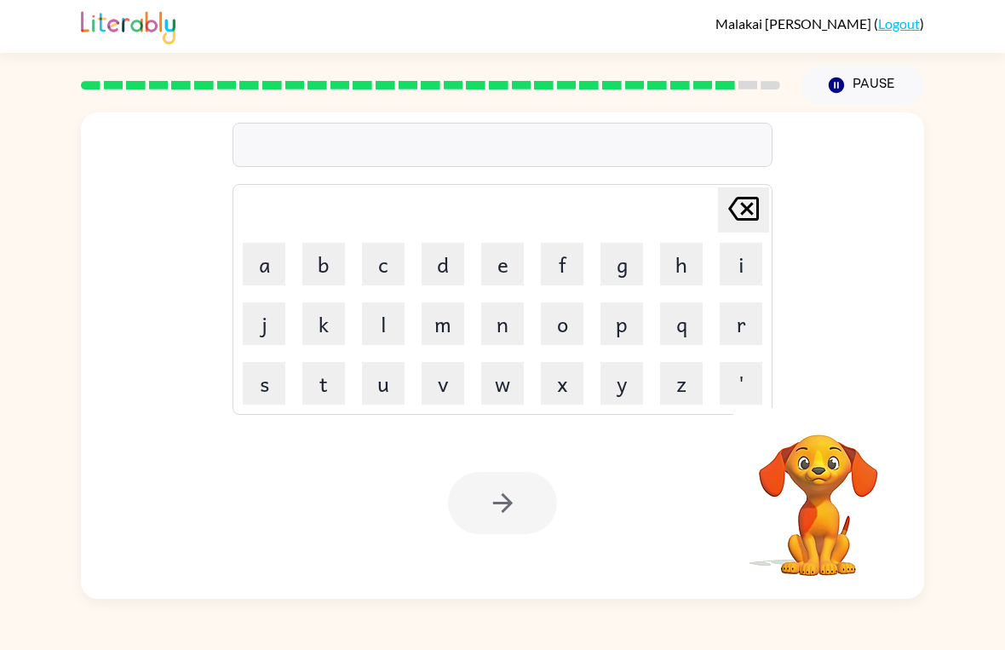
click at [285, 377] on button "s" at bounding box center [264, 383] width 43 height 43
click at [743, 270] on button "i" at bounding box center [741, 264] width 43 height 43
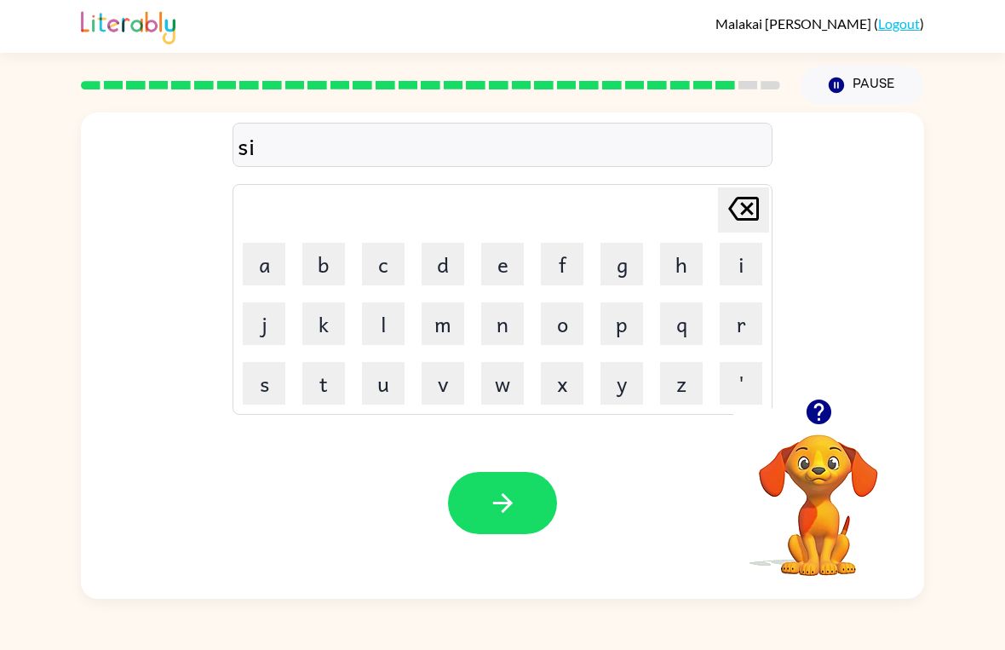
click at [389, 319] on button "l" at bounding box center [383, 323] width 43 height 43
click at [401, 269] on button "c" at bounding box center [383, 264] width 43 height 43
click at [337, 331] on button "k" at bounding box center [323, 323] width 43 height 43
click at [526, 498] on button "button" at bounding box center [502, 503] width 109 height 62
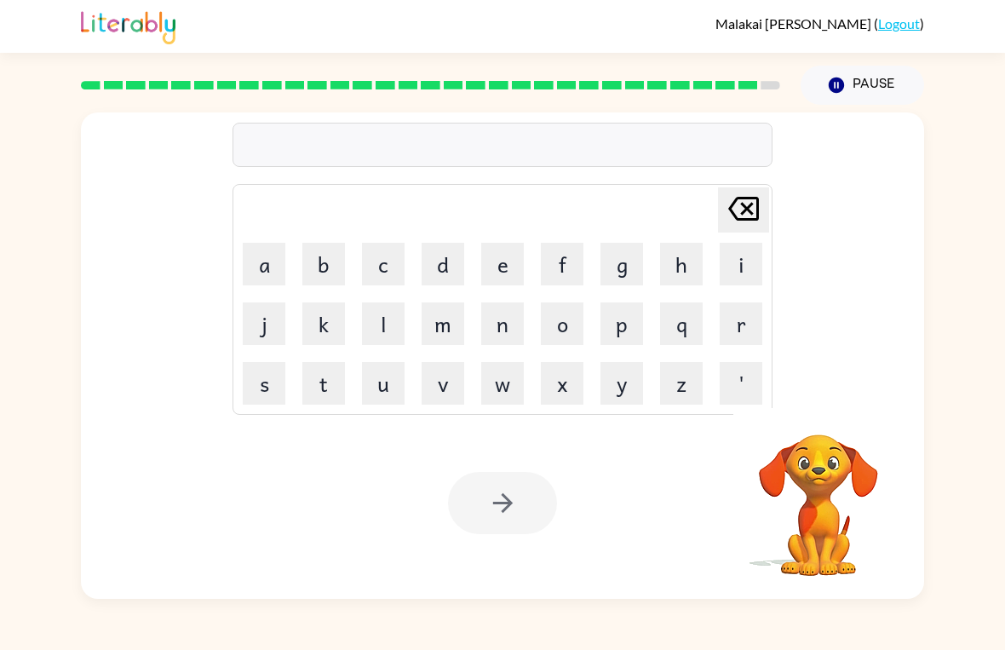
click at [742, 269] on button "i" at bounding box center [741, 264] width 43 height 43
click at [768, 209] on button "Delete Delete last character input" at bounding box center [743, 209] width 51 height 45
click at [744, 333] on button "r" at bounding box center [741, 323] width 43 height 43
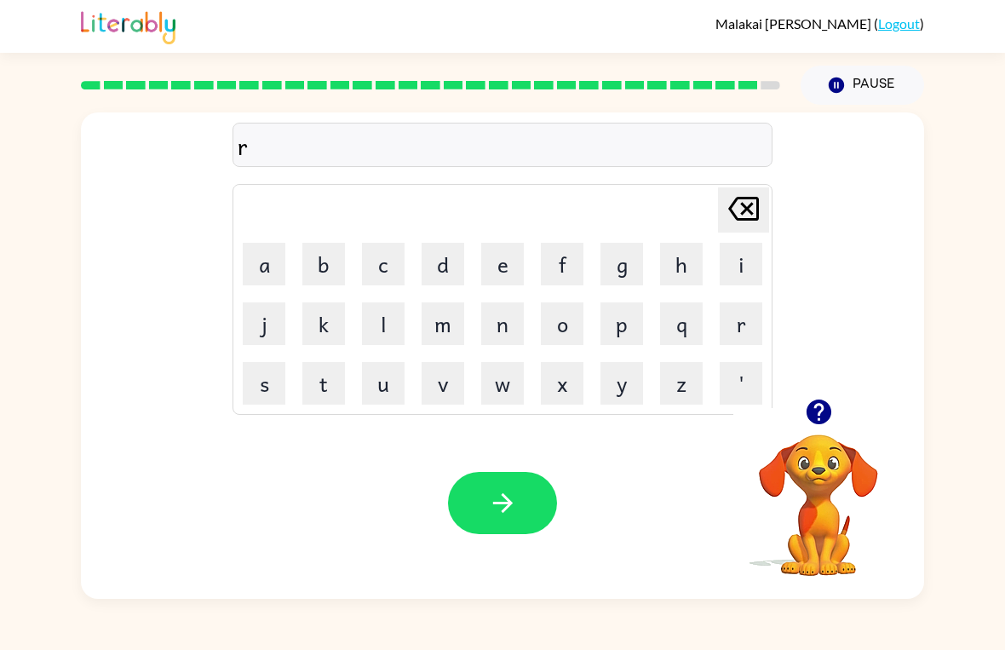
click at [567, 315] on button "o" at bounding box center [562, 323] width 43 height 43
click at [386, 318] on button "l" at bounding box center [383, 323] width 43 height 43
click at [392, 331] on button "l" at bounding box center [383, 323] width 43 height 43
click at [756, 200] on icon "Delete Delete last character input" at bounding box center [743, 208] width 41 height 41
click at [755, 199] on icon at bounding box center [743, 209] width 31 height 24
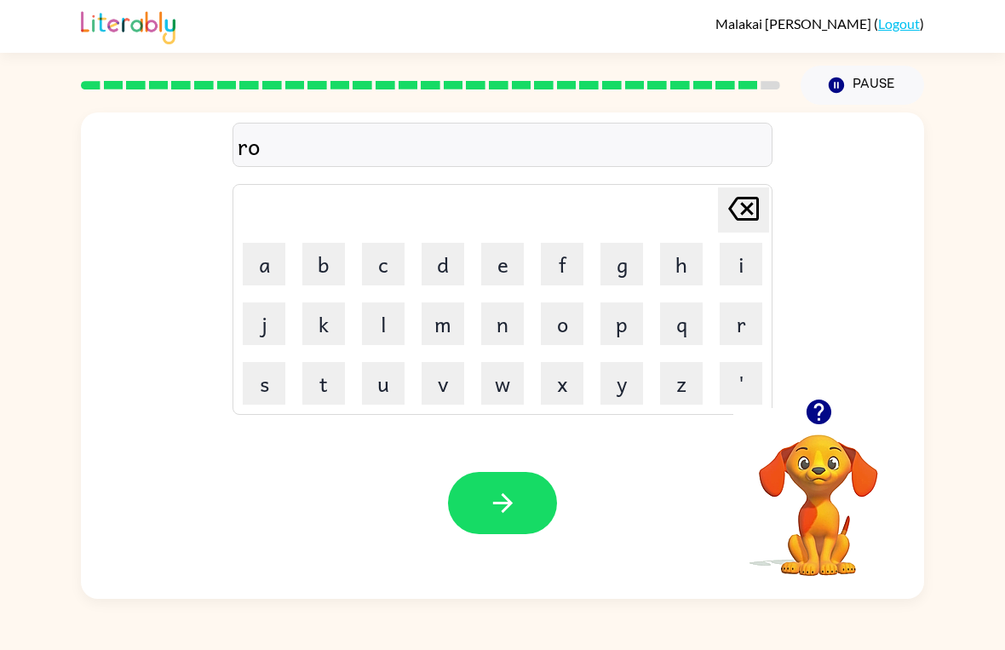
click at [580, 344] on button "o" at bounding box center [562, 323] width 43 height 43
click at [403, 314] on button "l" at bounding box center [383, 323] width 43 height 43
click at [767, 207] on button "Delete Delete last character input" at bounding box center [743, 209] width 51 height 45
click at [404, 300] on td "l" at bounding box center [383, 324] width 58 height 58
click at [390, 321] on button "l" at bounding box center [383, 323] width 43 height 43
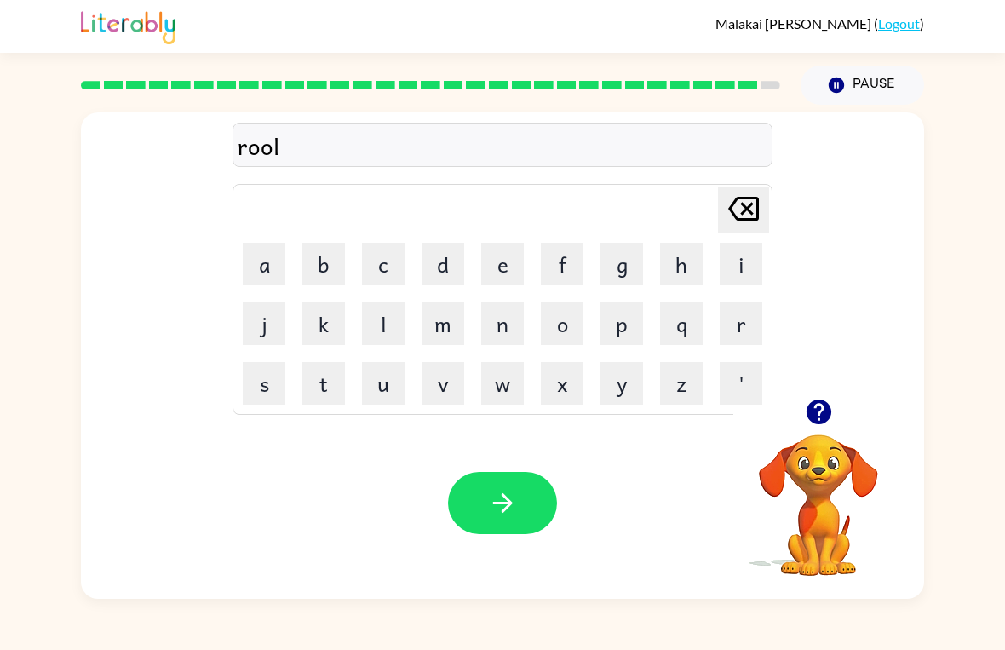
click at [512, 509] on icon "button" at bounding box center [503, 503] width 30 height 30
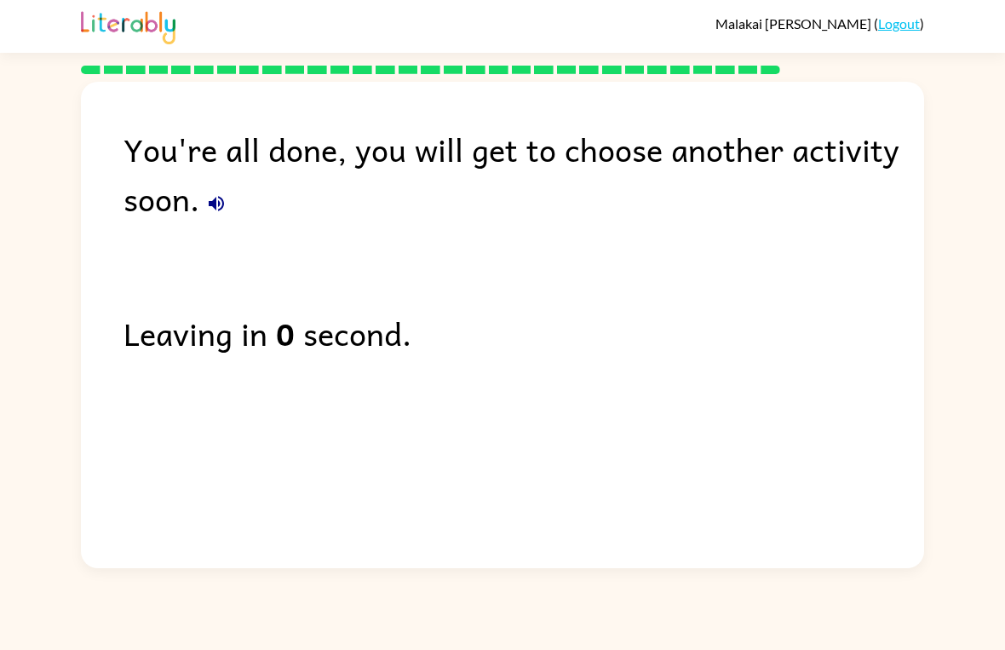
click at [607, 293] on div "You're all done, you will get to choose another activity soon. Leaving in 0 sec…" at bounding box center [502, 321] width 843 height 478
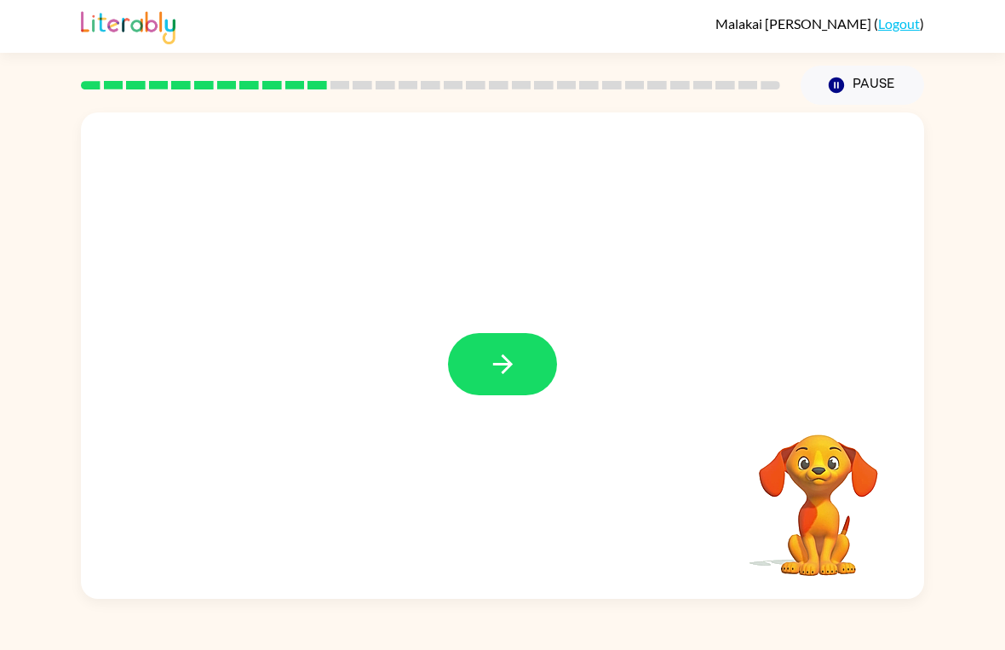
click at [495, 352] on icon "button" at bounding box center [503, 364] width 30 height 30
click at [584, 272] on div at bounding box center [502, 217] width 809 height 140
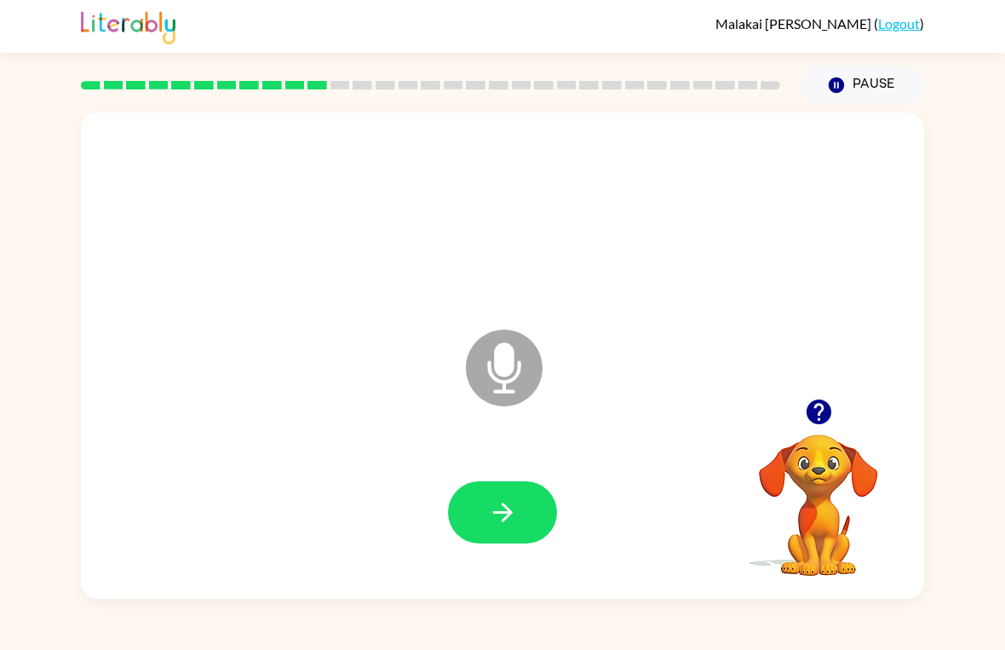
click at [527, 478] on div at bounding box center [502, 513] width 809 height 140
click at [500, 494] on button "button" at bounding box center [502, 512] width 109 height 62
click at [527, 516] on button "button" at bounding box center [502, 512] width 109 height 62
click at [521, 516] on button "button" at bounding box center [502, 512] width 109 height 62
click at [534, 518] on button "button" at bounding box center [502, 512] width 109 height 62
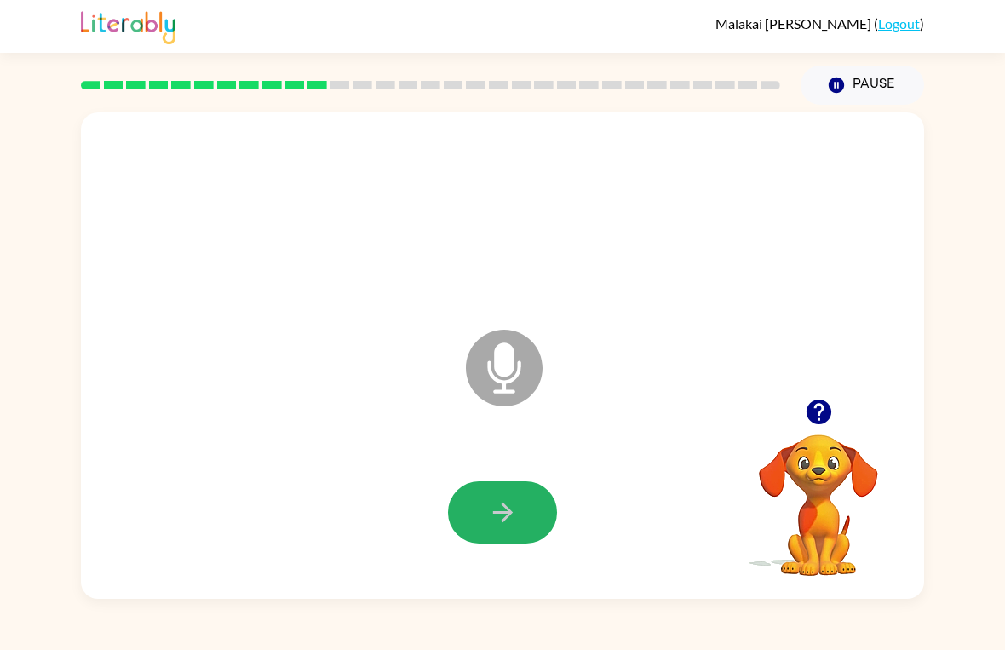
click at [484, 509] on button "button" at bounding box center [502, 512] width 109 height 62
click at [499, 517] on icon "button" at bounding box center [503, 513] width 30 height 30
click at [515, 511] on icon "button" at bounding box center [503, 513] width 30 height 30
click at [507, 503] on icon "button" at bounding box center [503, 513] width 30 height 30
click at [510, 544] on button "button" at bounding box center [502, 512] width 109 height 62
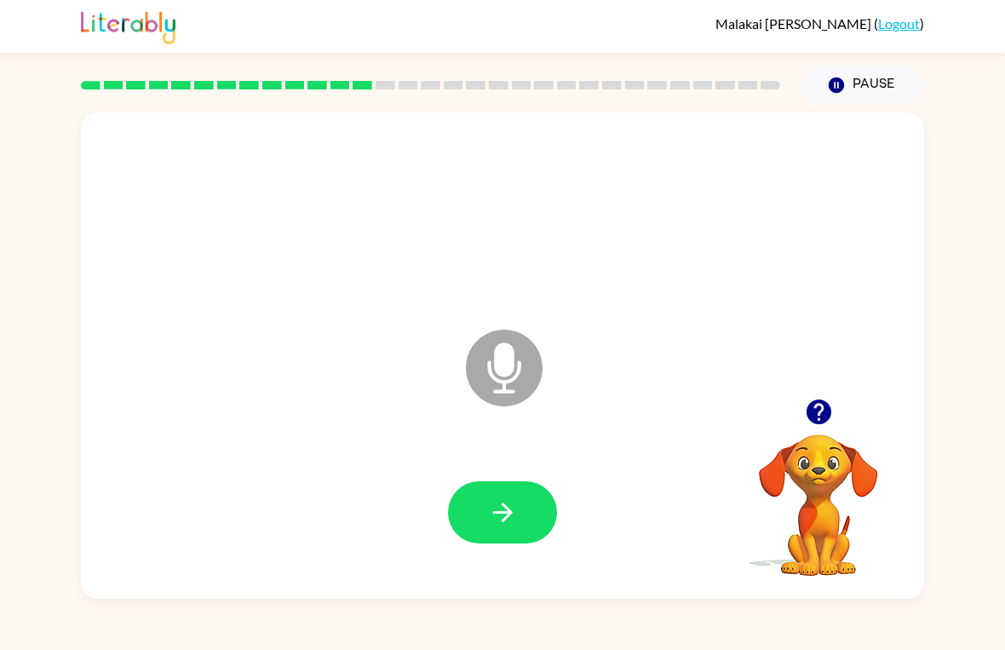
click at [521, 510] on button "button" at bounding box center [502, 512] width 109 height 62
click at [516, 509] on icon "button" at bounding box center [503, 513] width 30 height 30
click at [552, 529] on button "button" at bounding box center [502, 512] width 109 height 62
click at [575, 467] on div at bounding box center [502, 513] width 809 height 140
click at [511, 492] on button "button" at bounding box center [502, 512] width 109 height 62
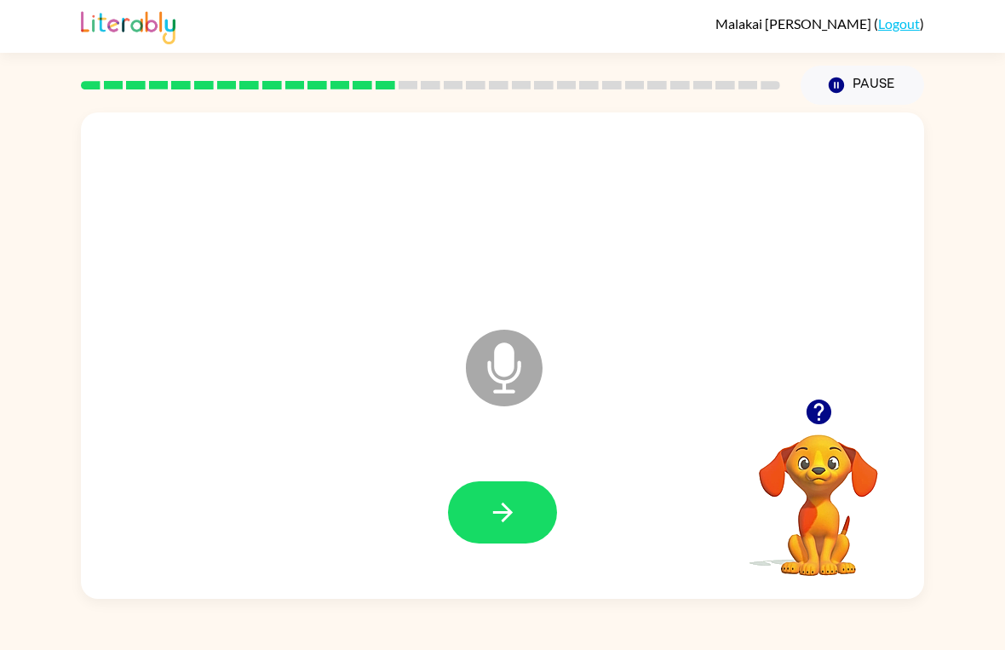
click at [505, 515] on icon "button" at bounding box center [503, 513] width 30 height 30
click at [494, 505] on icon "button" at bounding box center [503, 513] width 30 height 30
click at [516, 522] on icon "button" at bounding box center [503, 513] width 30 height 30
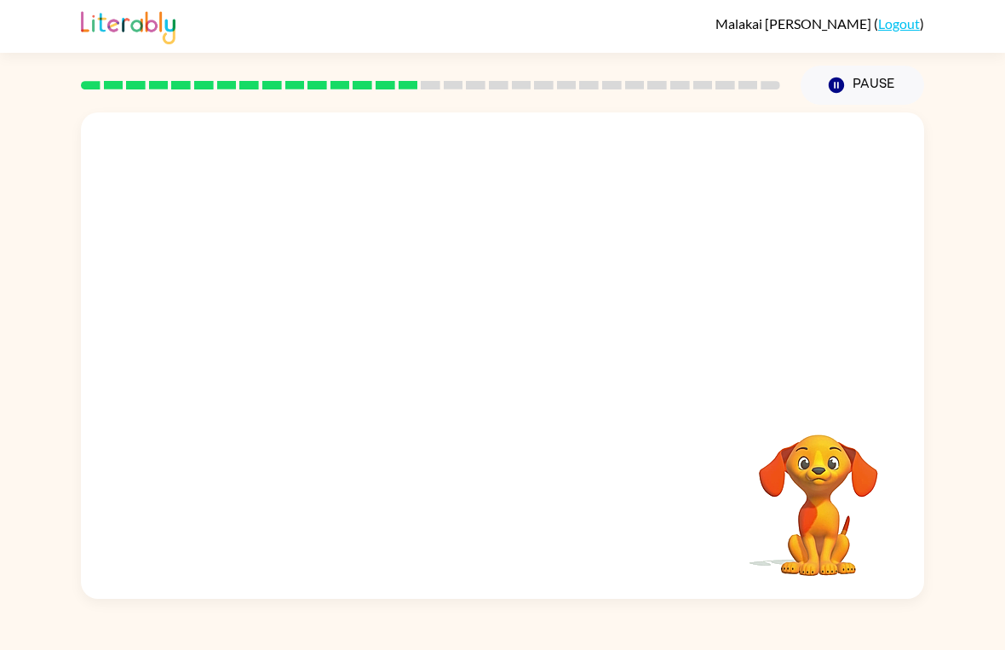
click at [457, 639] on div "[PERSON_NAME] ( Logout ) Pause Pause Your browser must support playing .mp4 fil…" at bounding box center [502, 325] width 1005 height 650
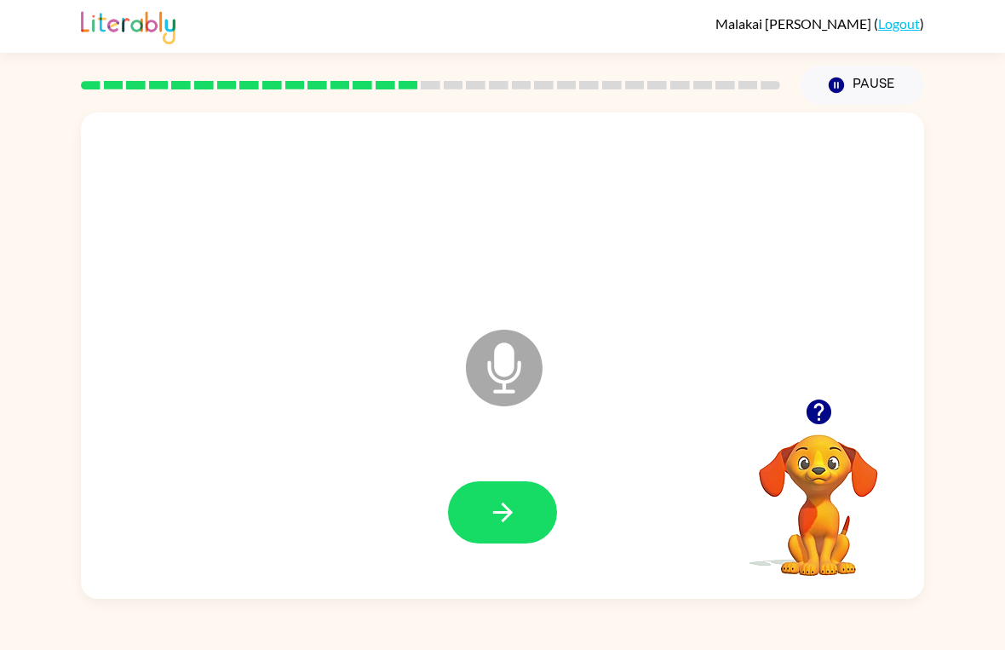
click at [497, 509] on icon "button" at bounding box center [503, 513] width 30 height 30
click at [506, 521] on icon "button" at bounding box center [503, 513] width 30 height 30
click at [501, 512] on icon "button" at bounding box center [502, 513] width 20 height 20
click at [866, 101] on button "Pause Pause" at bounding box center [863, 85] width 124 height 39
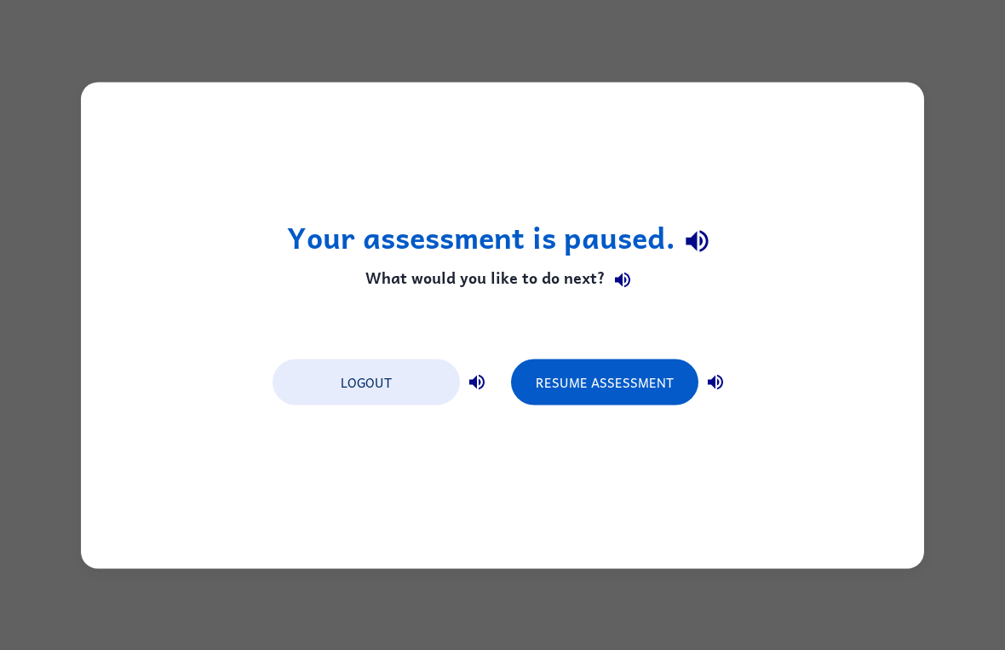
click at [357, 378] on button "Logout" at bounding box center [366, 382] width 187 height 46
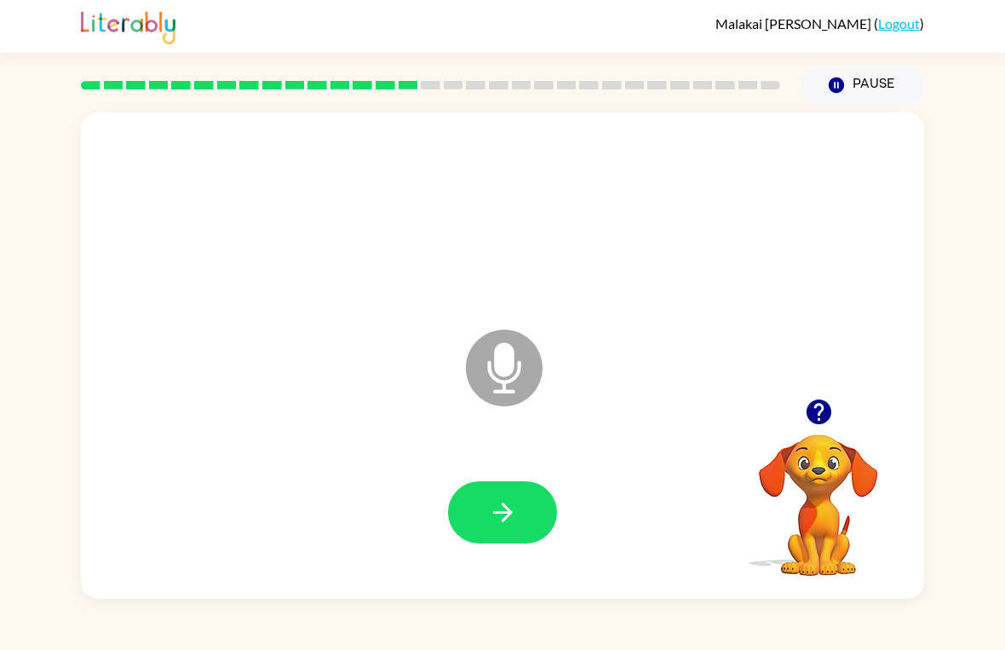
click at [493, 520] on icon "button" at bounding box center [503, 513] width 30 height 30
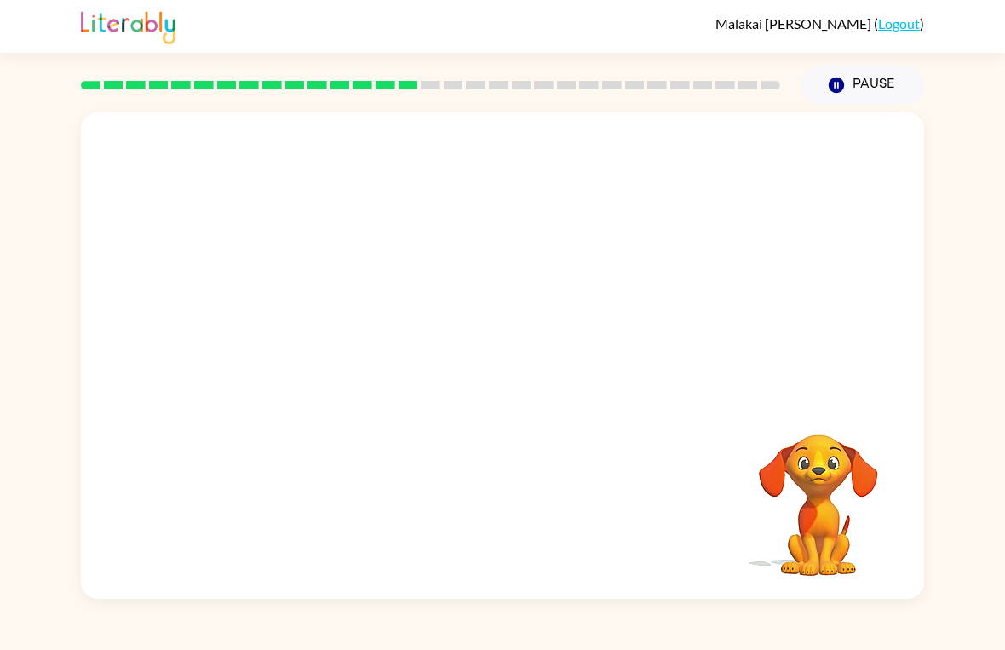
click at [889, 89] on button "Pause Pause" at bounding box center [863, 85] width 124 height 39
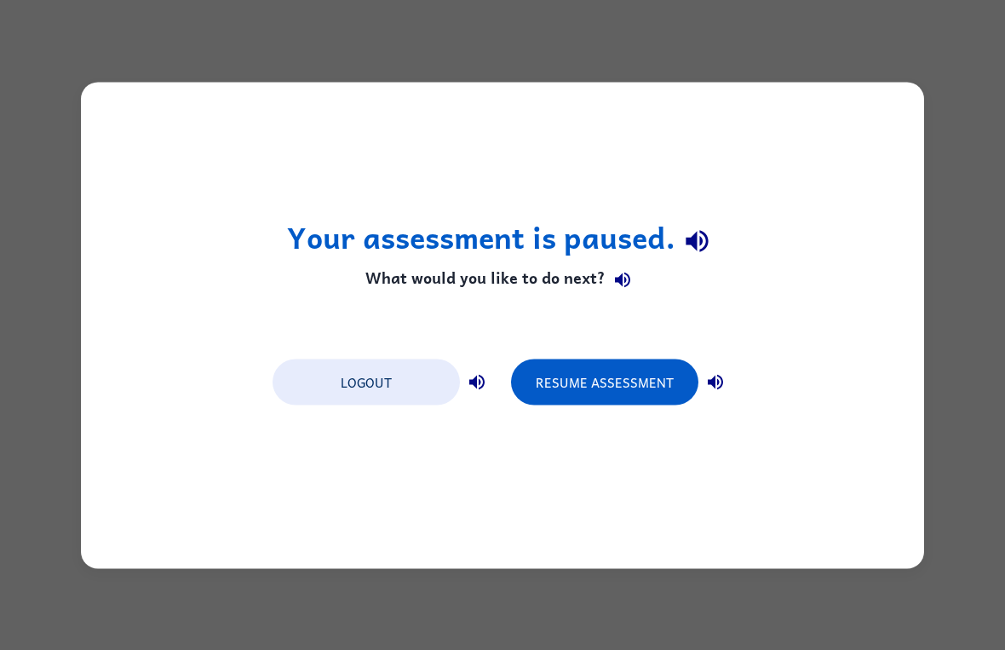
click at [653, 385] on button "Resume Assessment" at bounding box center [604, 382] width 187 height 46
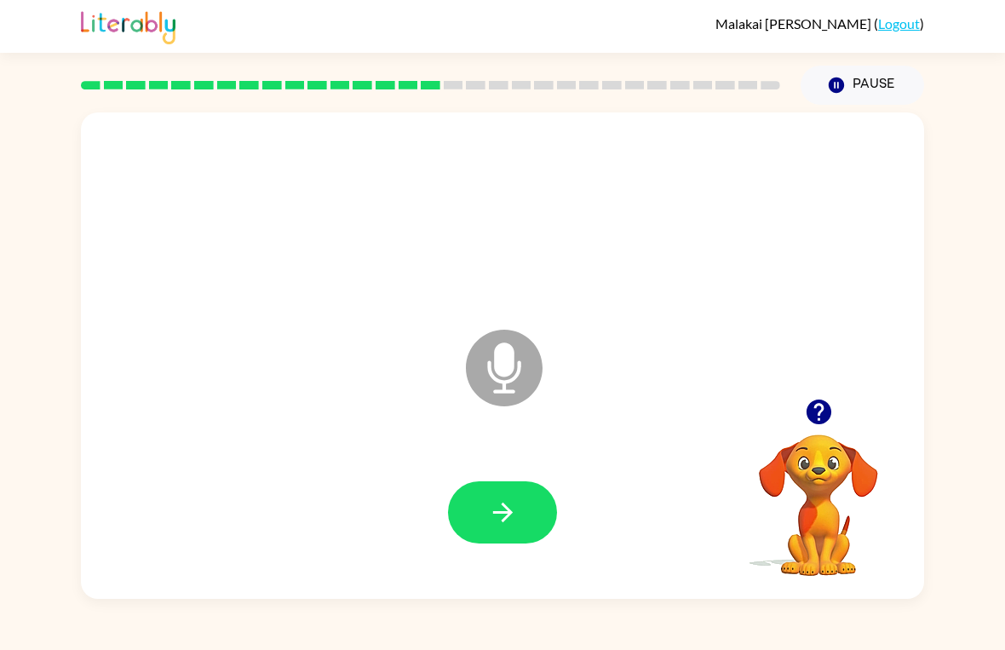
click at [834, 412] on button "button" at bounding box center [818, 411] width 43 height 43
click at [906, 20] on link "Logout" at bounding box center [899, 23] width 42 height 16
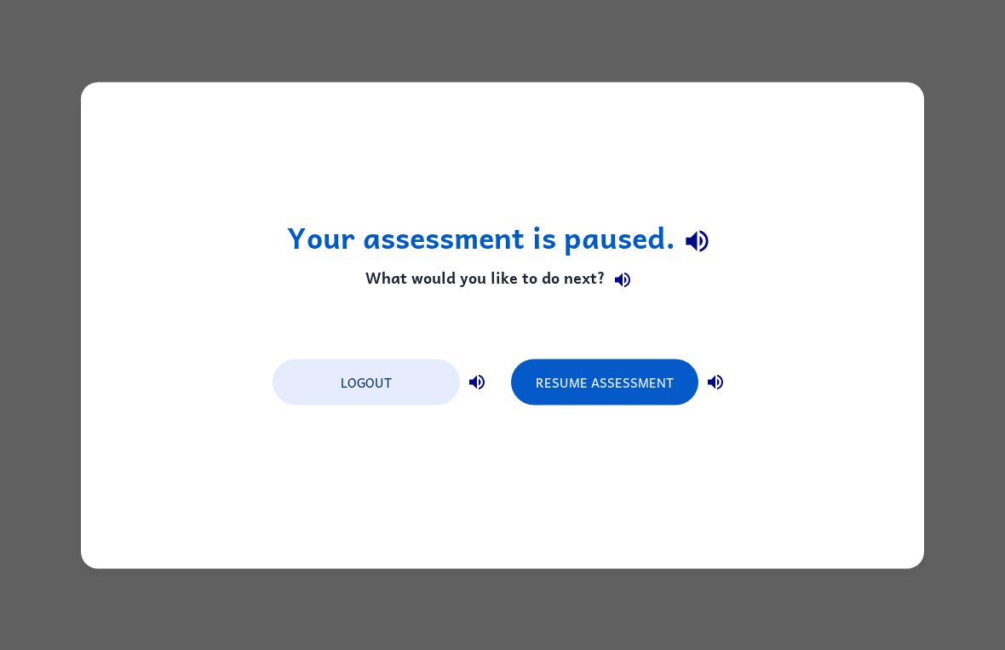
click at [331, 403] on button "Logout" at bounding box center [366, 382] width 187 height 46
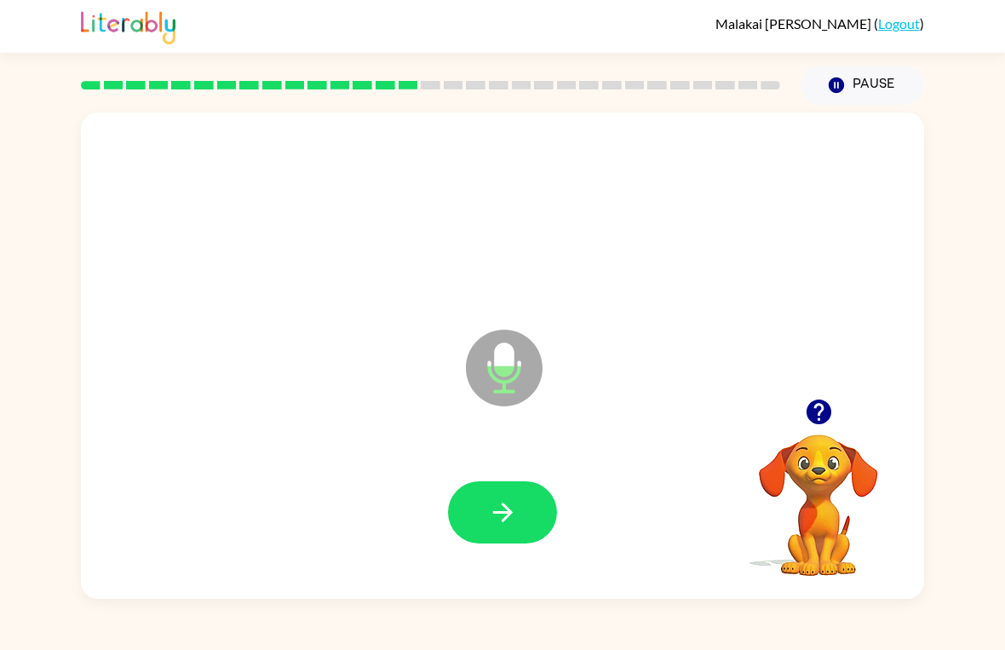
click at [470, 521] on button "button" at bounding box center [502, 512] width 109 height 62
click at [544, 497] on button "button" at bounding box center [502, 512] width 109 height 62
click at [526, 505] on button "button" at bounding box center [502, 512] width 109 height 62
click at [507, 529] on button "button" at bounding box center [502, 512] width 109 height 62
click at [532, 501] on button "button" at bounding box center [502, 512] width 109 height 62
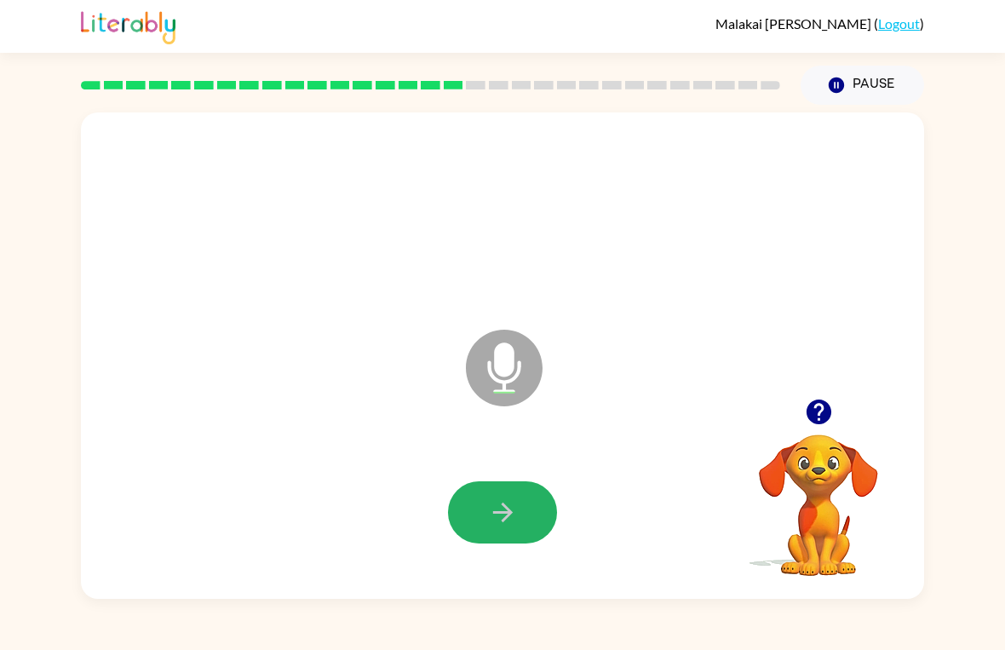
click at [518, 481] on button "button" at bounding box center [502, 512] width 109 height 62
click at [493, 503] on icon "button" at bounding box center [503, 513] width 30 height 30
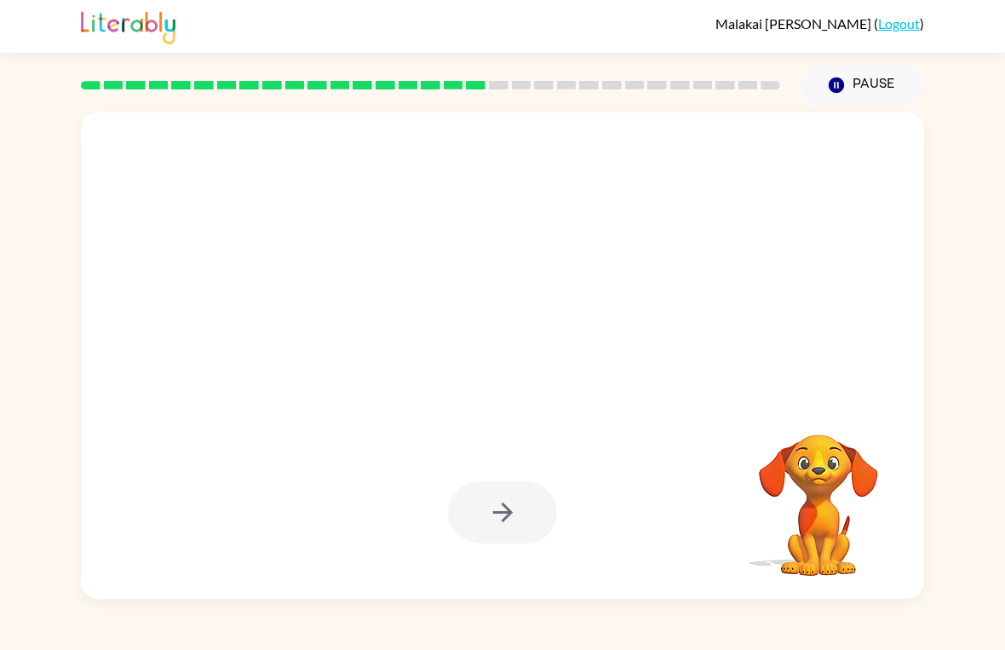
click at [495, 516] on div at bounding box center [502, 512] width 109 height 62
click at [485, 502] on div at bounding box center [502, 512] width 109 height 62
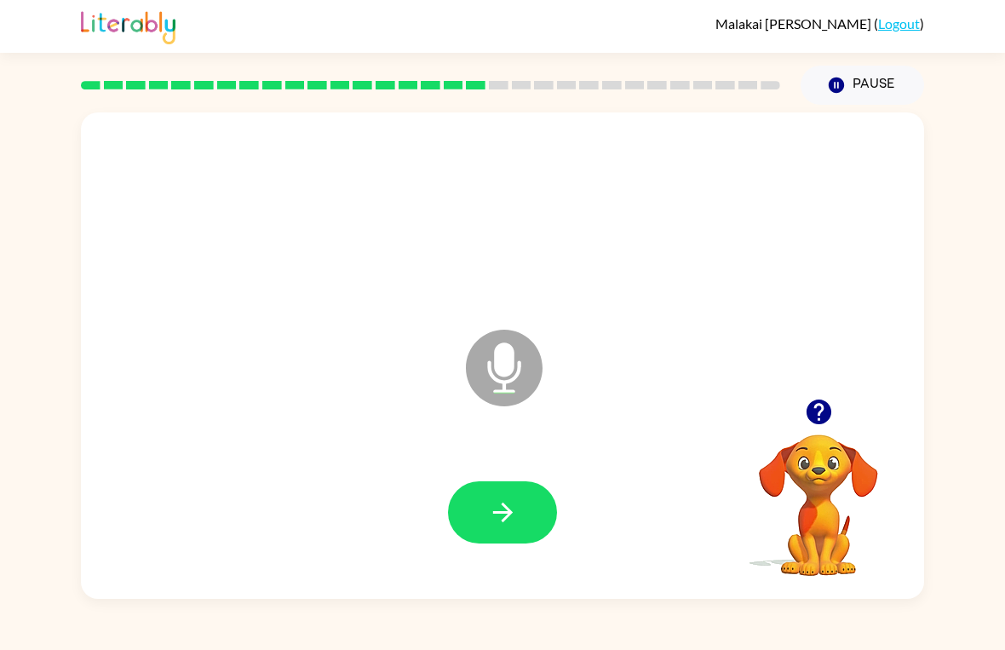
click at [518, 521] on button "button" at bounding box center [502, 512] width 109 height 62
click at [484, 482] on button "button" at bounding box center [502, 512] width 109 height 62
click at [519, 522] on button "button" at bounding box center [502, 512] width 109 height 62
click at [819, 403] on icon "button" at bounding box center [818, 412] width 25 height 25
click at [521, 517] on button "button" at bounding box center [502, 512] width 109 height 62
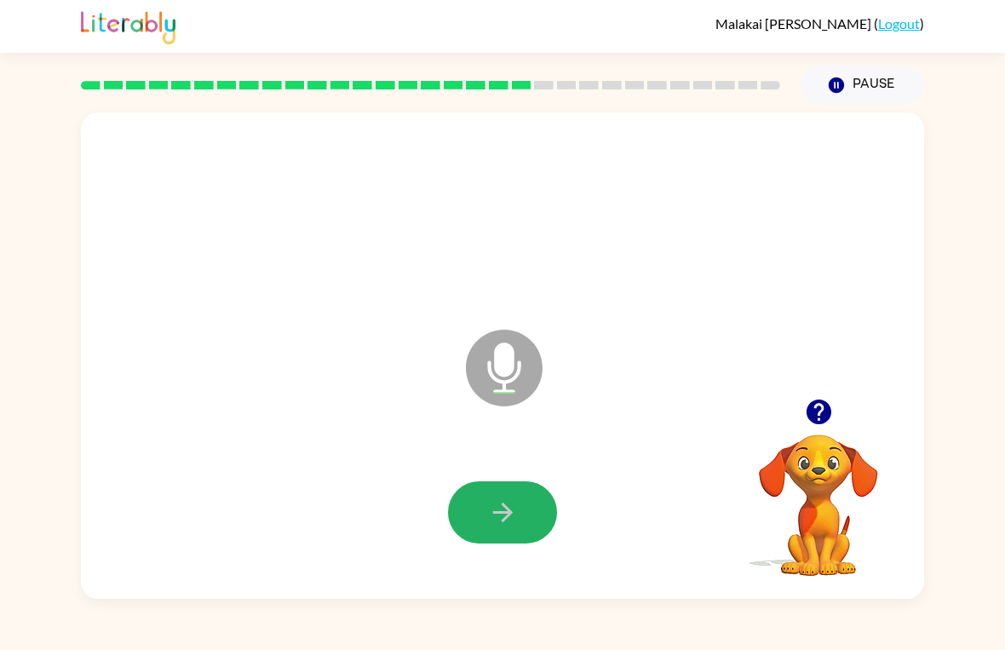
click at [528, 517] on button "button" at bounding box center [502, 512] width 109 height 62
click at [480, 526] on button "button" at bounding box center [502, 512] width 109 height 62
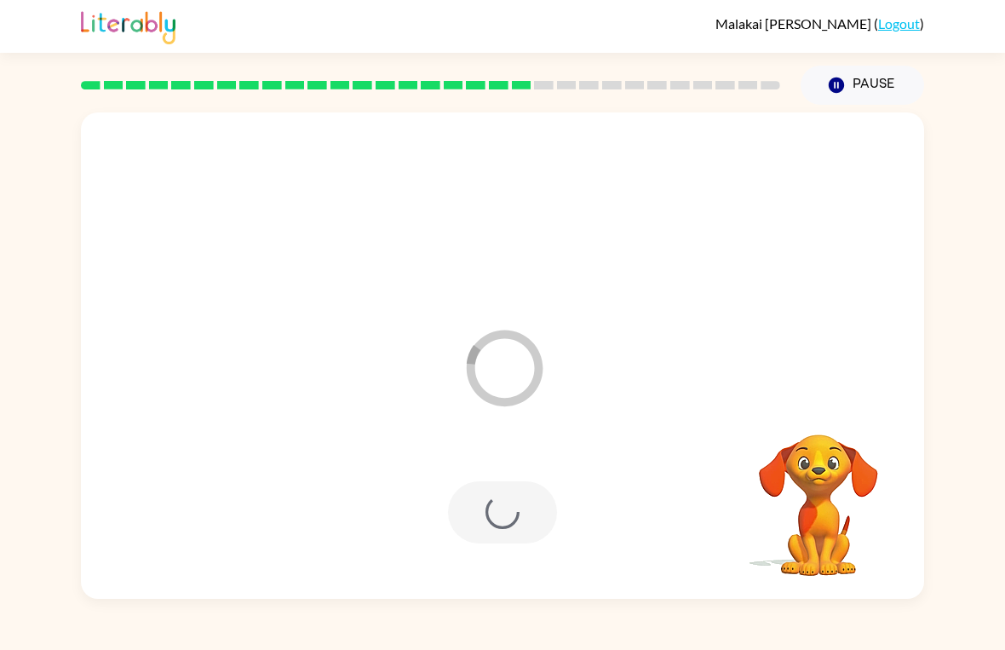
click at [484, 521] on div at bounding box center [502, 512] width 109 height 62
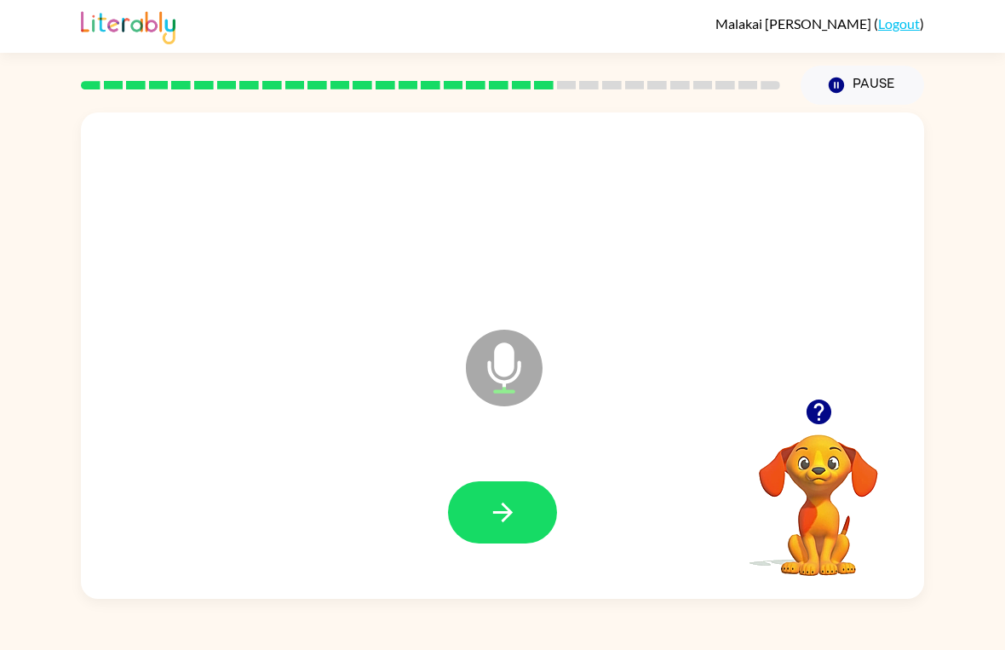
click at [513, 504] on icon "button" at bounding box center [503, 513] width 30 height 30
click at [423, 628] on div "[PERSON_NAME] ( Logout ) Pause Pause Microphone The Microphone is here when it …" at bounding box center [502, 325] width 1005 height 650
click at [501, 500] on icon "button" at bounding box center [503, 513] width 30 height 30
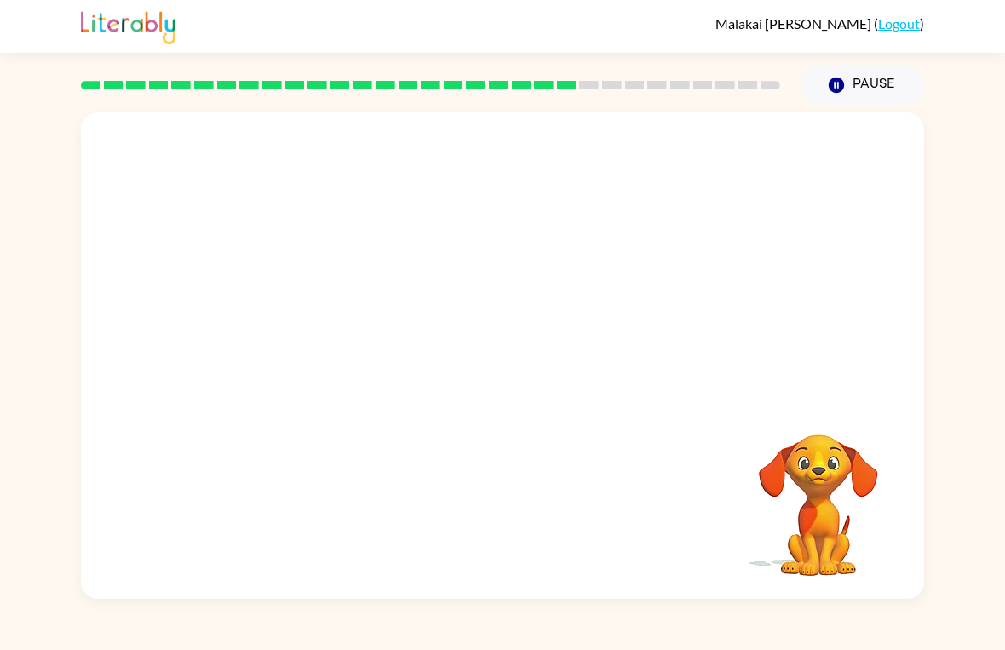
click at [998, 82] on div "[PERSON_NAME] ( Logout ) Pause Pause Your browser must support playing .mp4 fil…" at bounding box center [502, 325] width 1005 height 650
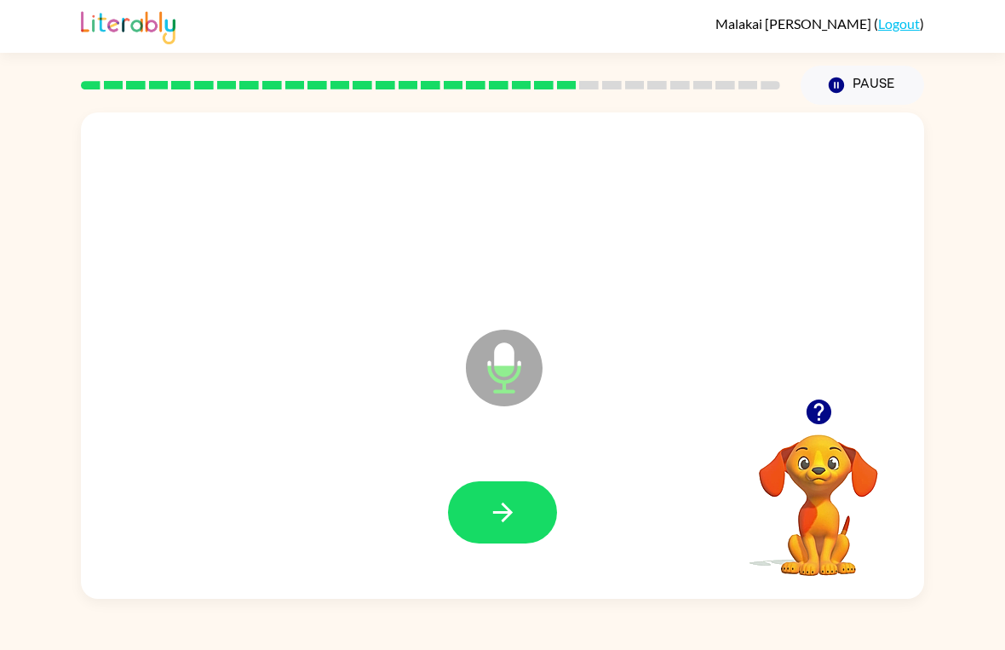
click at [486, 509] on button "button" at bounding box center [502, 512] width 109 height 62
click at [526, 530] on button "button" at bounding box center [502, 512] width 109 height 62
click at [509, 540] on button "button" at bounding box center [502, 512] width 109 height 62
click at [508, 544] on button "button" at bounding box center [502, 512] width 109 height 62
click at [494, 543] on button "button" at bounding box center [502, 512] width 109 height 62
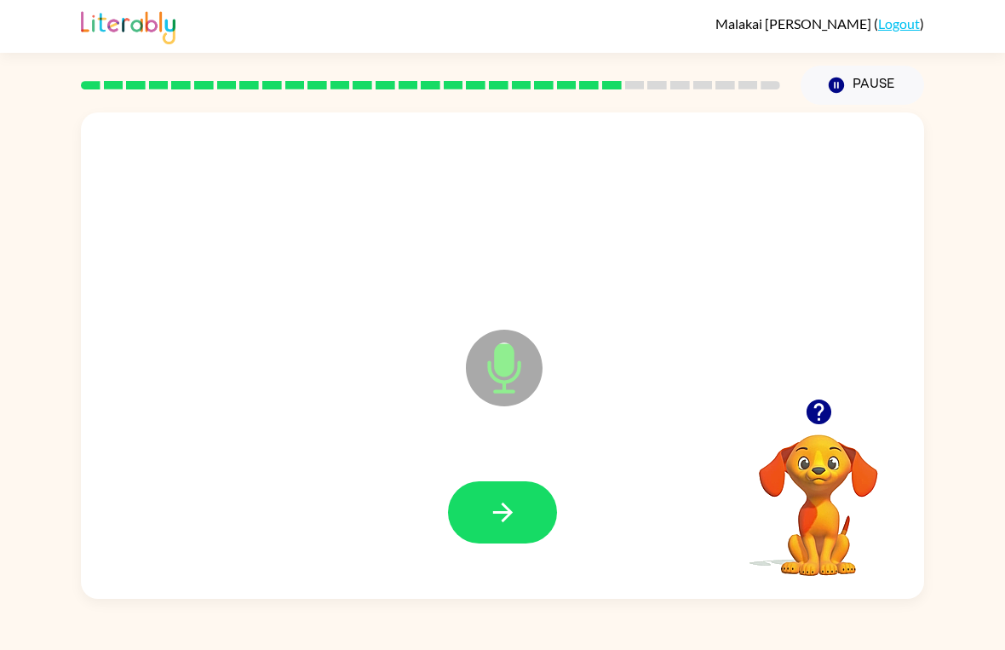
click at [490, 509] on icon "button" at bounding box center [503, 513] width 30 height 30
click at [812, 403] on icon "button" at bounding box center [818, 412] width 25 height 25
click at [533, 532] on button "button" at bounding box center [502, 512] width 109 height 62
click at [546, 514] on button "button" at bounding box center [502, 512] width 109 height 62
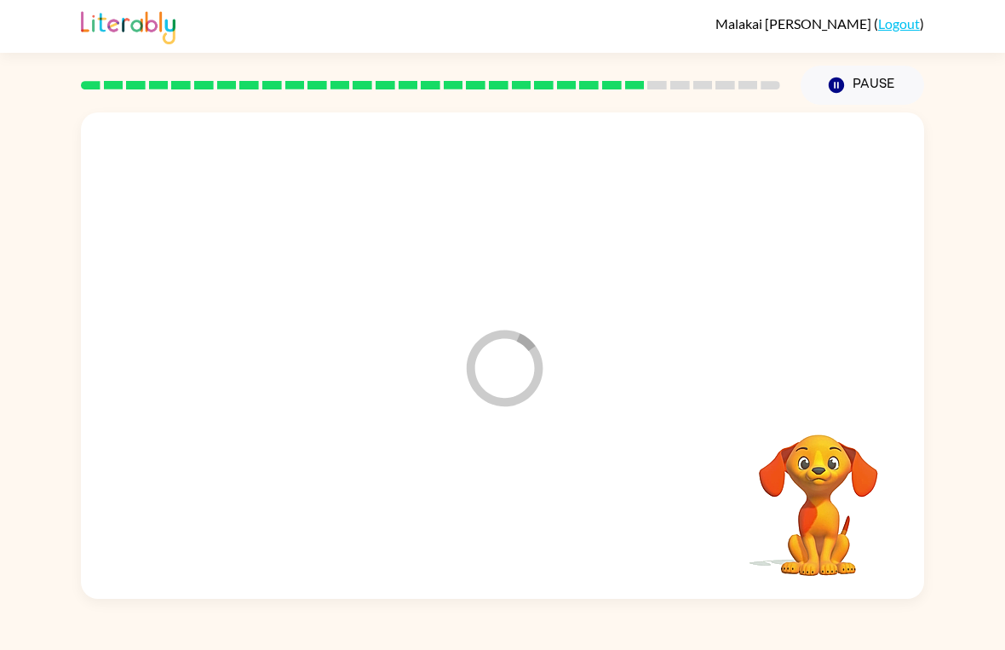
click at [545, 513] on div at bounding box center [502, 513] width 809 height 140
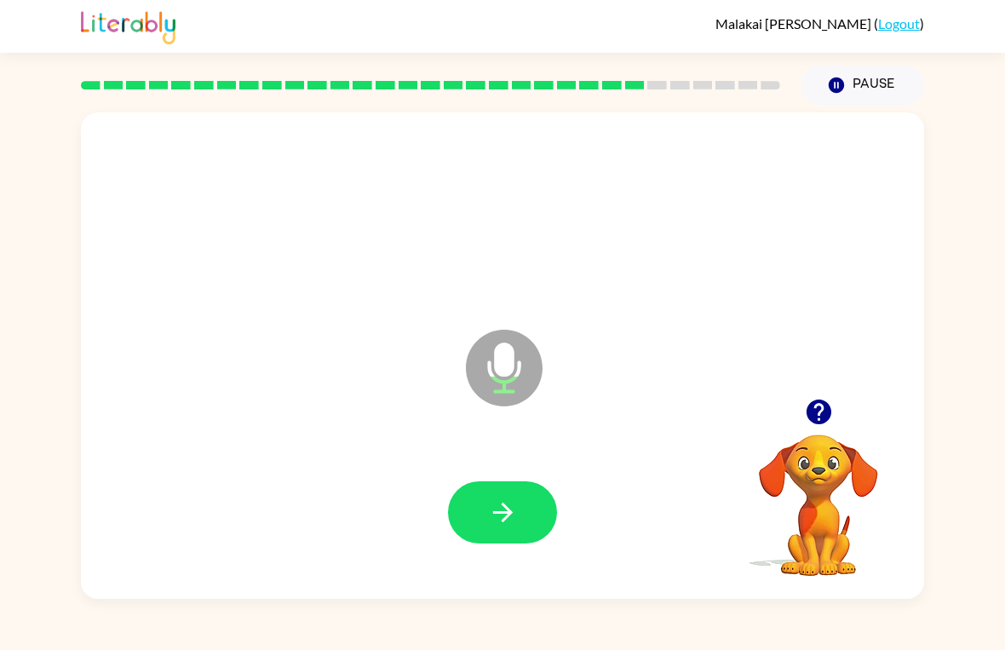
click at [513, 506] on icon "button" at bounding box center [503, 513] width 30 height 30
click at [521, 490] on button "button" at bounding box center [502, 512] width 109 height 62
click at [532, 521] on button "button" at bounding box center [502, 512] width 109 height 62
click at [498, 504] on icon "button" at bounding box center [503, 513] width 30 height 30
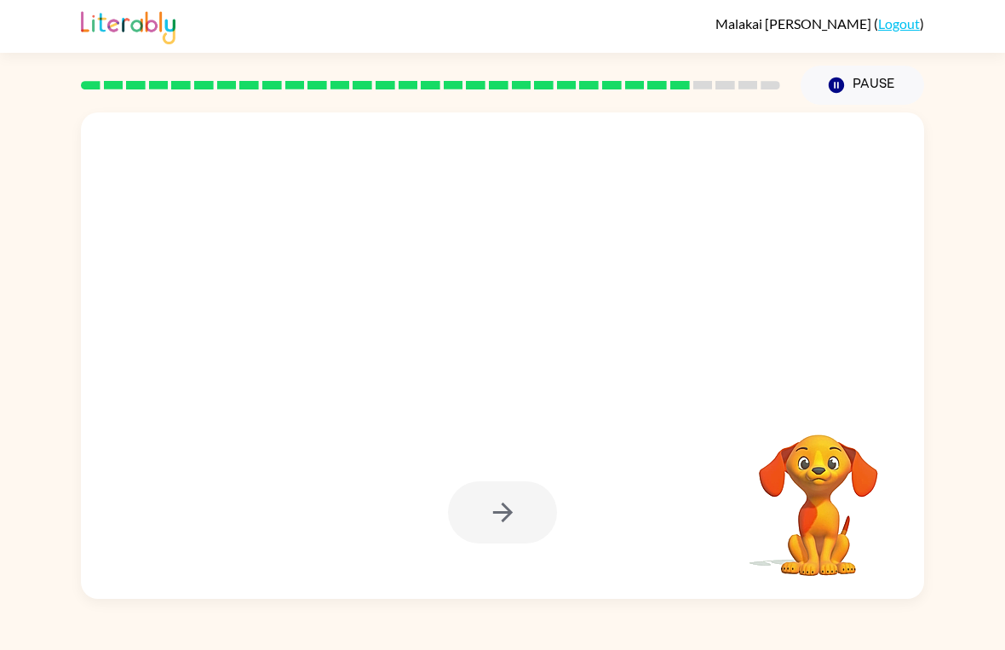
click at [532, 509] on div at bounding box center [502, 512] width 109 height 62
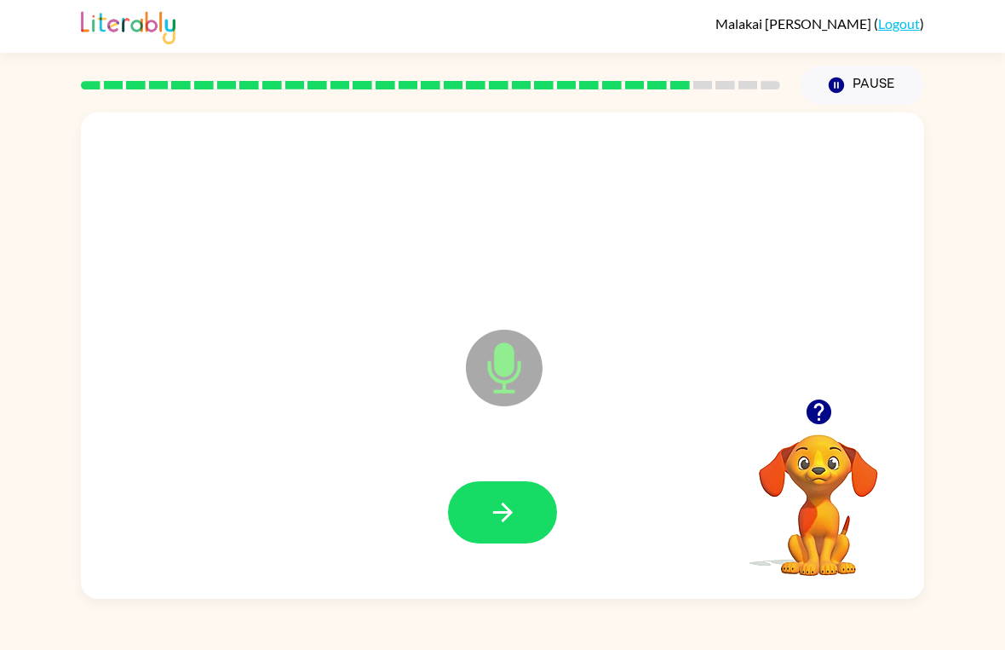
click at [490, 526] on icon "button" at bounding box center [503, 513] width 30 height 30
click at [523, 500] on button "button" at bounding box center [502, 512] width 109 height 62
click at [497, 509] on icon "button" at bounding box center [503, 513] width 30 height 30
click at [532, 508] on button "button" at bounding box center [502, 512] width 109 height 62
click at [525, 500] on button "button" at bounding box center [502, 512] width 109 height 62
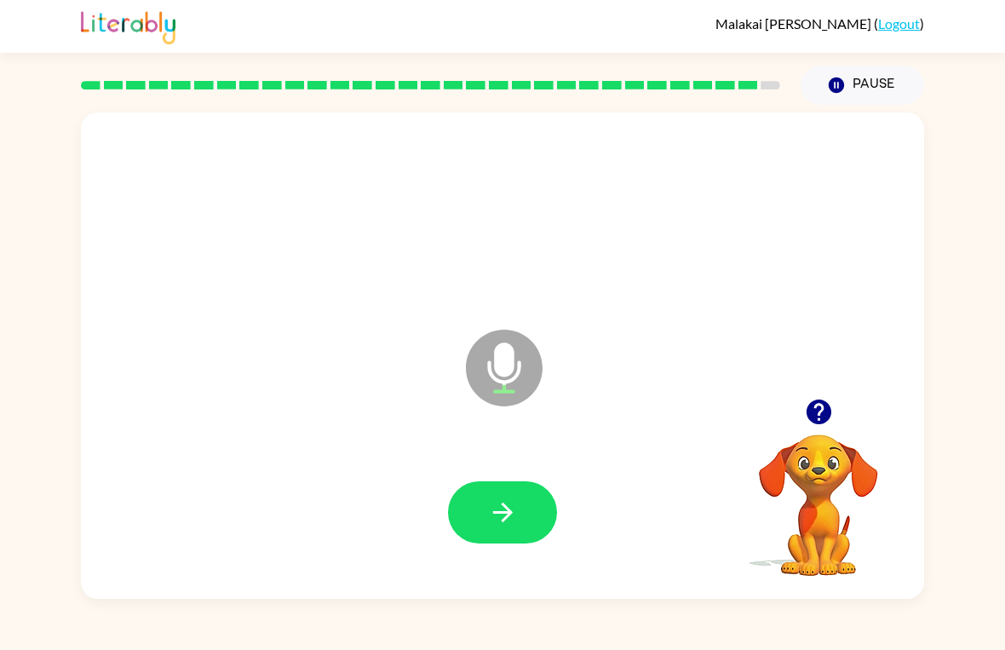
click at [507, 493] on button "button" at bounding box center [502, 512] width 109 height 62
click at [480, 534] on button "button" at bounding box center [502, 512] width 109 height 62
click at [492, 509] on icon "button" at bounding box center [503, 513] width 30 height 30
